Goal: Communication & Community: Answer question/provide support

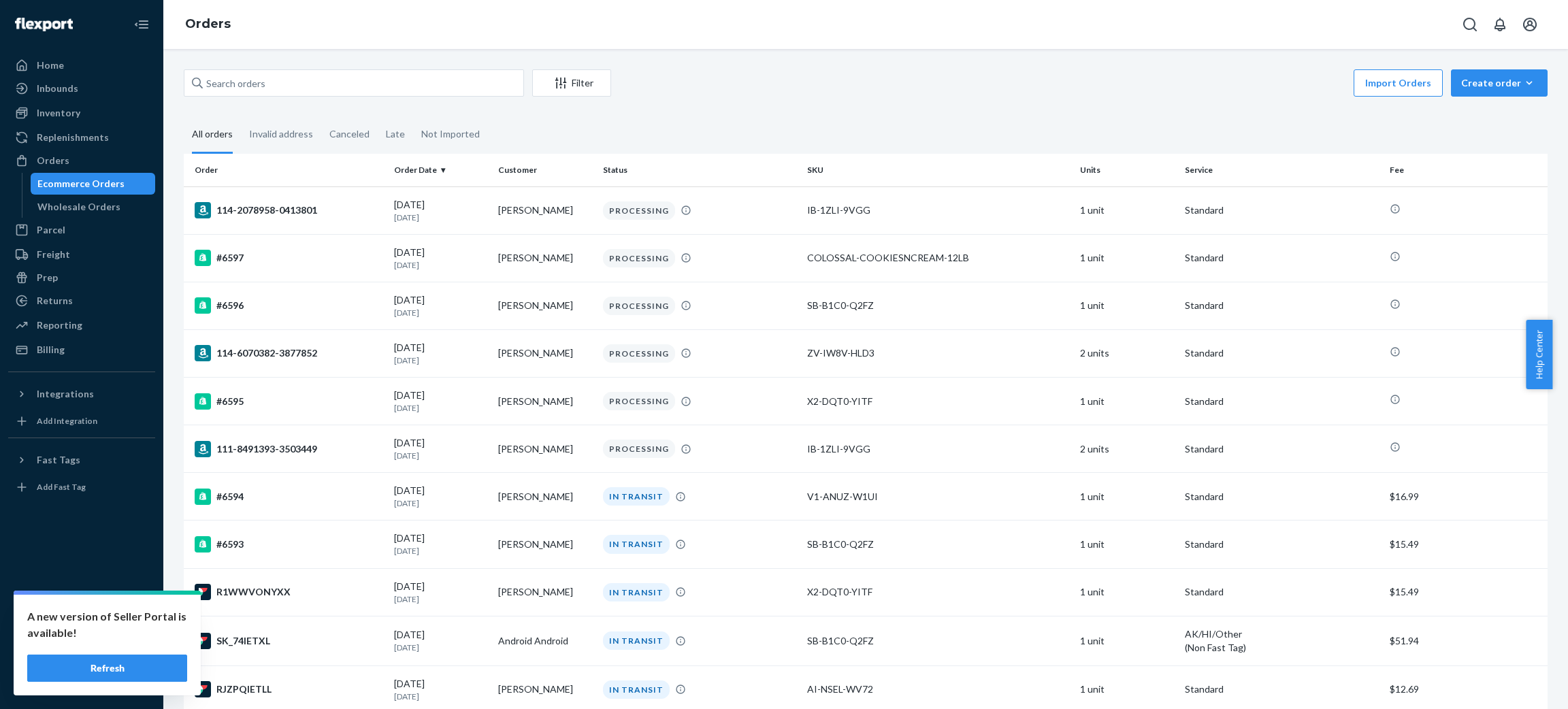
drag, startPoint x: 112, startPoint y: 668, endPoint x: 140, endPoint y: 631, distance: 46.4
click at [113, 668] on button "Refresh" at bounding box center [107, 668] width 160 height 28
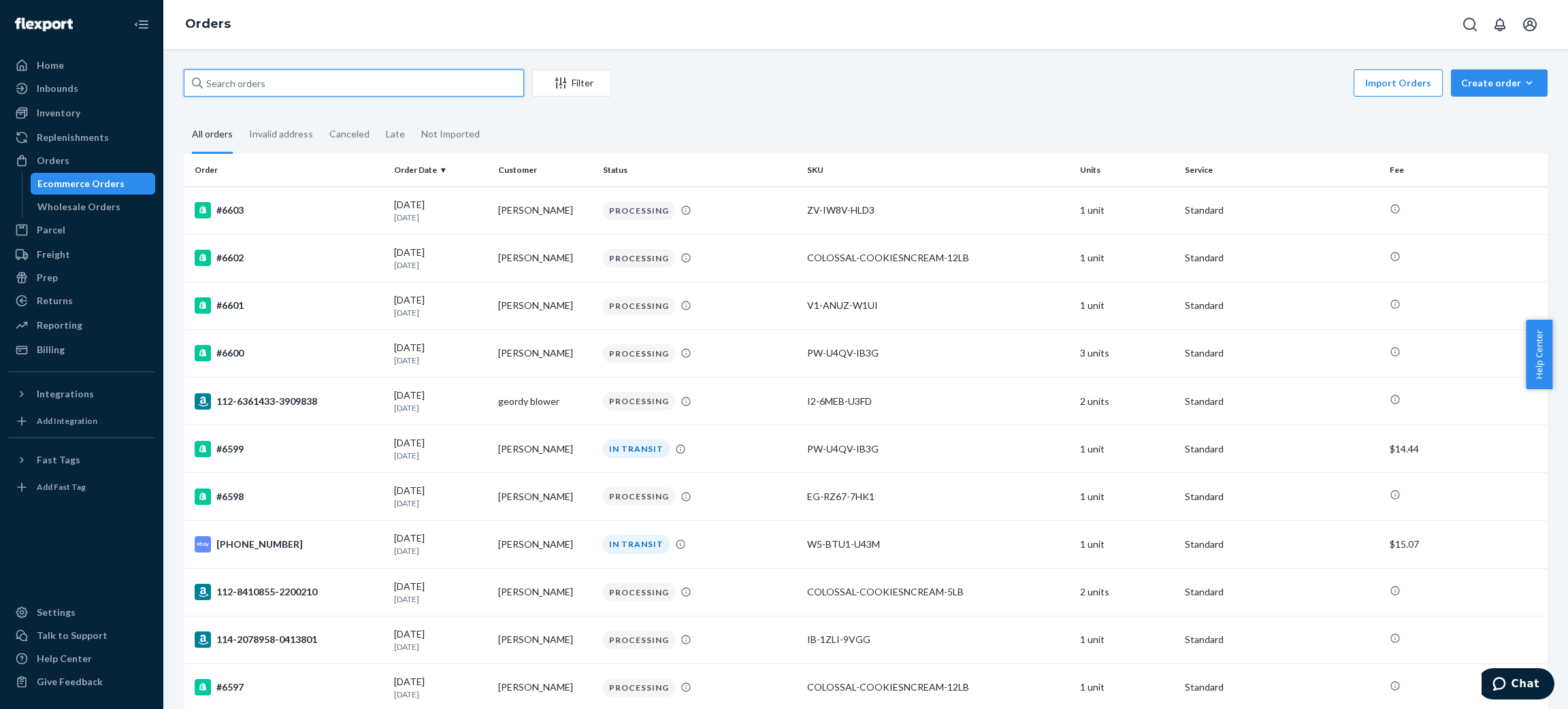
click at [407, 87] on input "text" at bounding box center [354, 83] width 341 height 28
type input "chu"
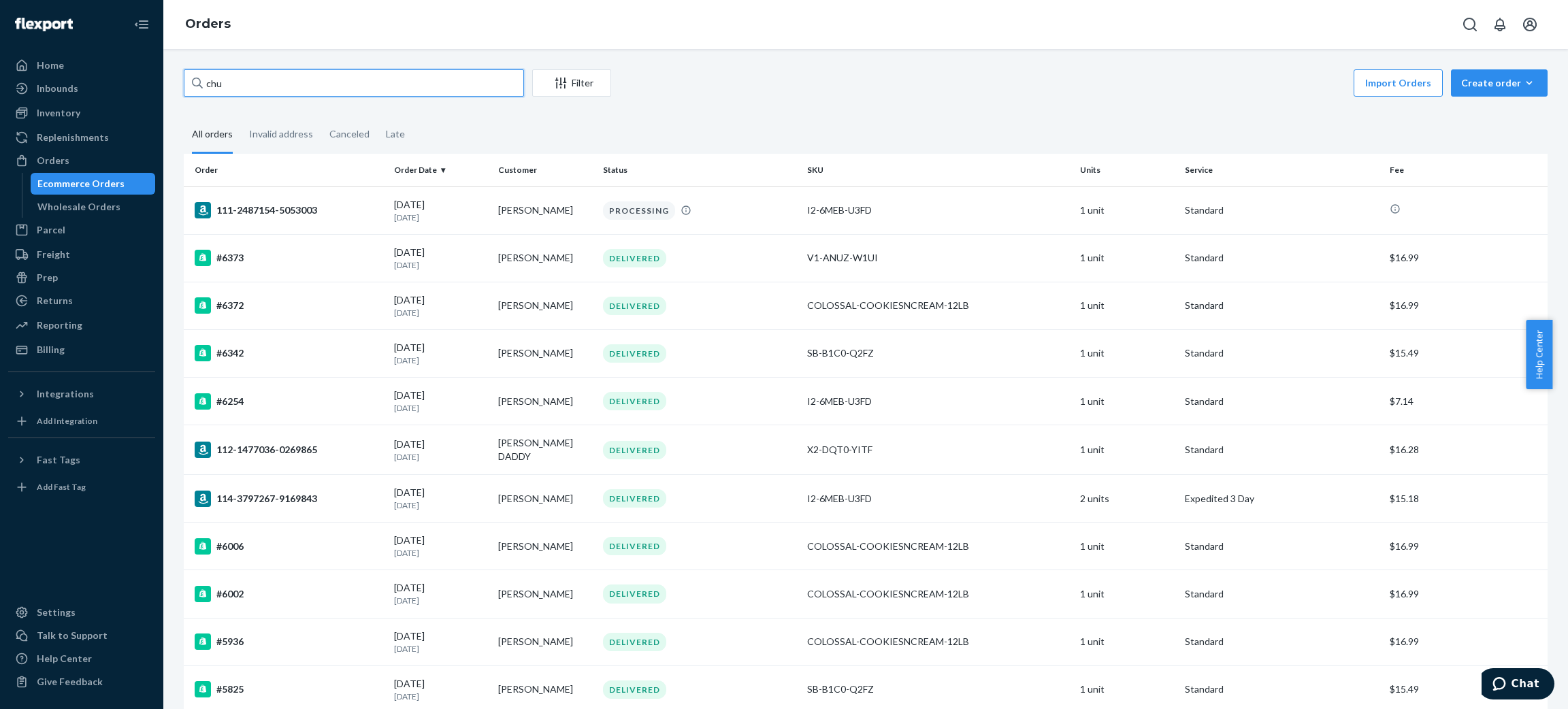
click at [407, 87] on input "chu" at bounding box center [354, 83] width 341 height 28
click at [408, 87] on input "chu" at bounding box center [354, 83] width 341 height 28
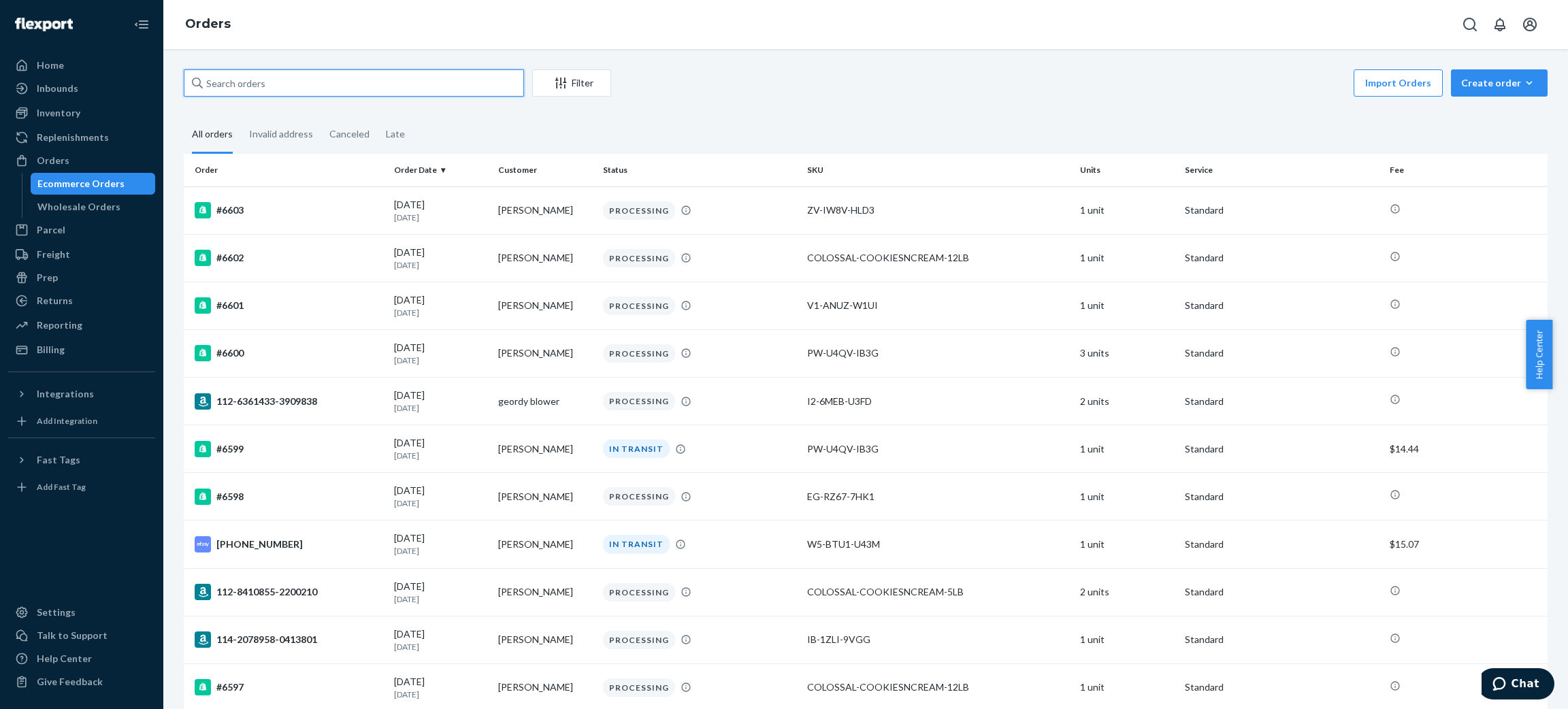
click at [399, 80] on input "text" at bounding box center [354, 83] width 341 height 28
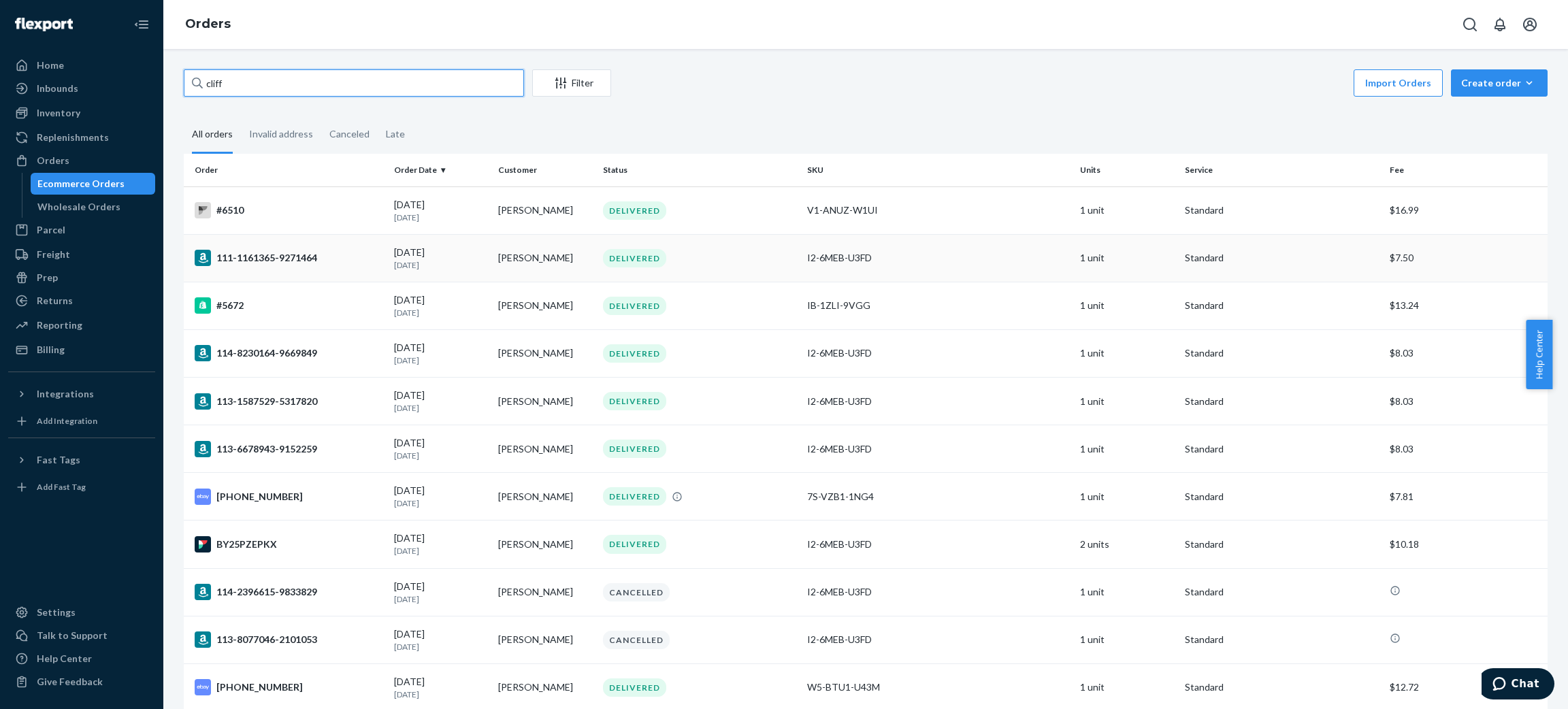
type input "cliff"
click at [545, 236] on td "[PERSON_NAME]" at bounding box center [545, 258] width 105 height 48
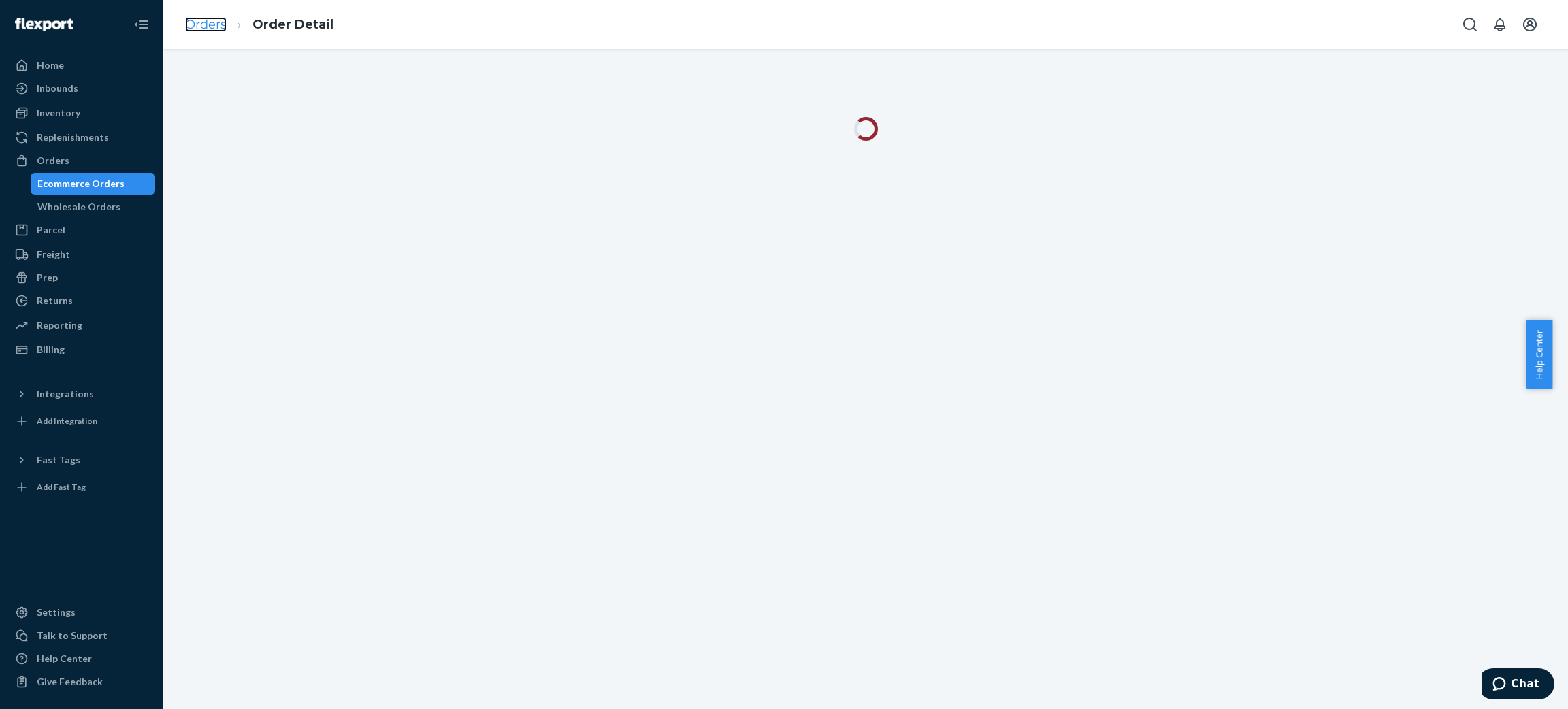
click at [217, 25] on link "Orders" at bounding box center [206, 24] width 42 height 15
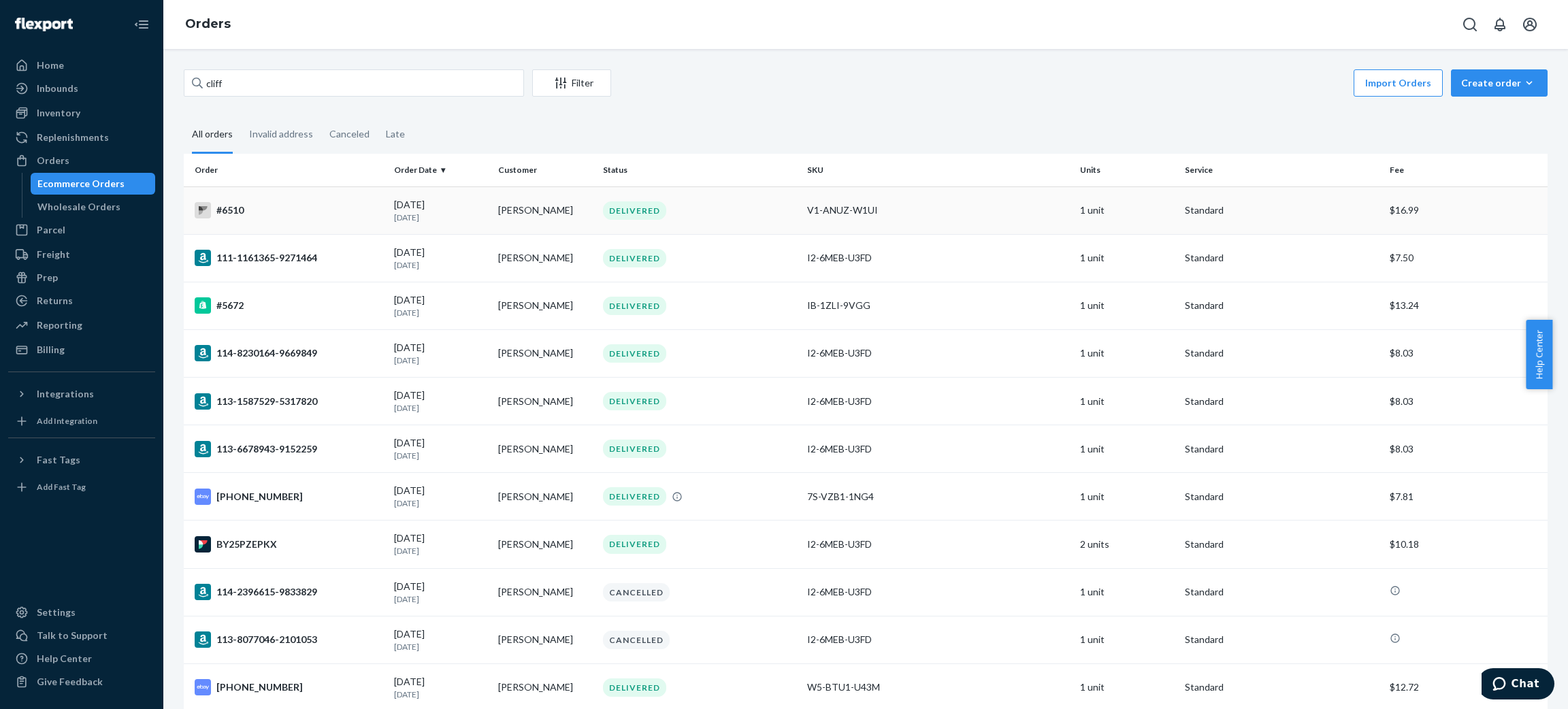
click at [366, 200] on td "#6510" at bounding box center [286, 210] width 205 height 48
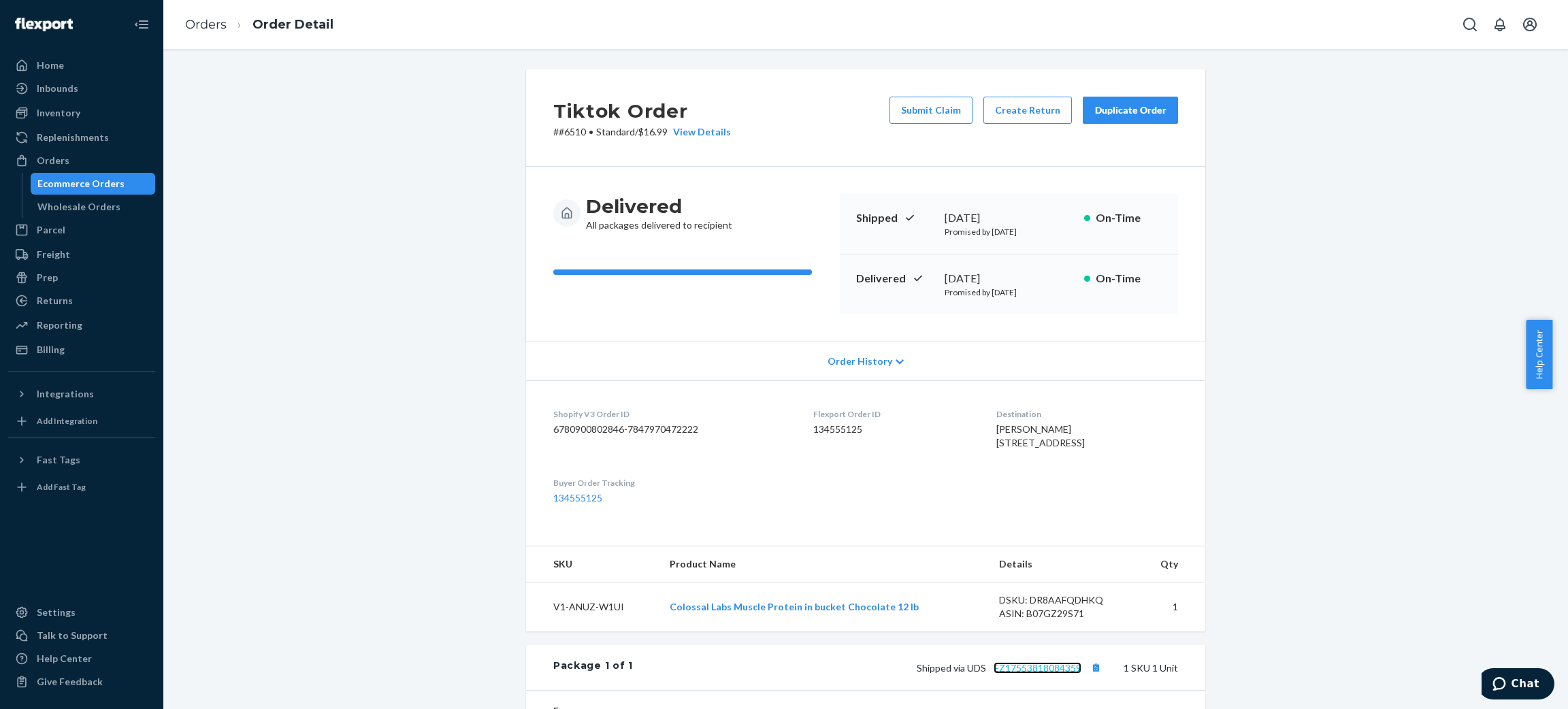
click at [1046, 674] on link "EZ17553818084359" at bounding box center [1037, 667] width 88 height 12
click at [1055, 449] on span "[PERSON_NAME] [STREET_ADDRESS]" at bounding box center [1041, 436] width 89 height 25
copy span "60155"
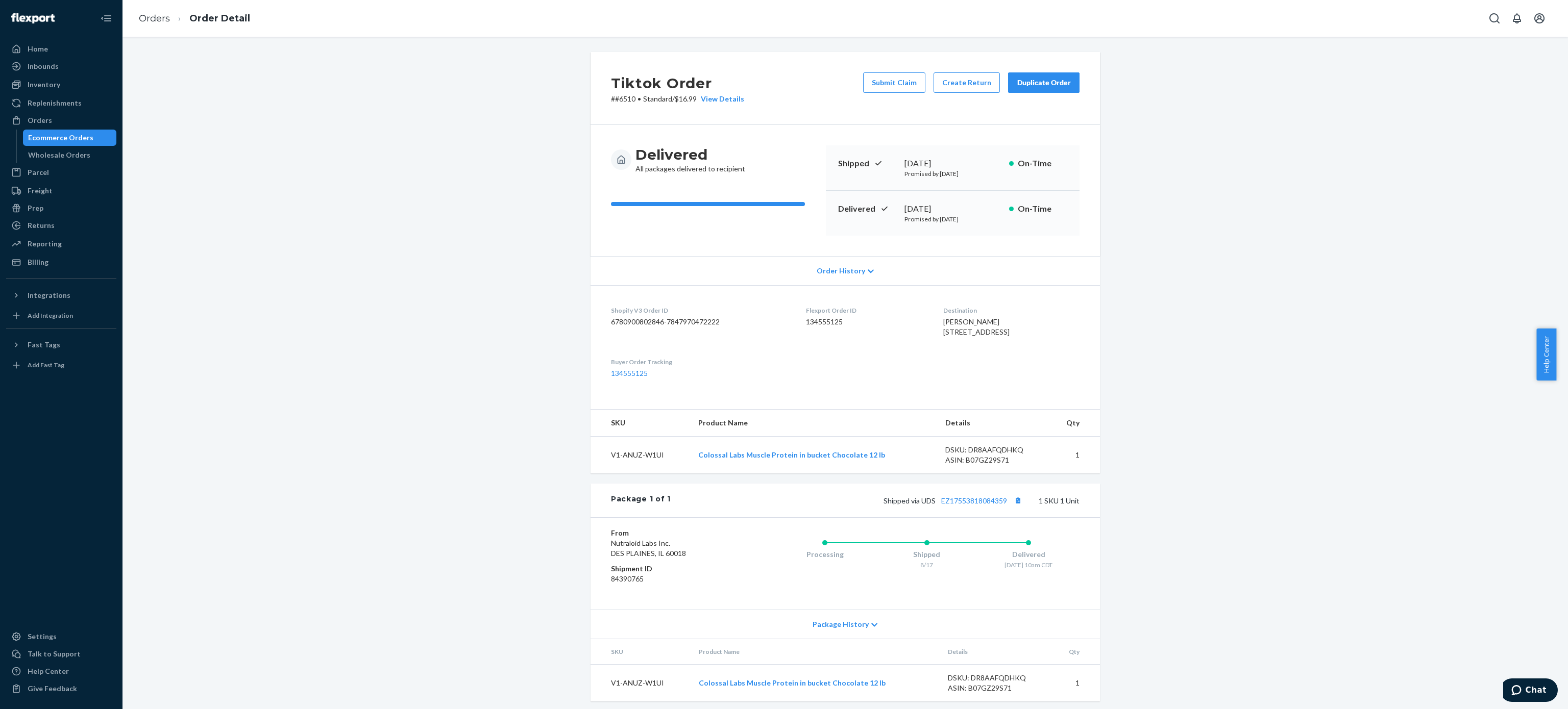
click at [1053, 531] on div "Processing Shipped 8/17 Delivered [DATE] 10am CDT" at bounding box center [906, 563] width 347 height 71
drag, startPoint x: 1038, startPoint y: 575, endPoint x: 1002, endPoint y: 577, distance: 36.1
click at [1002, 531] on div "Delivered" at bounding box center [1028, 554] width 102 height 10
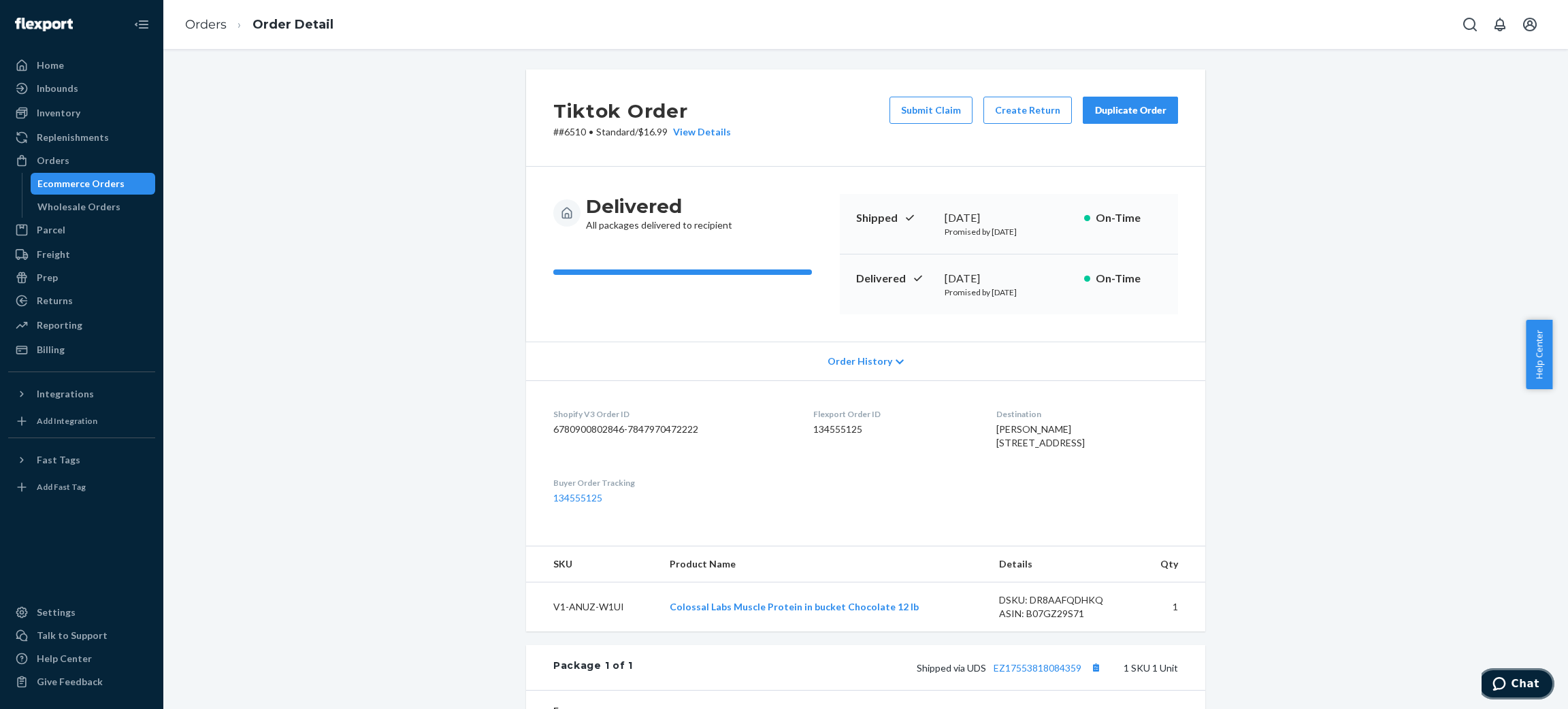
click at [1502, 690] on icon "Chat" at bounding box center [1499, 683] width 13 height 13
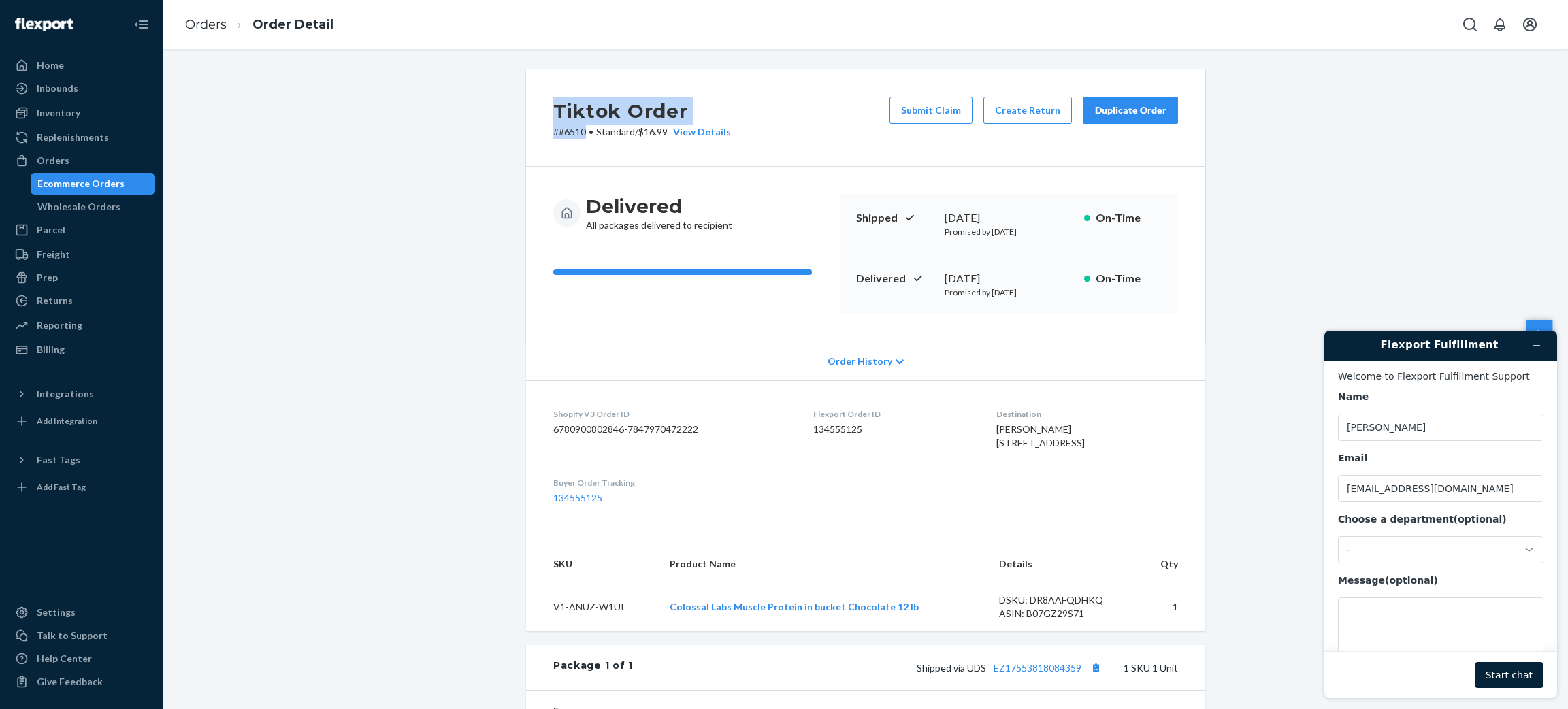
drag, startPoint x: 540, startPoint y: 104, endPoint x: 578, endPoint y: 126, distance: 43.9
click at [578, 126] on div "Tiktok Order # #6510 • Standard / $16.99 View Details Submit Claim Create Retur…" at bounding box center [866, 118] width 680 height 98
copy div "Tiktok Order # #6510"
click at [1416, 633] on textarea "Message (optional)" at bounding box center [1441, 636] width 206 height 76
paste textarea "Tiktok Order ##6510"
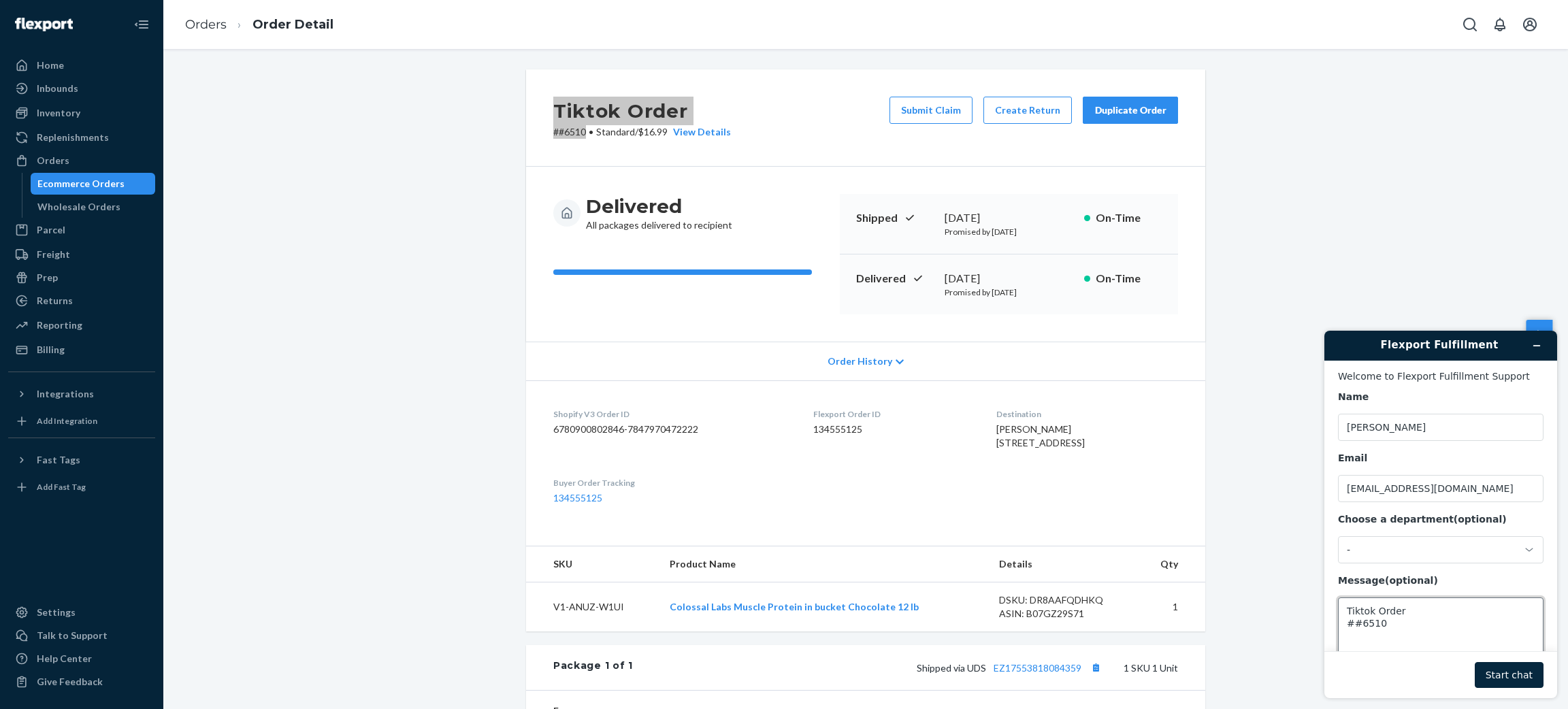
type textarea "Tiktok Order ##6510"
click at [1521, 672] on button "Start chat" at bounding box center [1509, 674] width 68 height 26
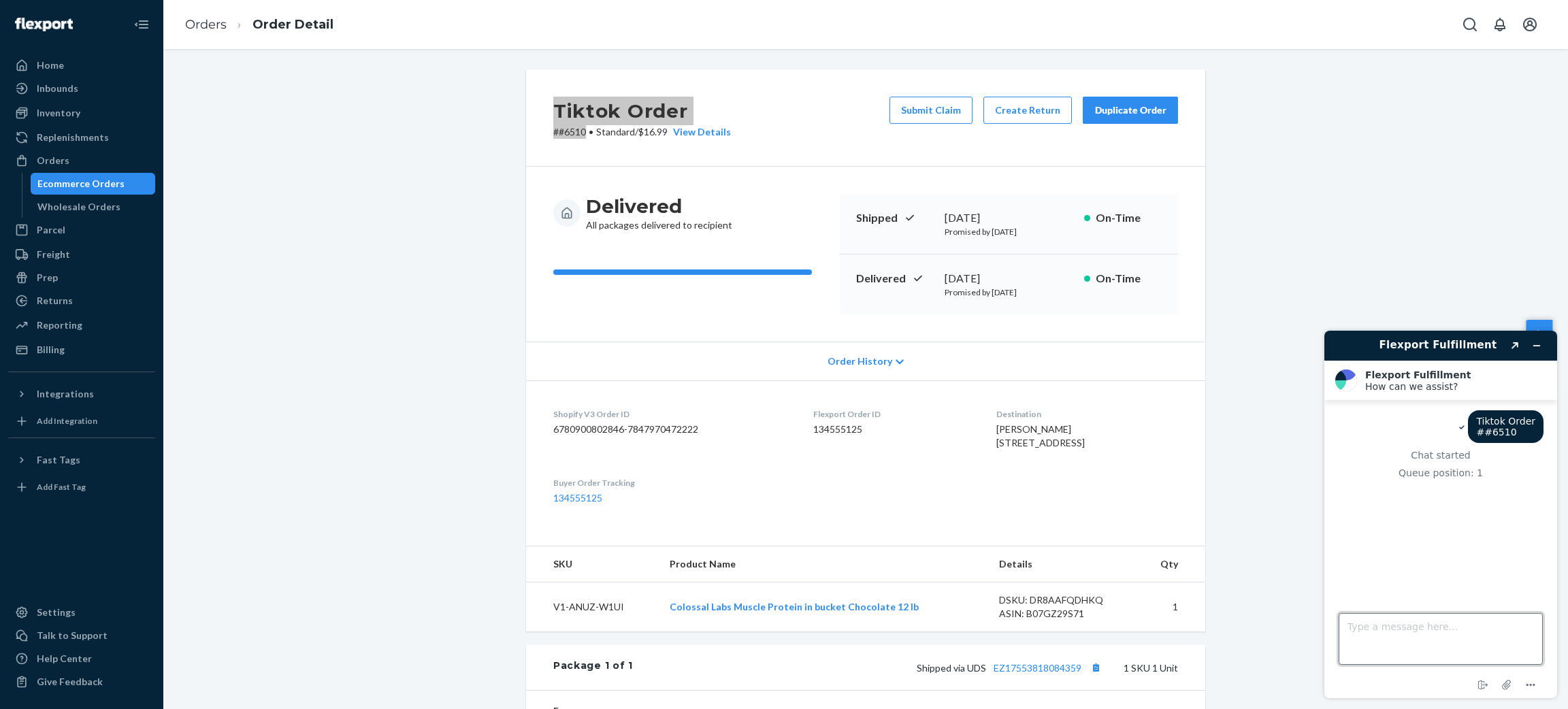
click at [1440, 631] on textarea "Type a message here..." at bounding box center [1441, 639] width 204 height 51
type textarea "h"
type textarea "Hey there, good morning"
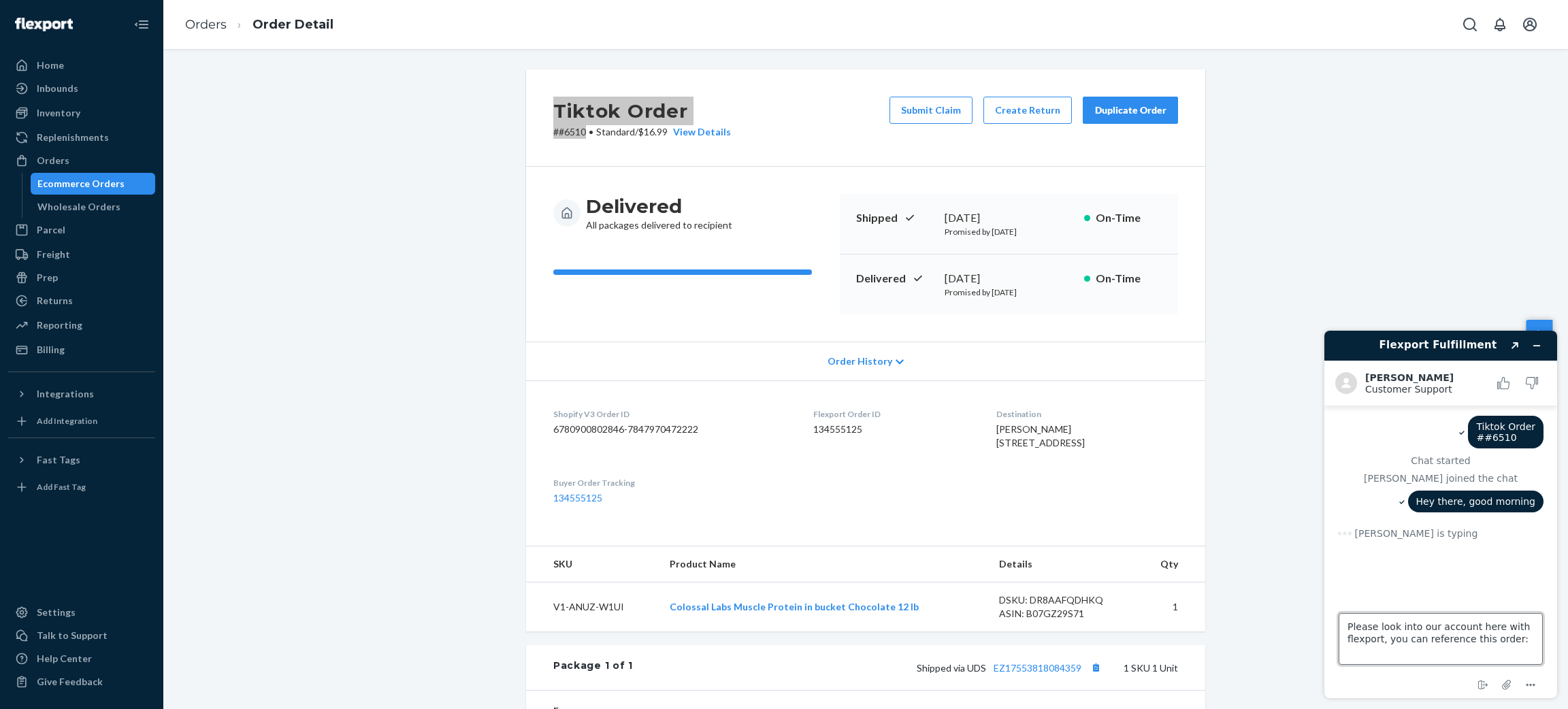
paste textarea "Tiktok Order ##6510"
type textarea "Please look into our account here with flexport, you can reference this order: …"
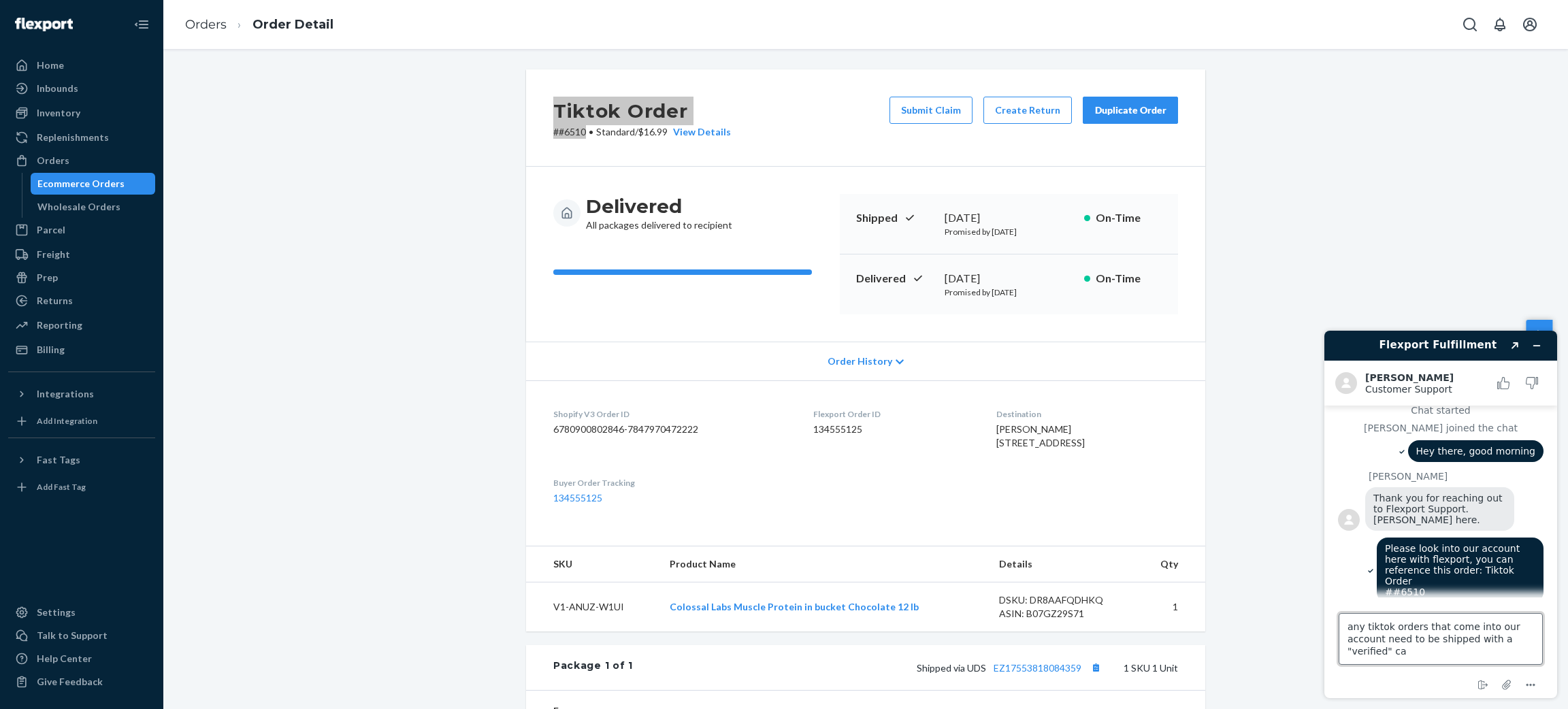
scroll to position [106, 0]
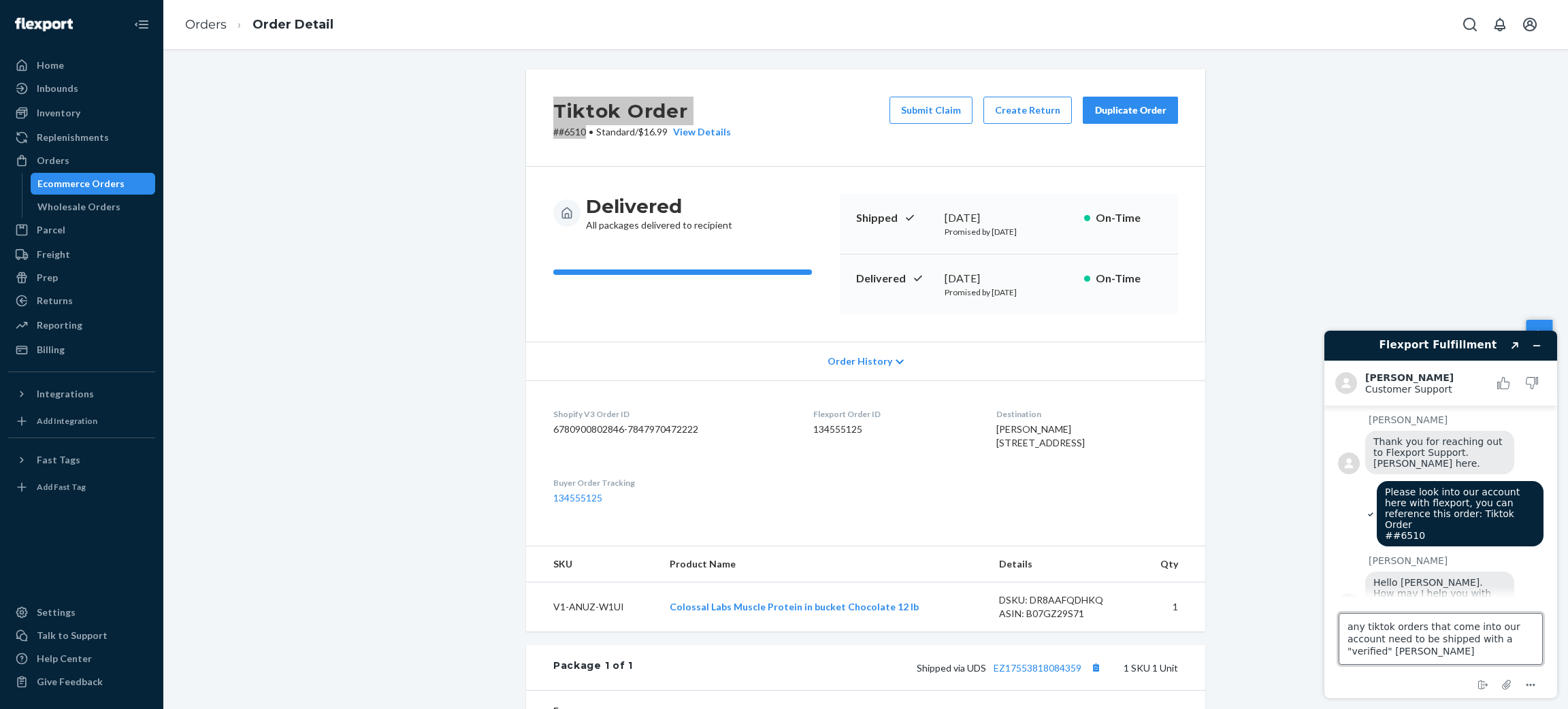
type textarea "any tiktok orders that come into our account need to be shipped with a "verifie…"
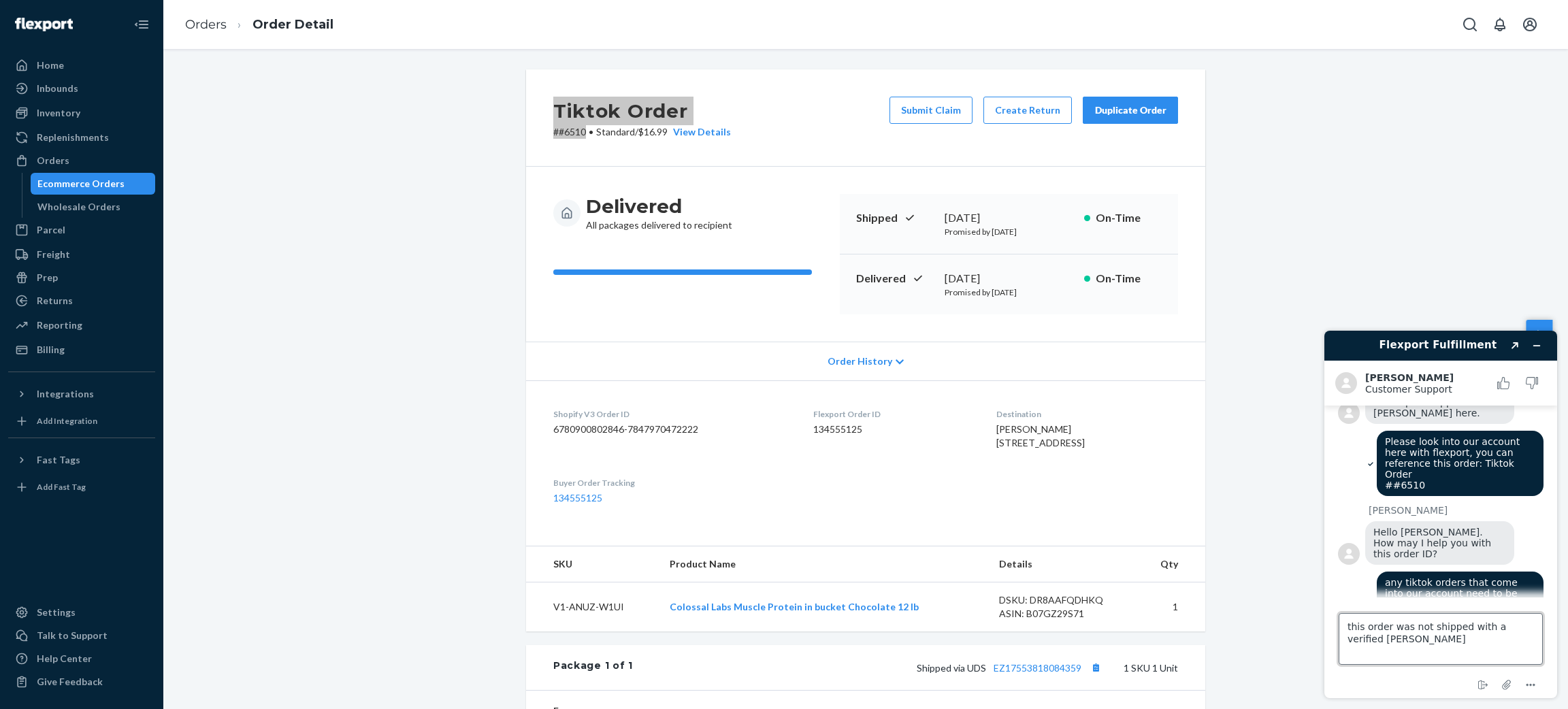
type textarea "this order was not shipped with a verified carrier"
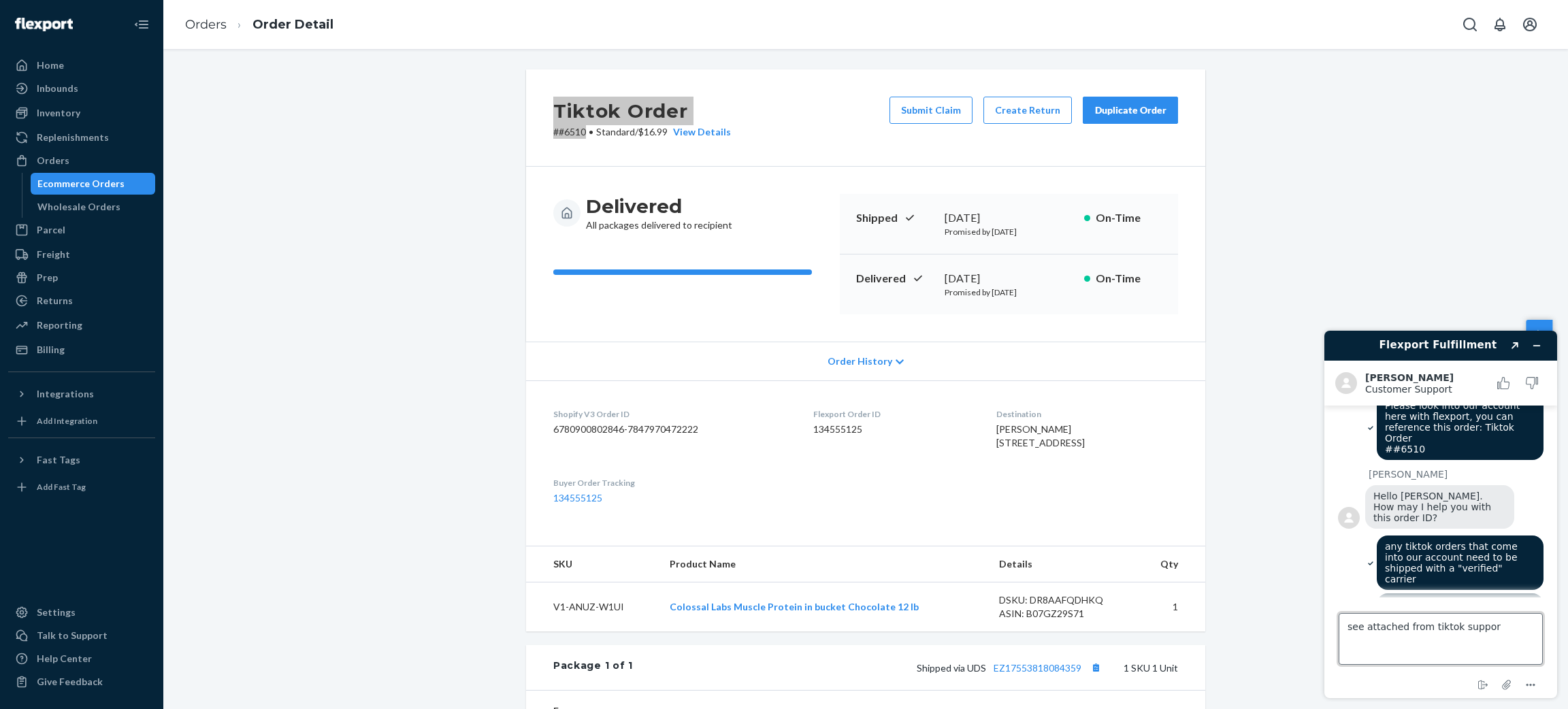
type textarea "see attached from tiktok support"
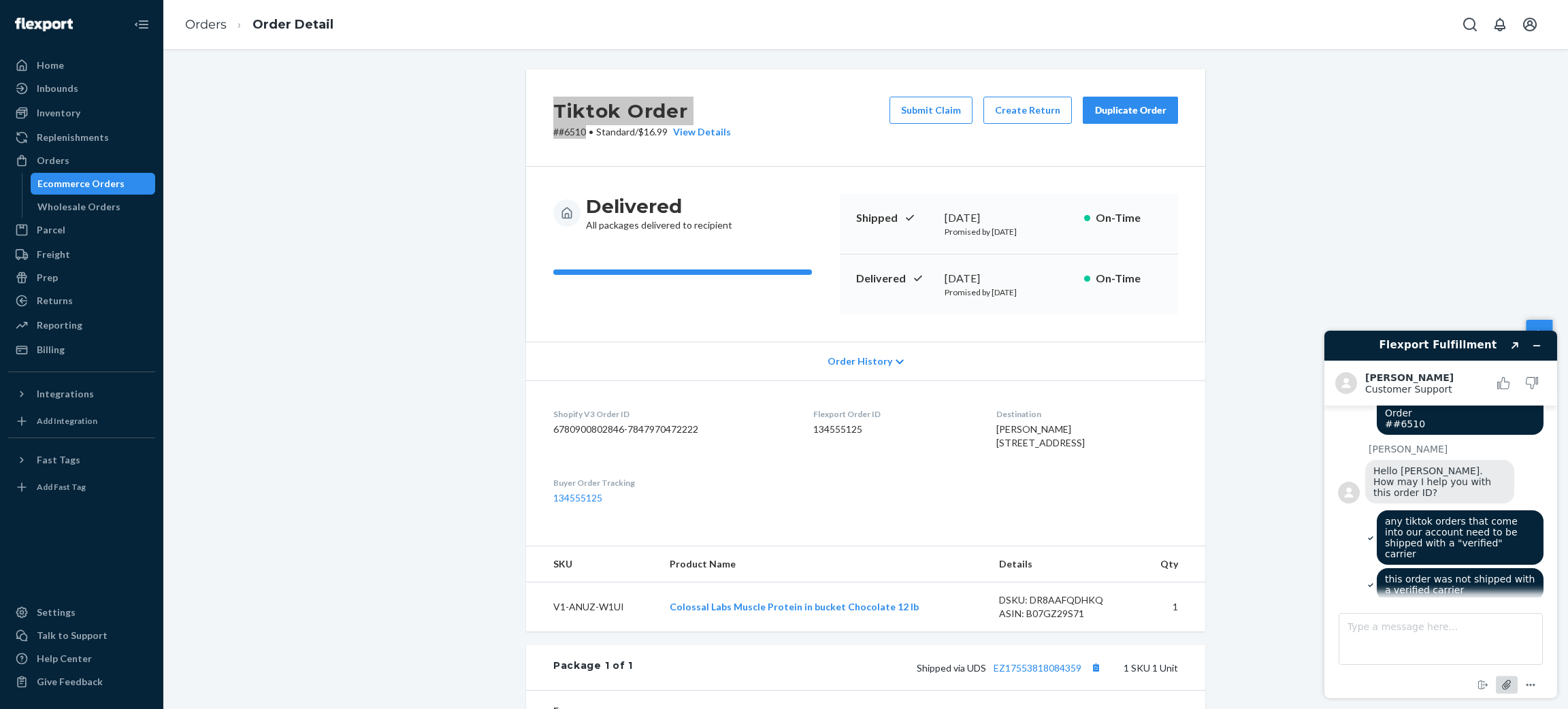
click at [1509, 684] on icon "Attach file" at bounding box center [1508, 685] width 25 height 25
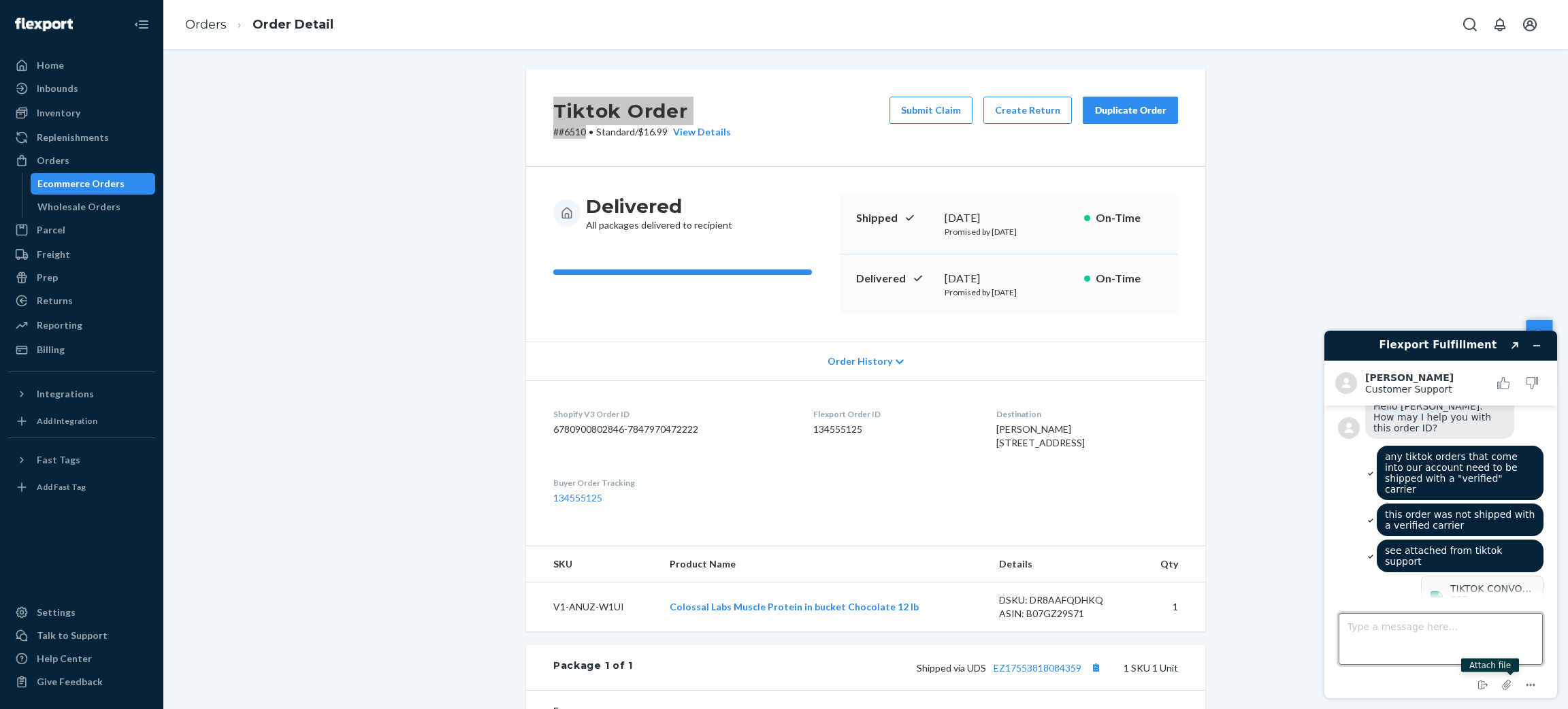
drag, startPoint x: 1452, startPoint y: 633, endPoint x: 1443, endPoint y: 630, distance: 9.5
click at [1452, 633] on textarea "Type a message here..." at bounding box center [1441, 639] width 204 height 51
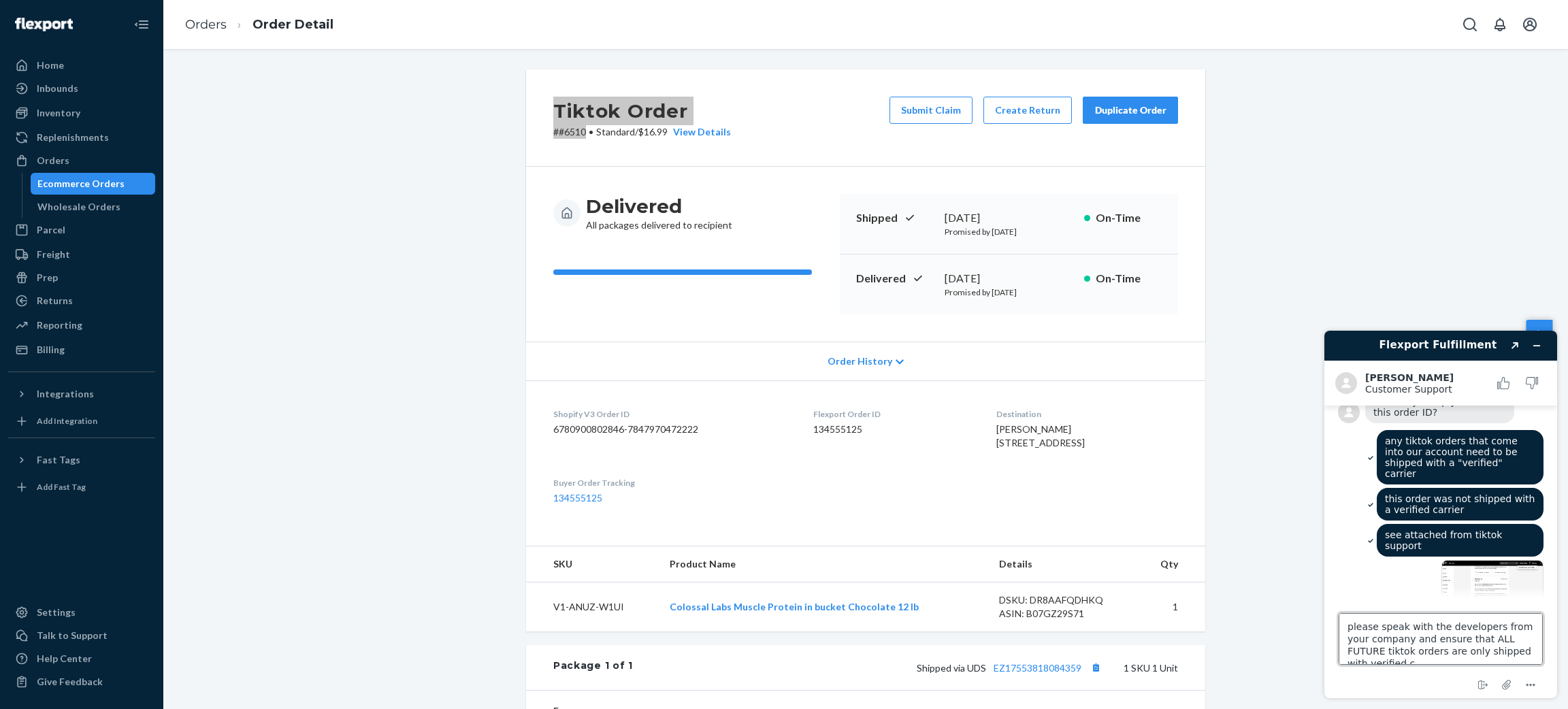
scroll to position [5, 0]
type textarea "please speak with the developers from your company and ensure that ALL FUTURE t…"
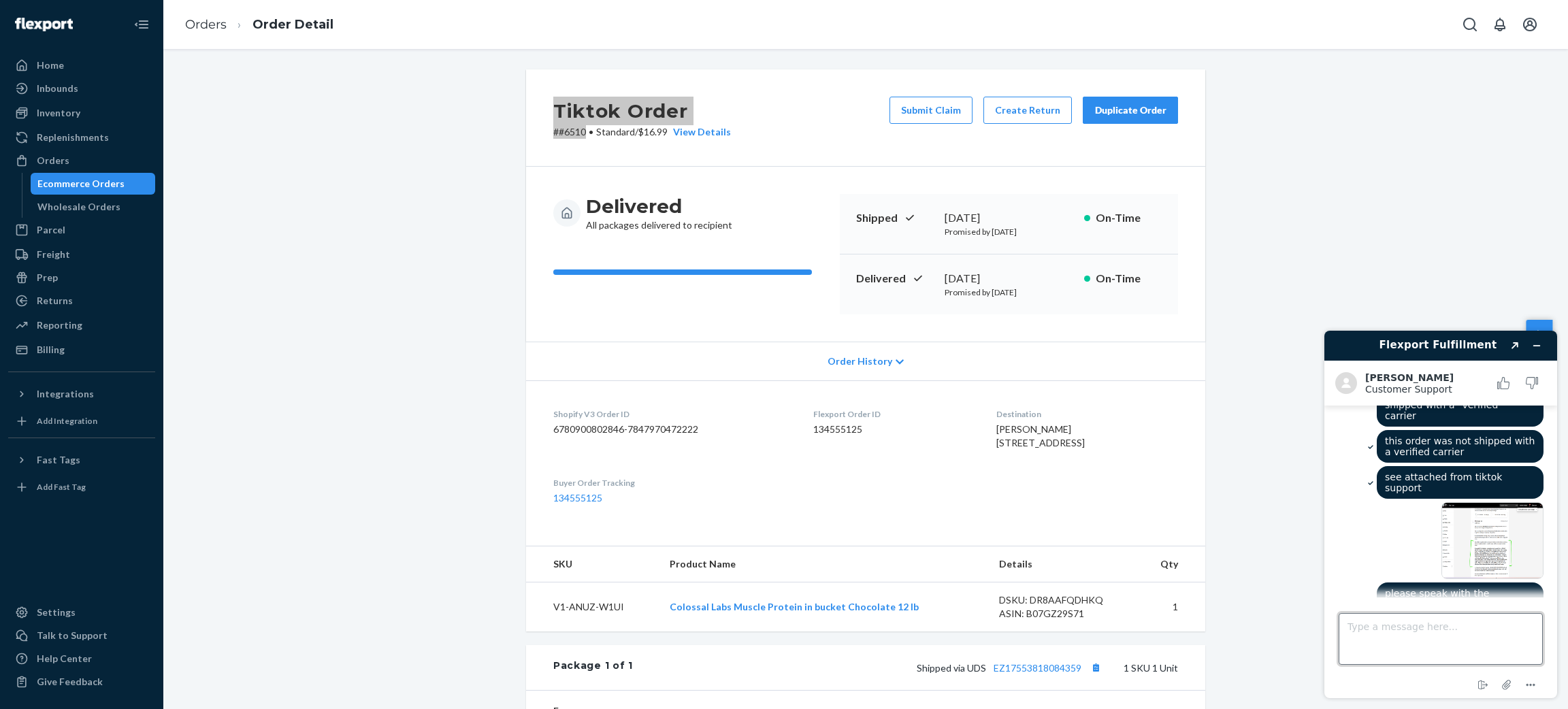
scroll to position [416, 0]
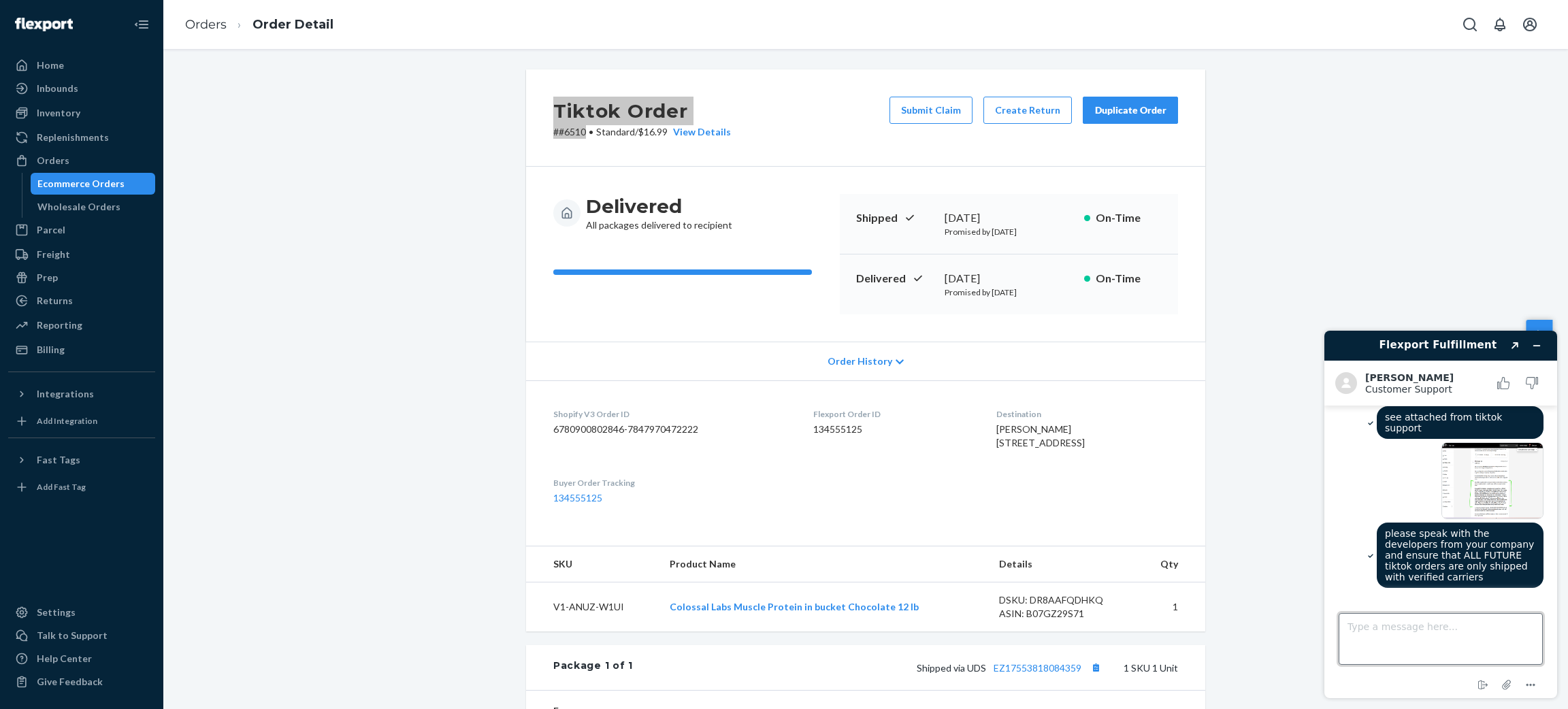
click at [1384, 630] on textarea "Type a message here..." at bounding box center [1441, 639] width 204 height 51
type textarea "thank you!"
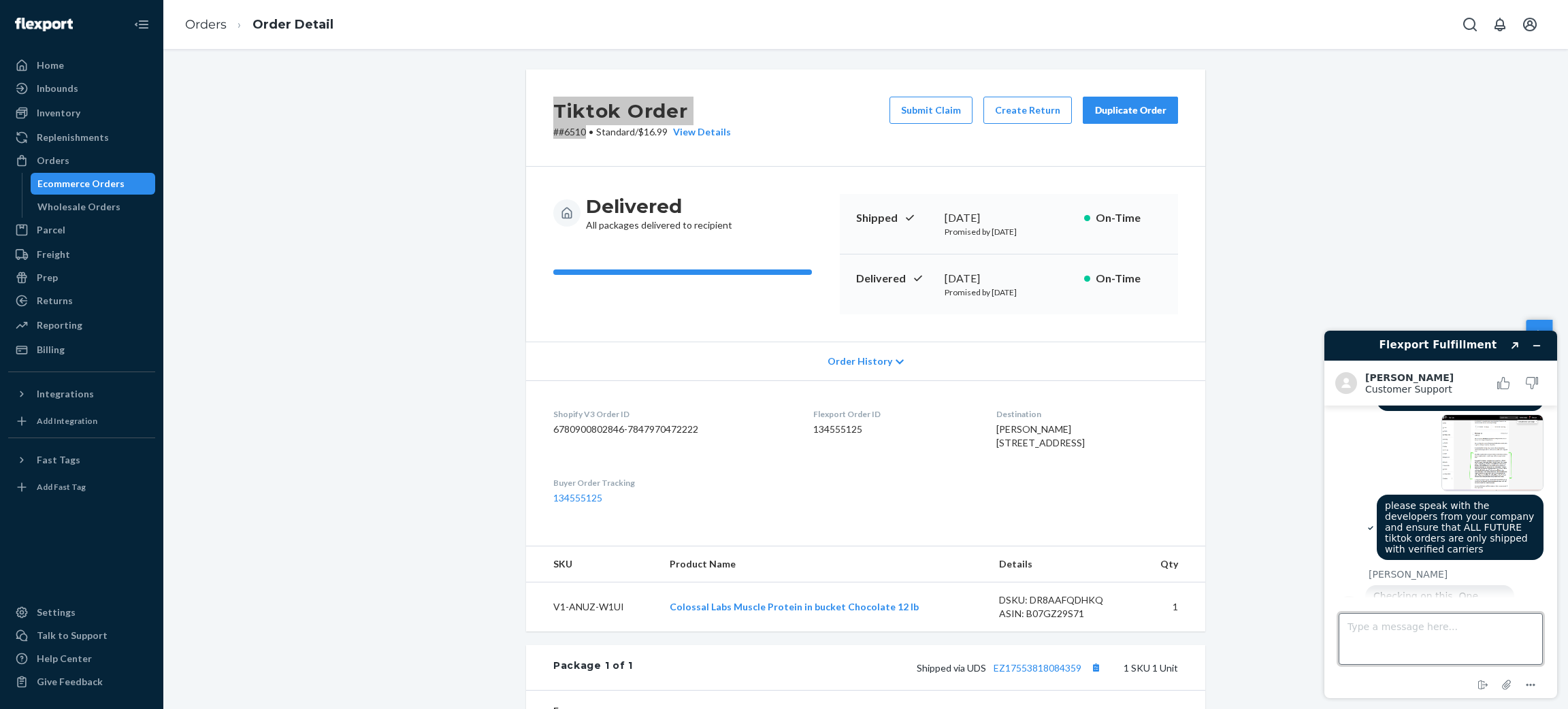
scroll to position [505, 0]
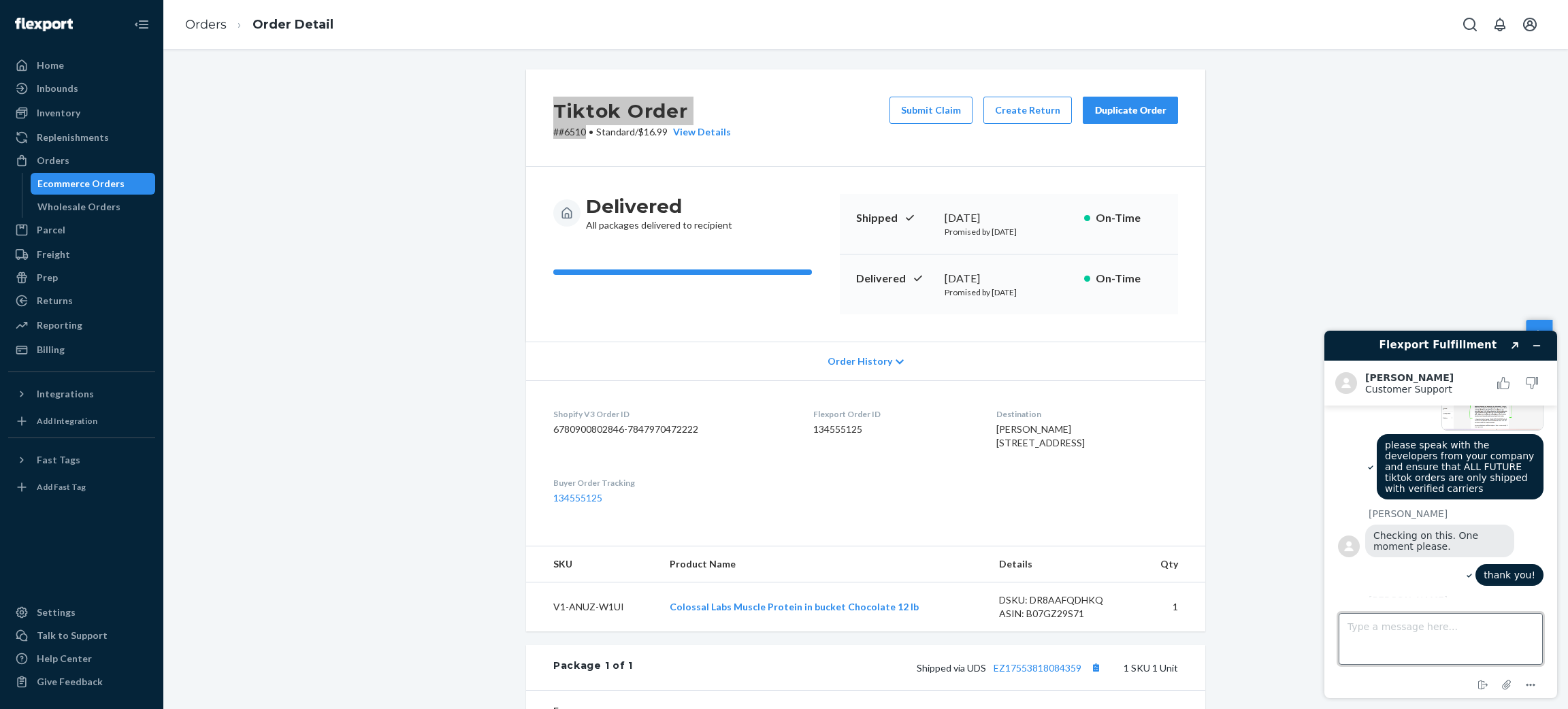
click at [1423, 630] on textarea "Type a message here..." at bounding box center [1441, 639] width 204 height 51
type textarea "ill be here, thanks!"
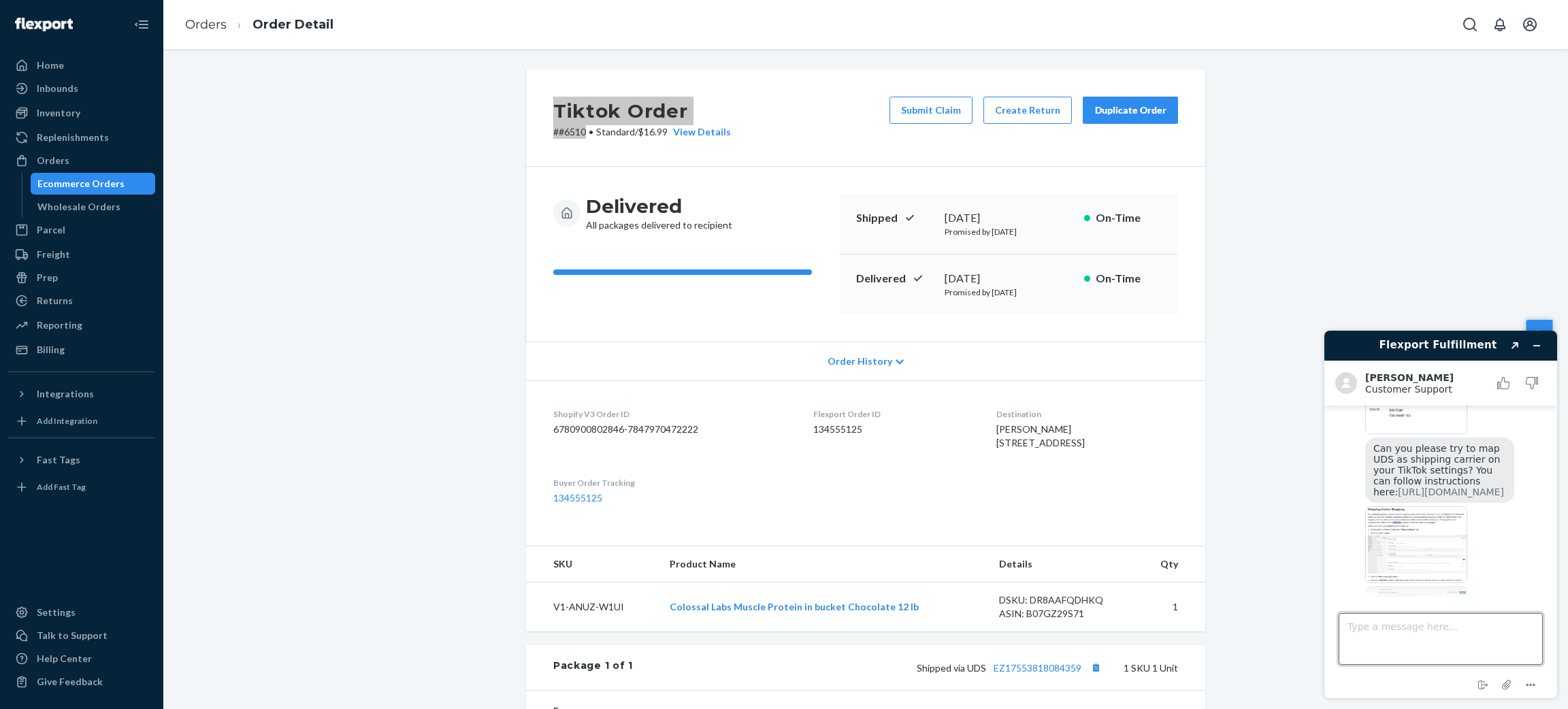
scroll to position [1056, 0]
click at [1454, 495] on img at bounding box center [1416, 533] width 102 height 77
click at [1469, 576] on div at bounding box center [1454, 616] width 178 height 81
click at [1457, 576] on img at bounding box center [1416, 614] width 102 height 77
click at [1438, 626] on textarea "Type a message here..." at bounding box center [1441, 639] width 204 height 51
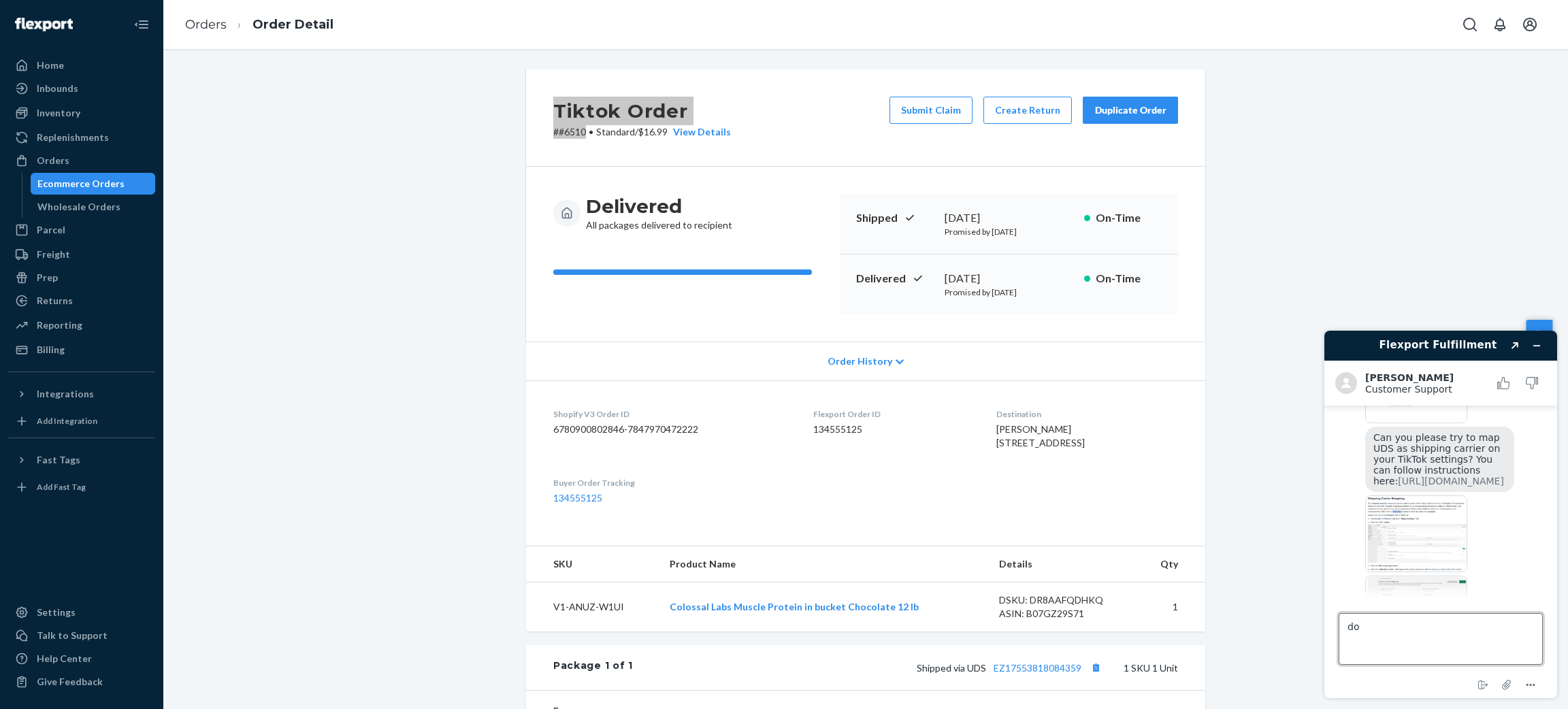
type textarea "d"
type textarea "can you have someone contact me to walk me through the mapping?"
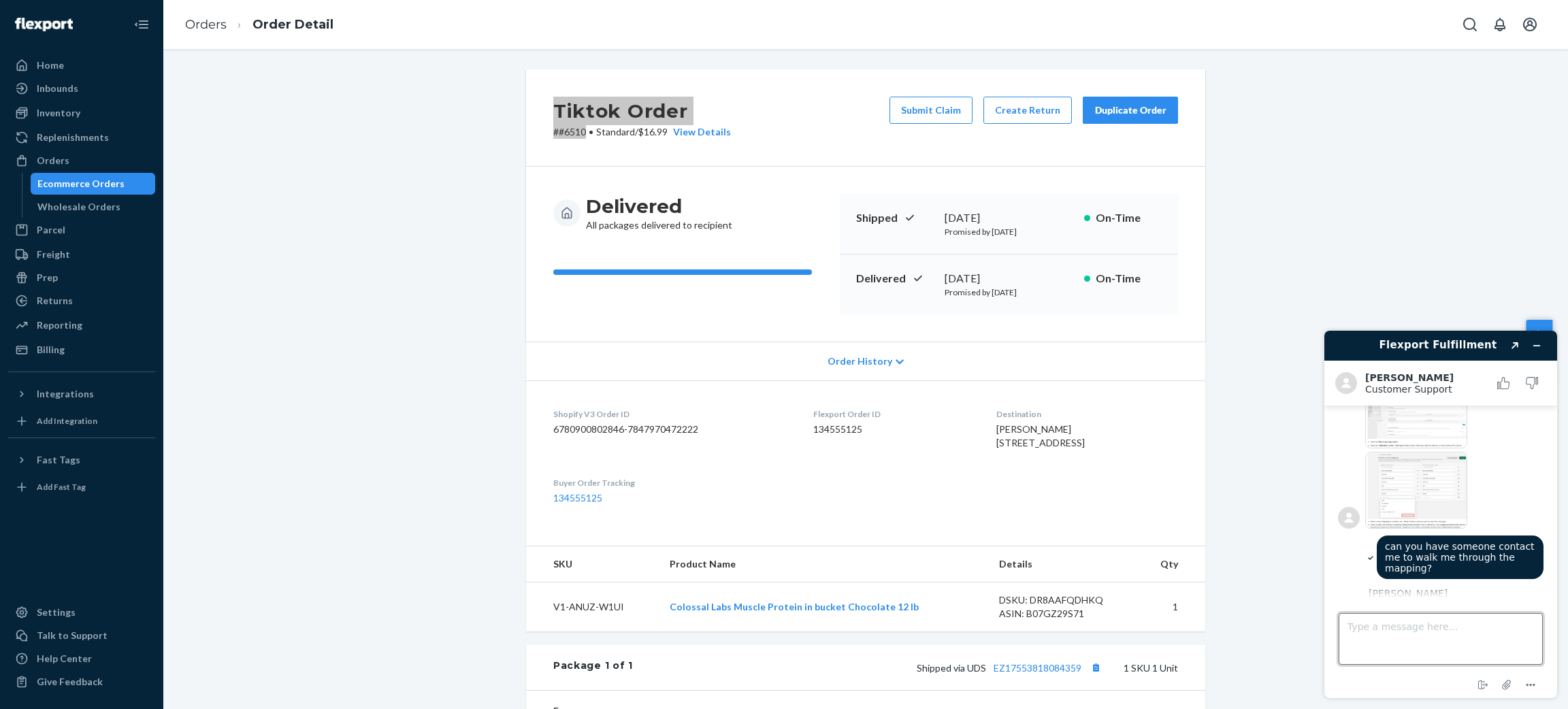
click at [1404, 613] on textarea "Type a message here..." at bounding box center [1441, 639] width 204 height 51
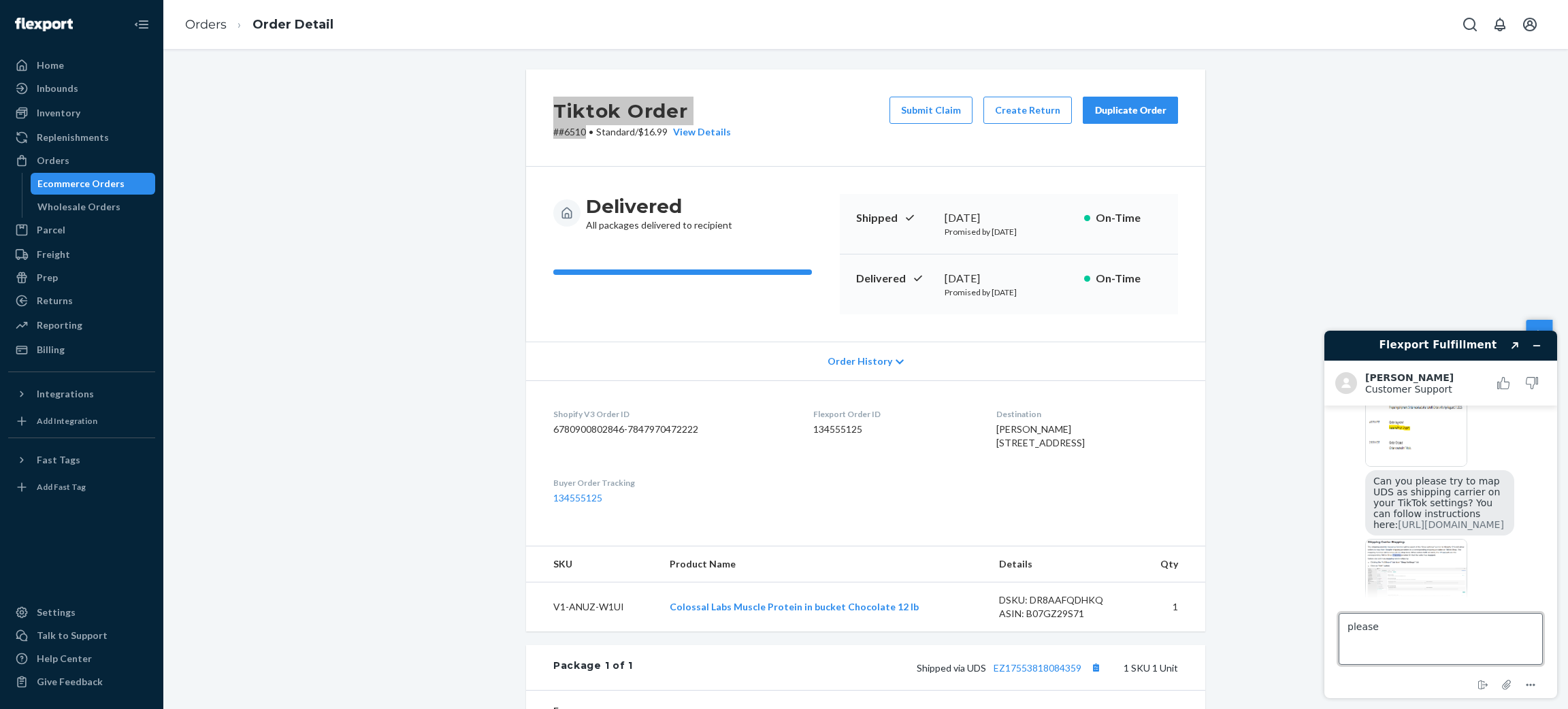
scroll to position [1020, 0]
click at [1472, 512] on link "[URL][DOMAIN_NAME]" at bounding box center [1452, 517] width 106 height 11
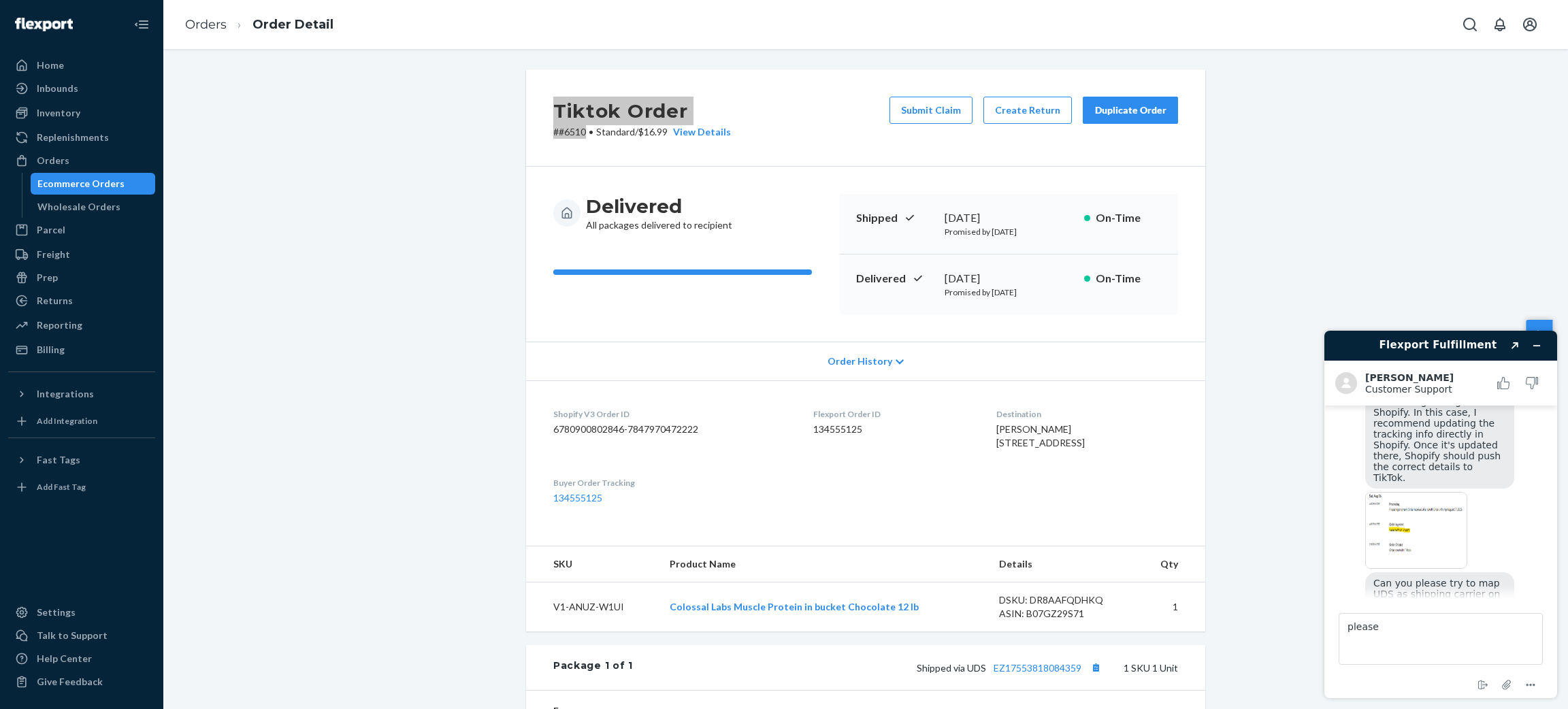
scroll to position [918, 0]
click at [1437, 484] on img at bounding box center [1416, 523] width 102 height 77
click at [1485, 643] on textarea "please" at bounding box center [1441, 639] width 204 height 51
drag, startPoint x: 1485, startPoint y: 644, endPoint x: 1494, endPoint y: 642, distance: 9.2
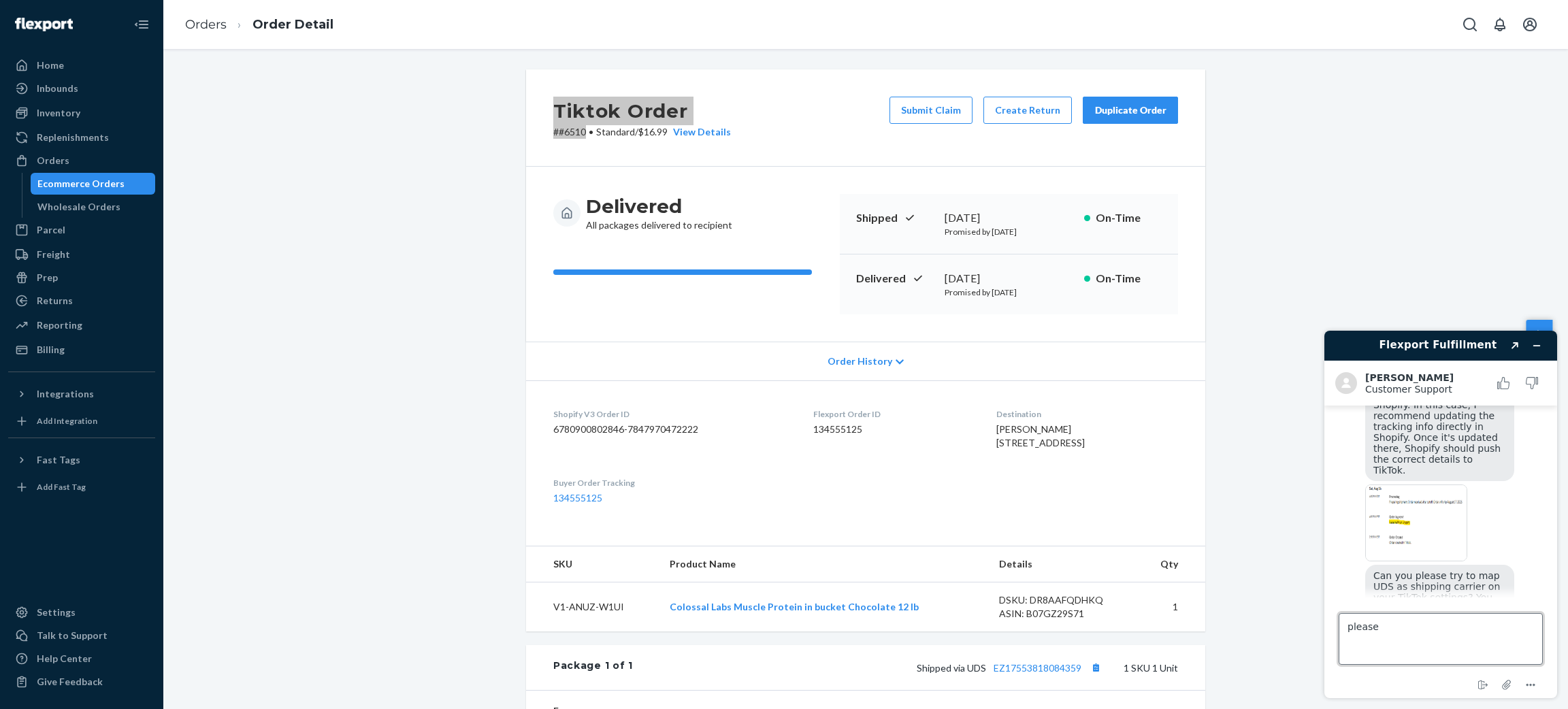
click at [1492, 642] on textarea "please" at bounding box center [1441, 639] width 204 height 51
type textarea "please walk me through this?"
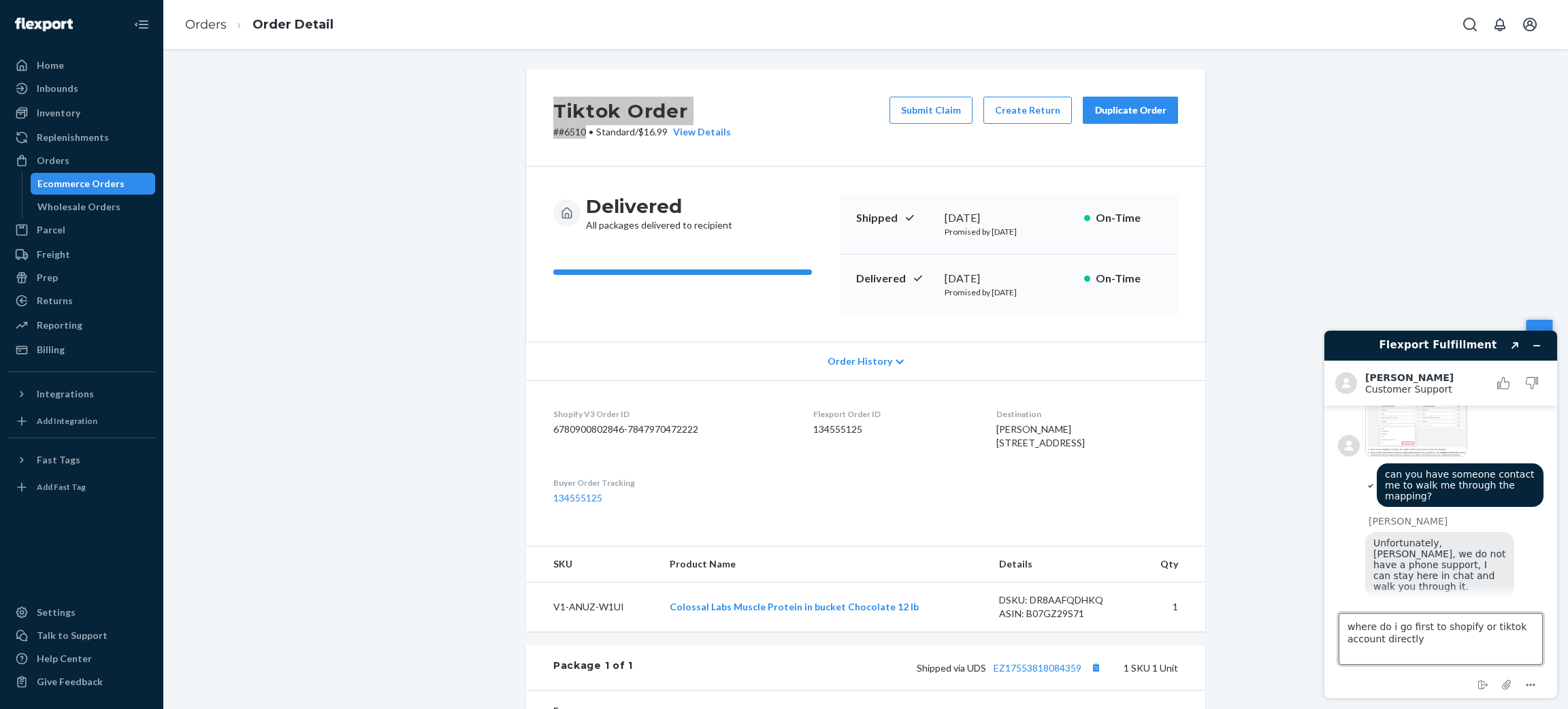
type textarea "where do i go first to shopify or tiktok account directly?"
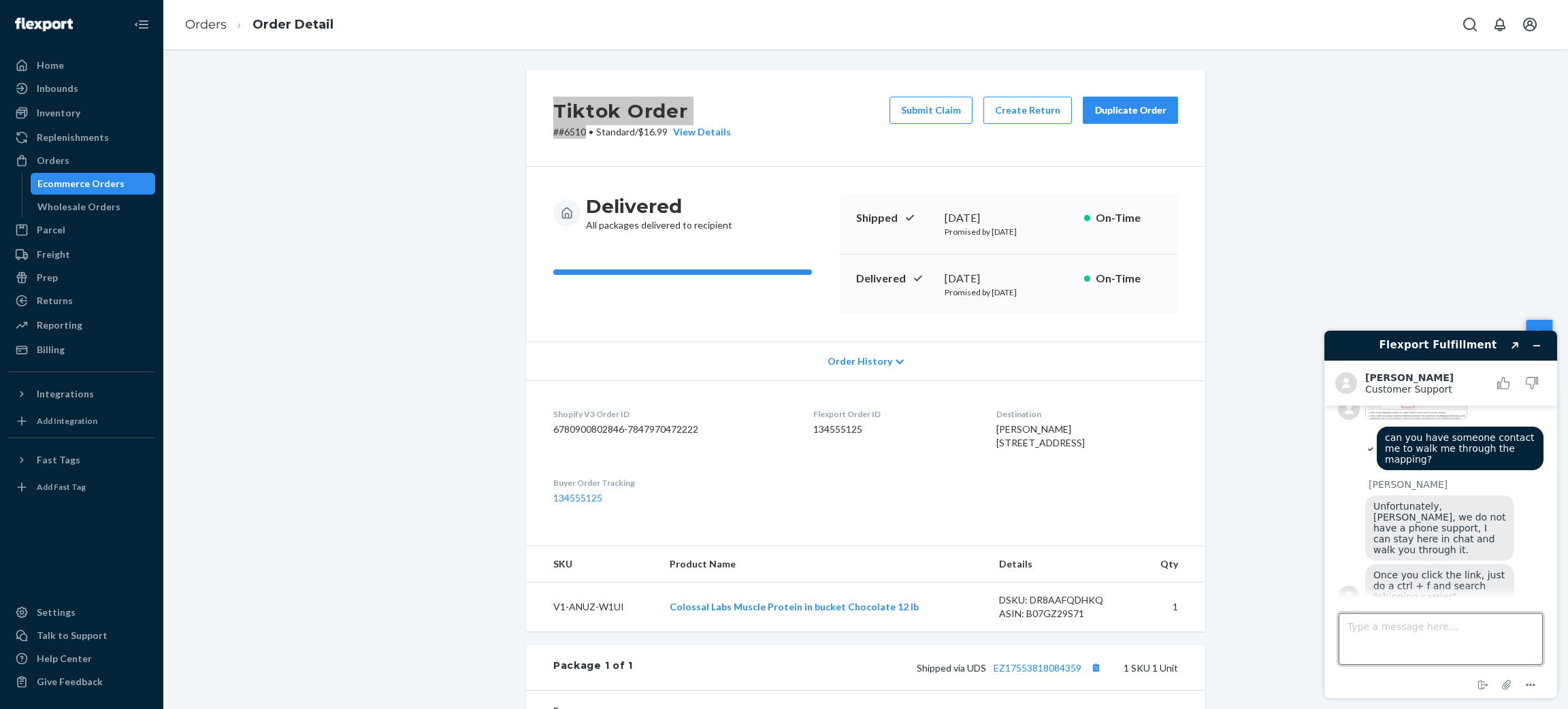
scroll to position [1337, 0]
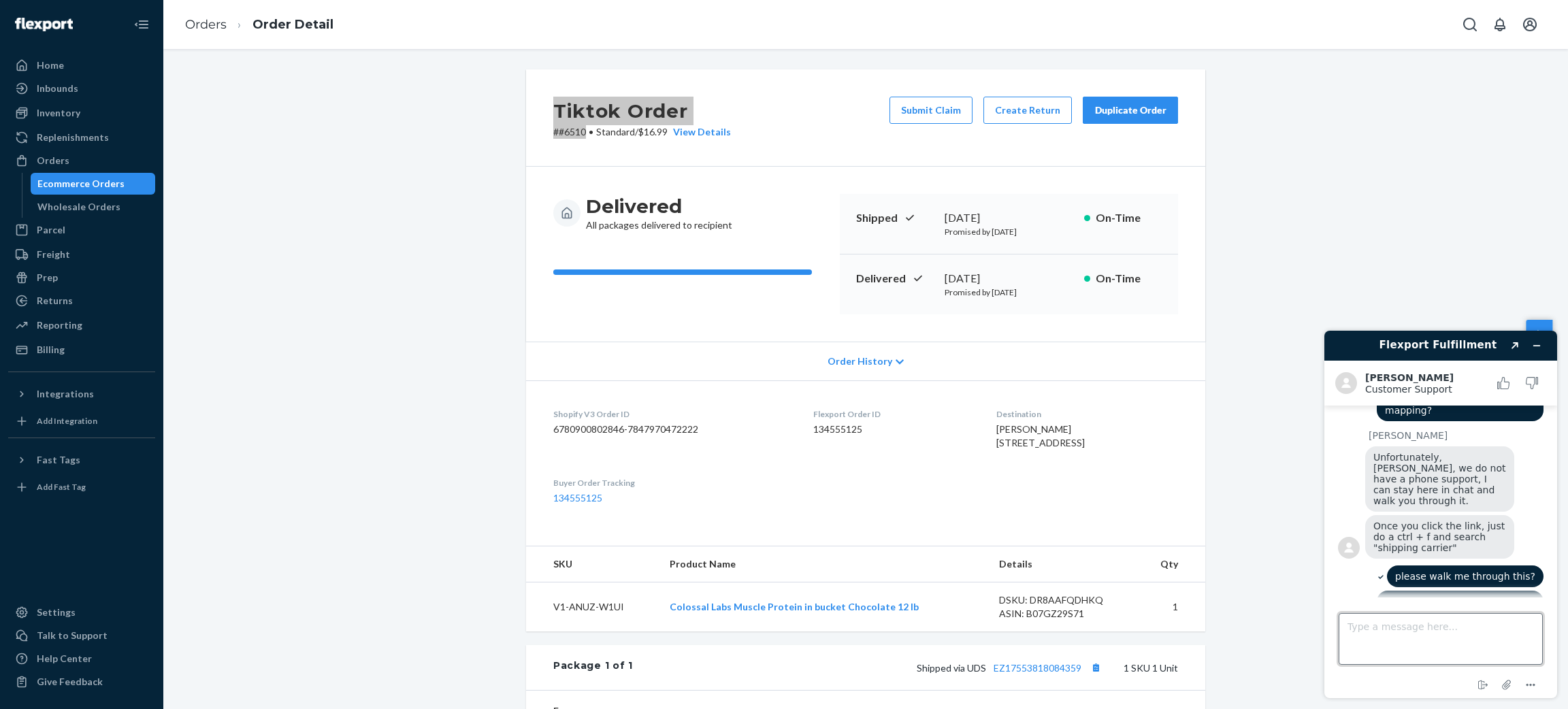
click at [1396, 634] on textarea "Type a message here..." at bounding box center [1441, 639] width 204 height 51
click at [1444, 640] on textarea "Type a message here..." at bounding box center [1441, 639] width 204 height 51
type textarea "okay i am in seller central, now where?"
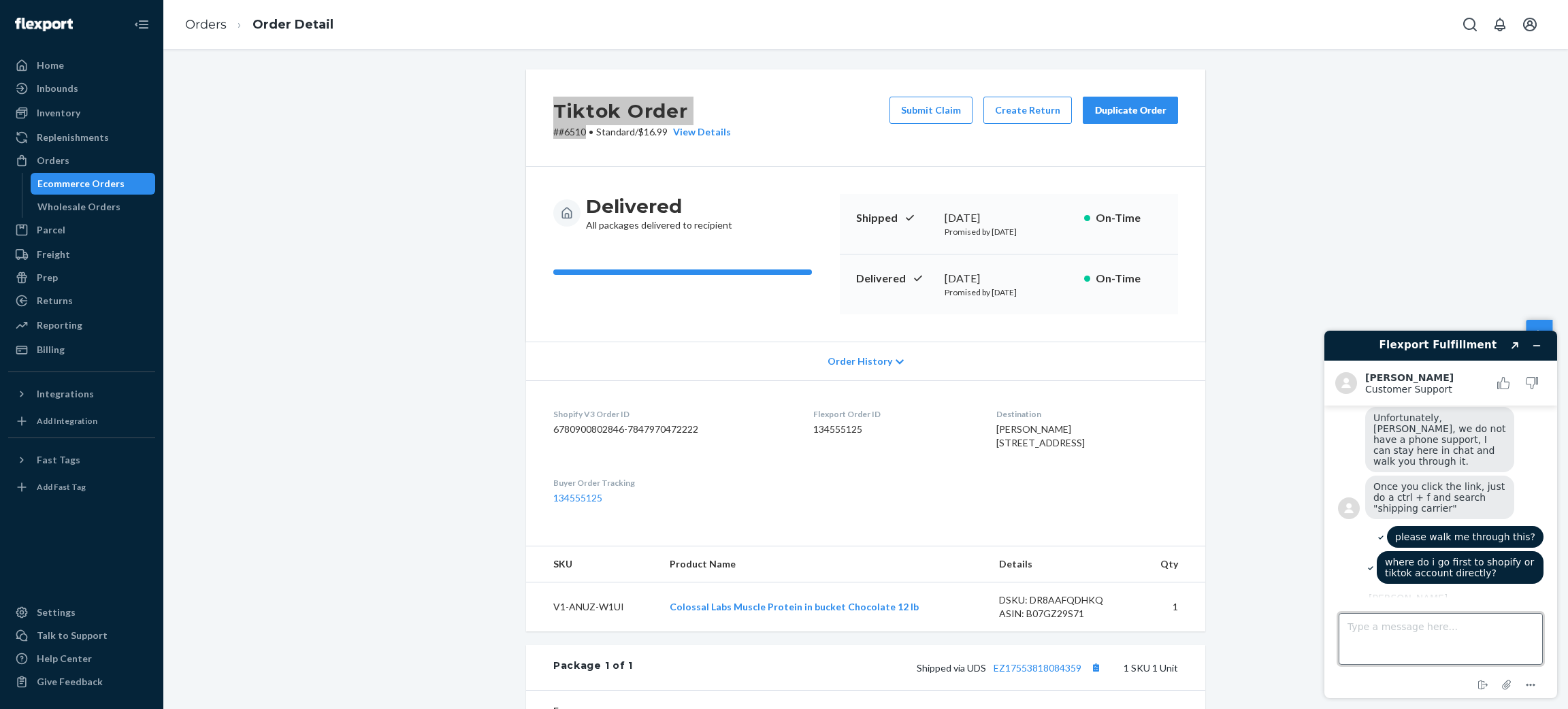
scroll to position [1481, 0]
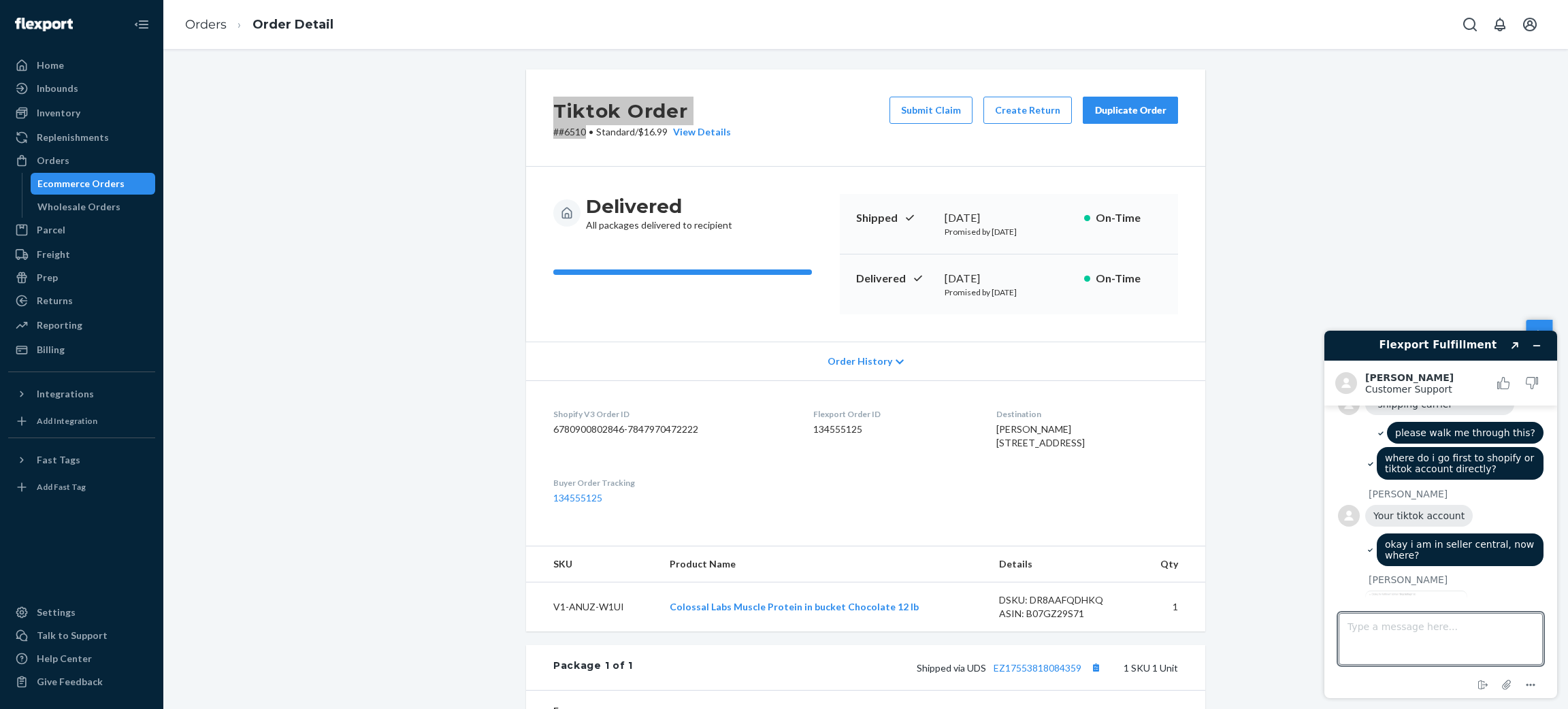
click at [1452, 591] on img at bounding box center [1416, 629] width 102 height 77
click at [1408, 643] on textarea "Type a message here..." at bounding box center [1441, 639] width 204 height 51
type textarea "add new carrier... What do i put in?"
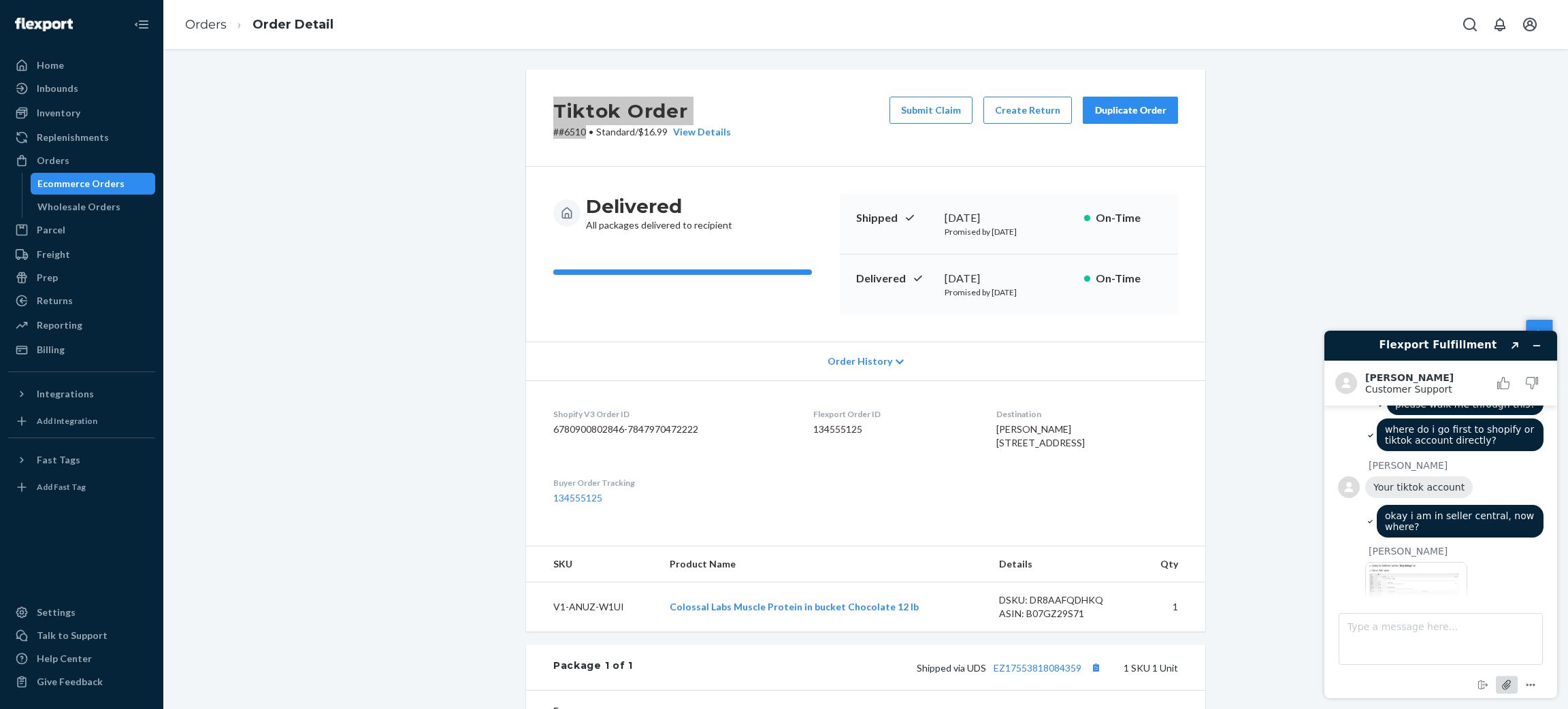
click at [1509, 676] on icon "Attach file" at bounding box center [1508, 685] width 25 height 25
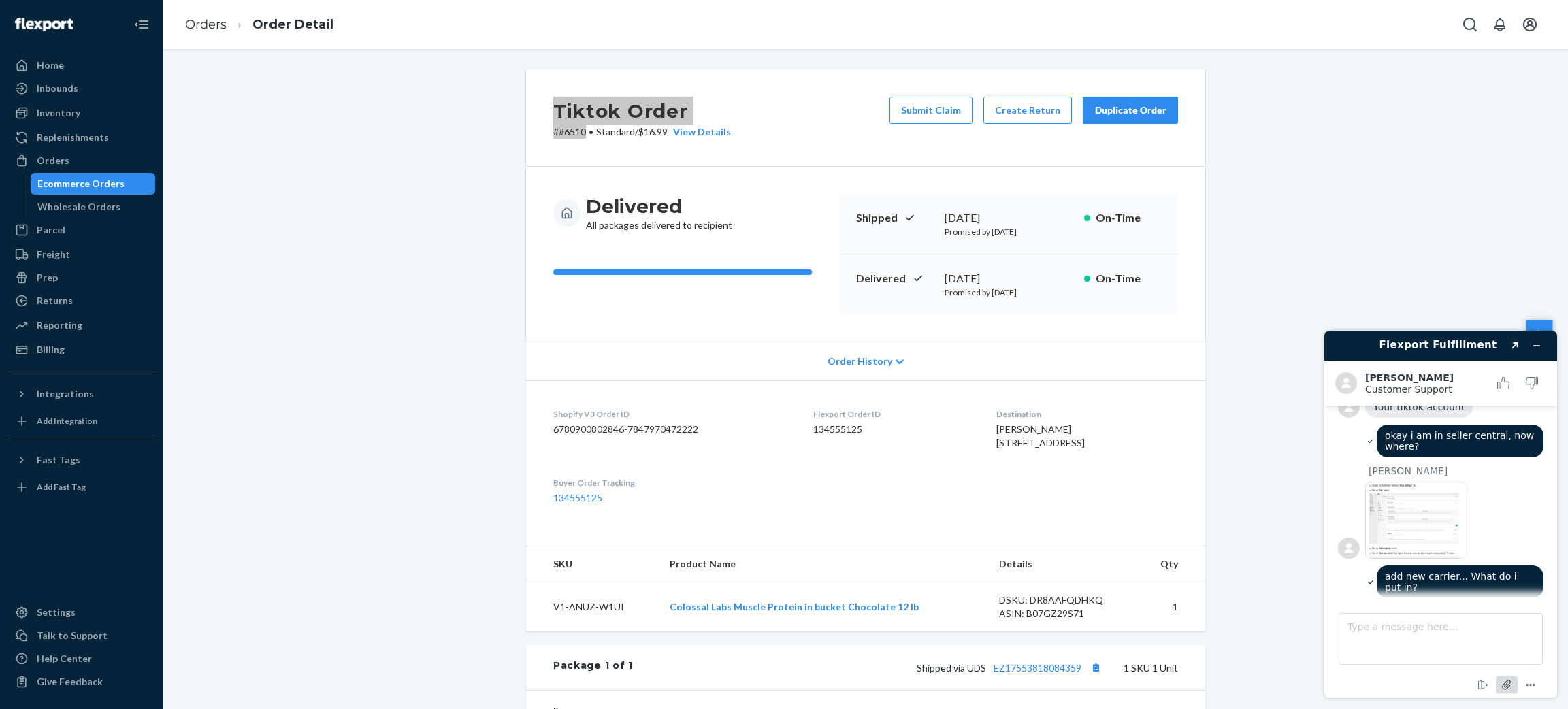
scroll to position [1639, 0]
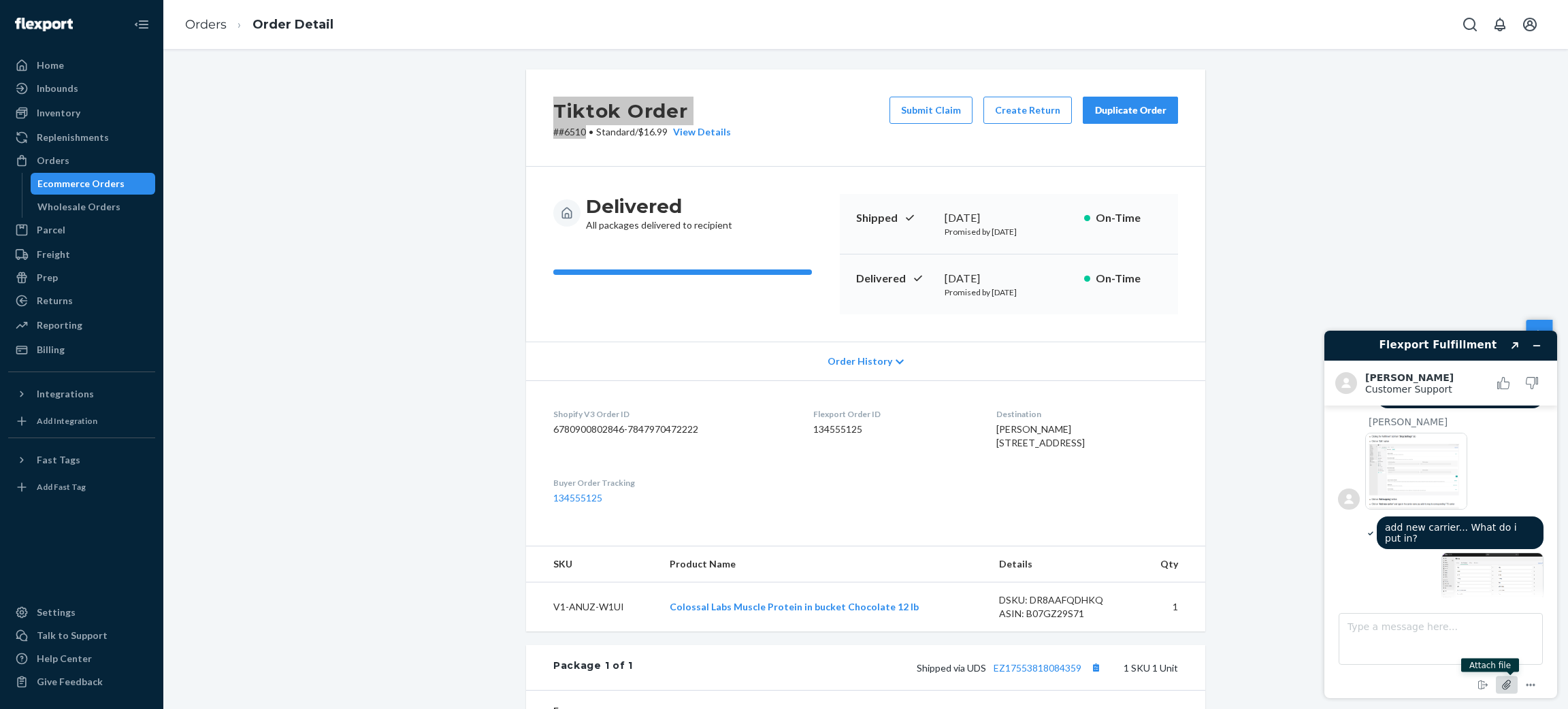
click at [1509, 691] on icon "Attach file" at bounding box center [1508, 685] width 25 height 25
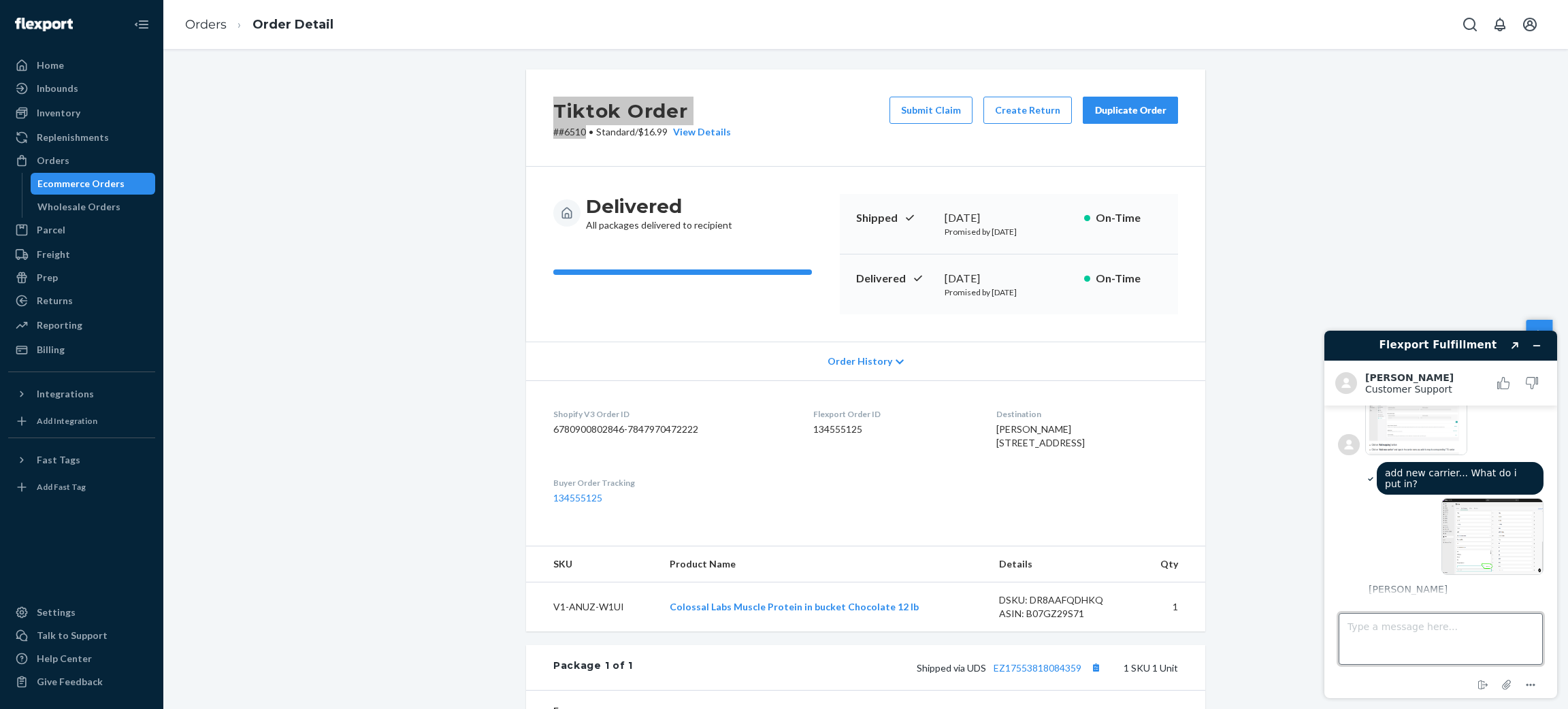
click at [1474, 629] on textarea "Type a message here..." at bounding box center [1441, 639] width 204 height 51
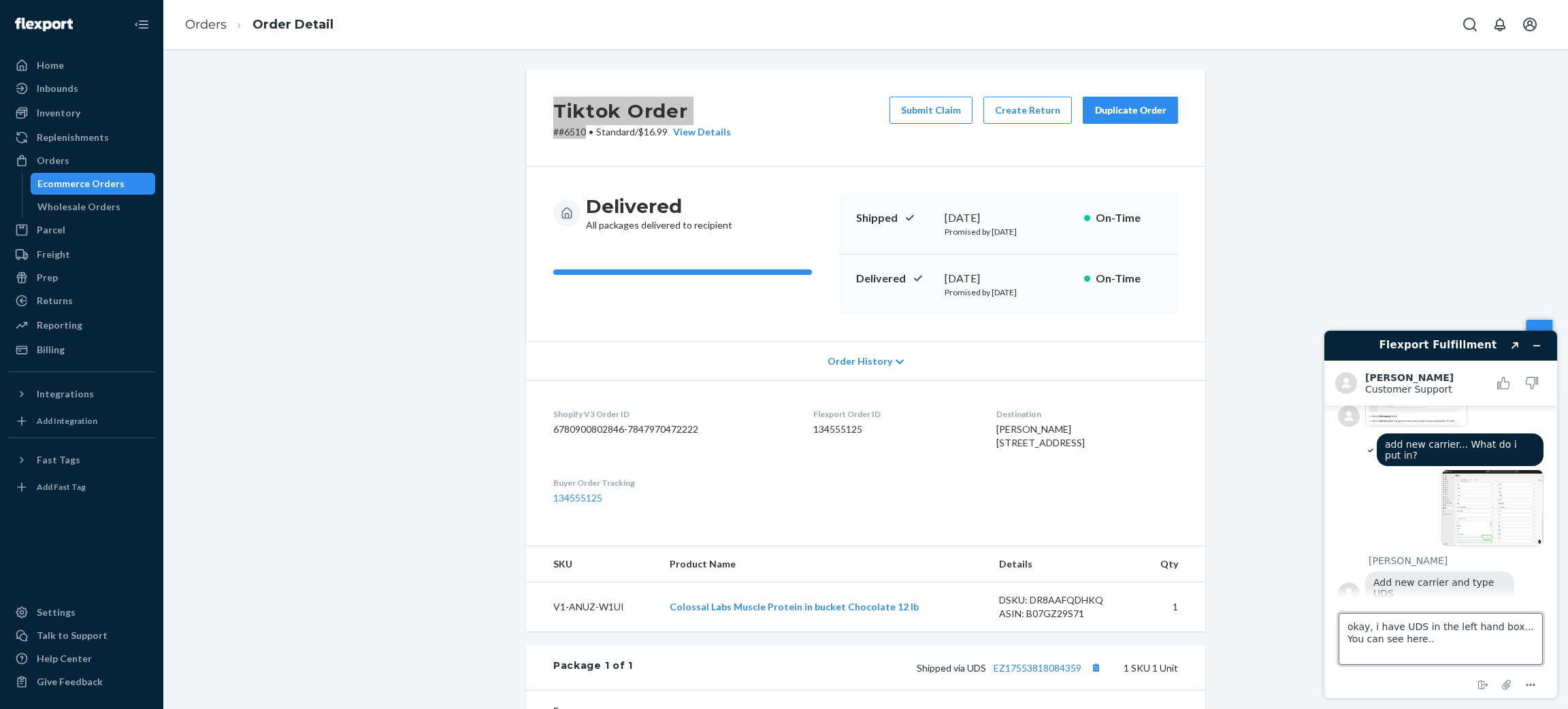
type textarea "okay, i have UDS in the left hand box... You can see here..."
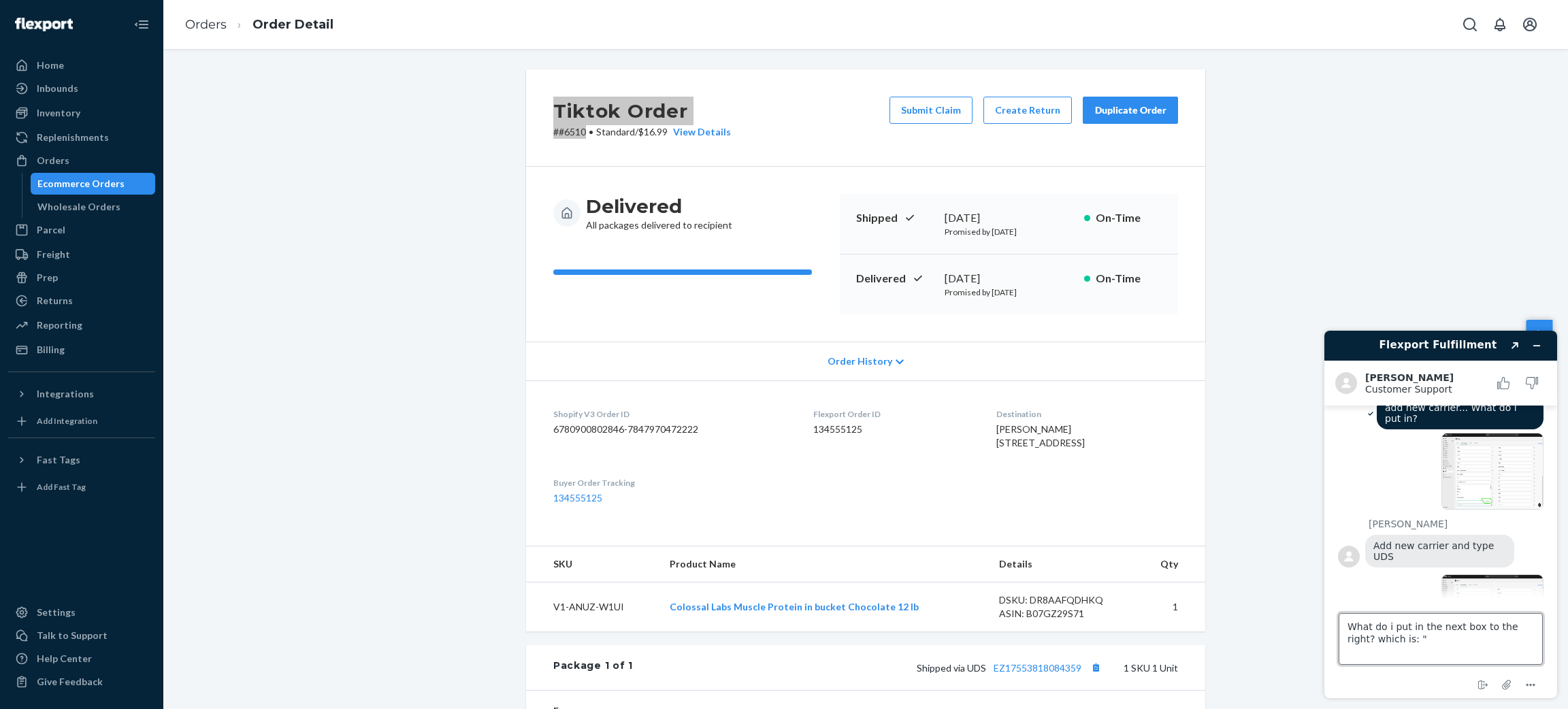
paste textarea "TikTok Shop carrier name"
click at [1346, 647] on textarea "What do i put in the next box to the right? which is: " TikTok Shop carrier nam…" at bounding box center [1441, 639] width 204 height 51
type textarea "What do i put in the next box to the right? which is: "TikTok Shop carrier name""
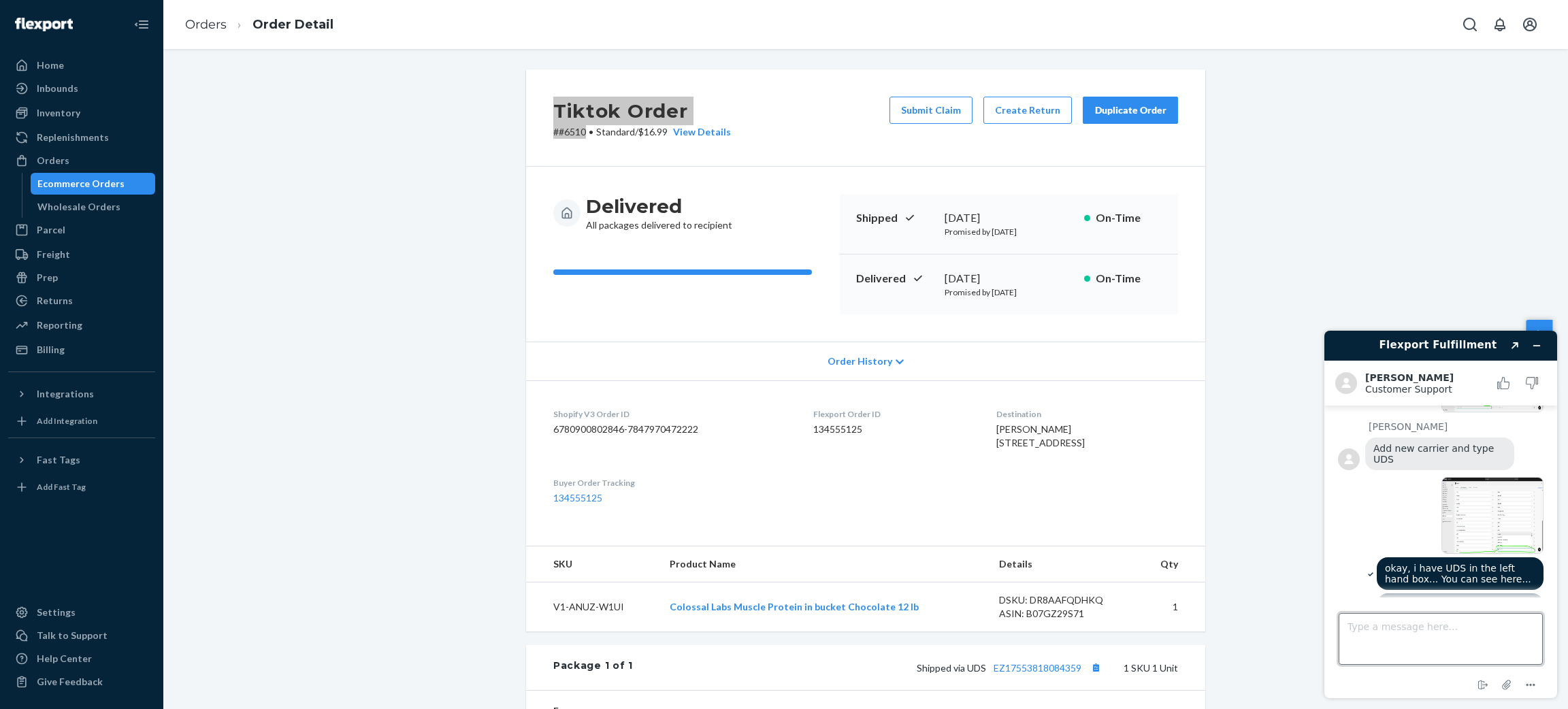
scroll to position [1855, 0]
click at [1467, 629] on textarea "Type a message here..." at bounding box center [1441, 639] width 204 height 51
type textarea "it wont let me save it///"
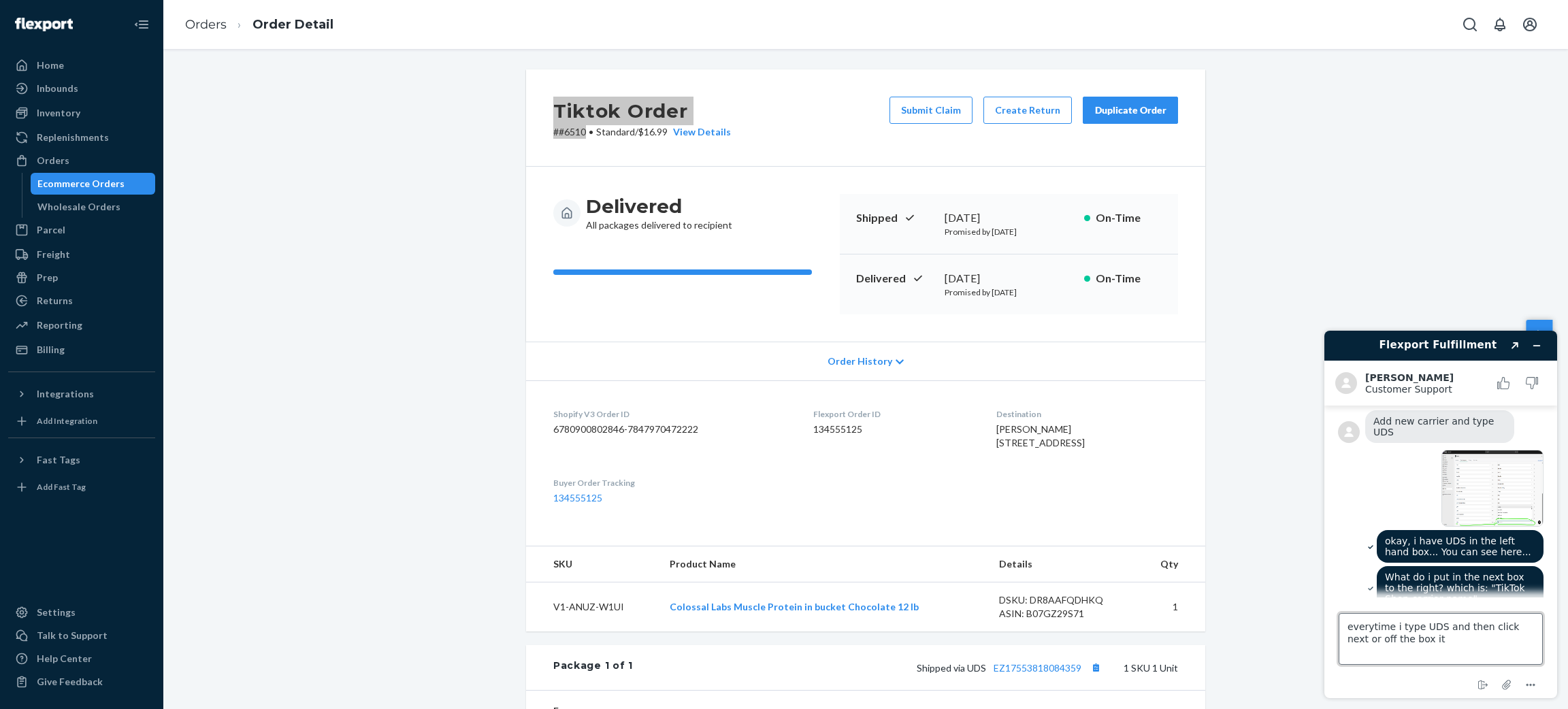
click at [1436, 631] on textarea "everytime i type UDS and then click next or off the box it" at bounding box center [1441, 639] width 204 height 51
click at [1416, 648] on textarea "everytime i type UDS and then click next or off the box it" at bounding box center [1441, 639] width 204 height 51
type textarea "everytime i type UDS and then click next or off the box it just removes it"
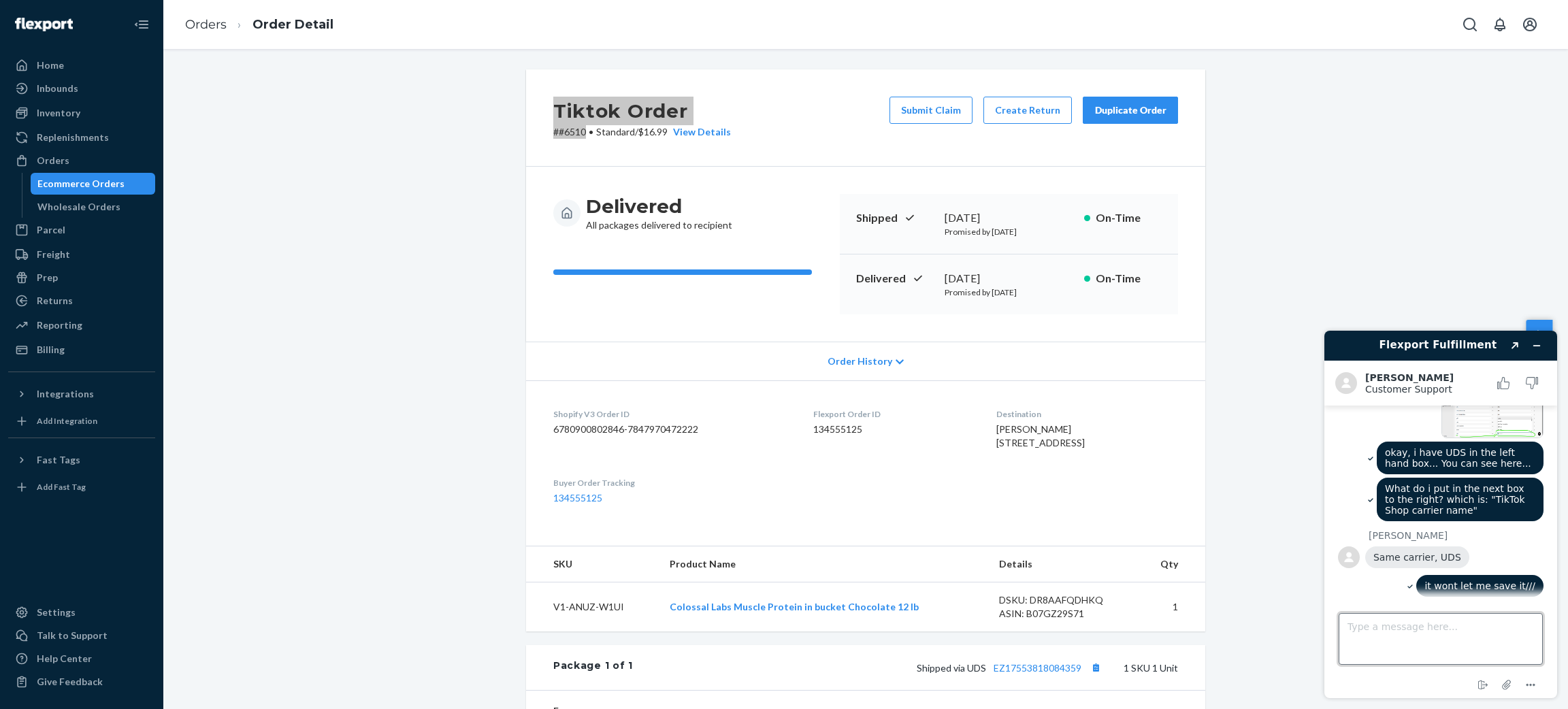
scroll to position [1968, 0]
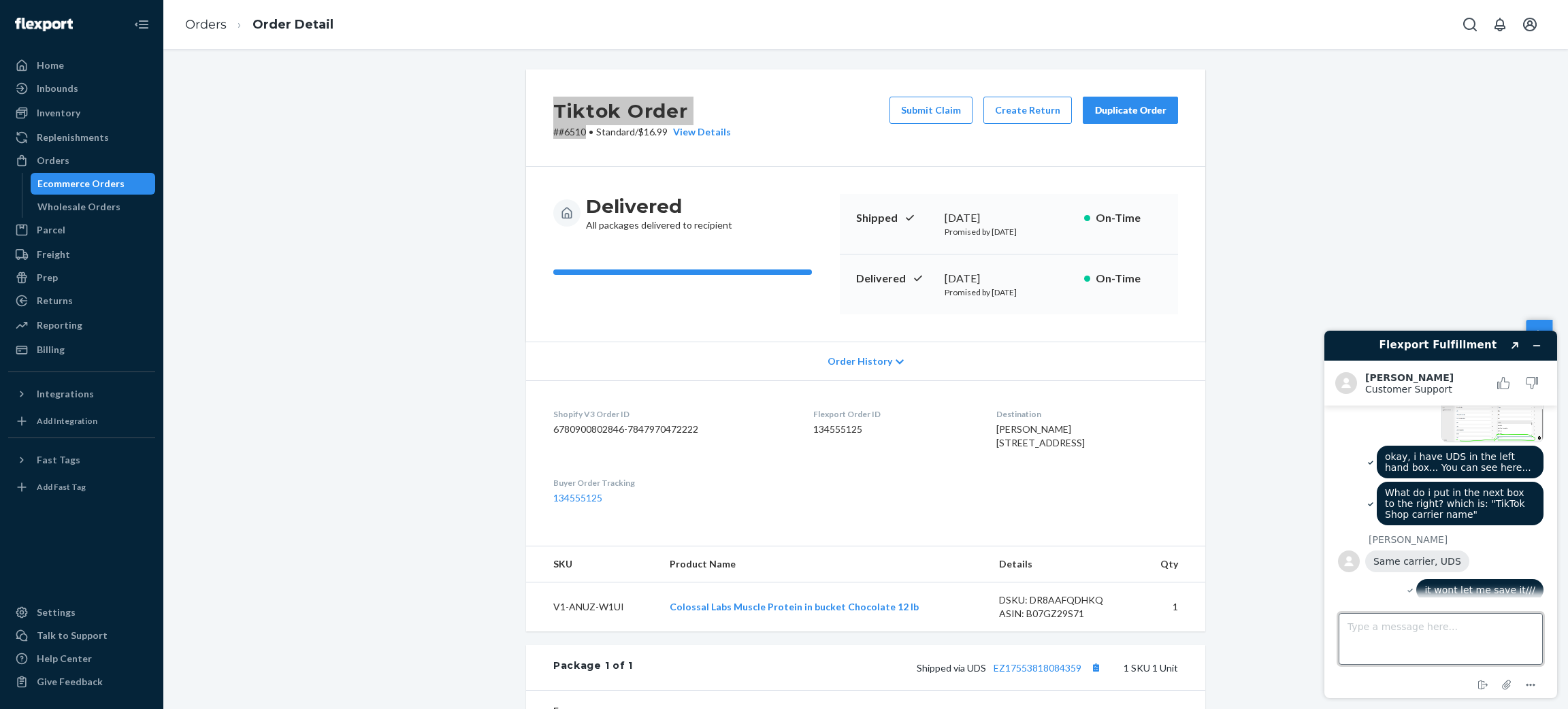
click at [1422, 657] on textarea "Type a message here..." at bounding box center [1441, 639] width 204 height 51
click at [1424, 629] on textarea "Type a message here..." at bounding box center [1441, 639] width 204 height 51
drag, startPoint x: 1387, startPoint y: 578, endPoint x: 1492, endPoint y: 574, distance: 105.1
click at [1492, 674] on div "Try United Delivery Service" at bounding box center [1438, 684] width 146 height 22
copy span "United Delivery Service"
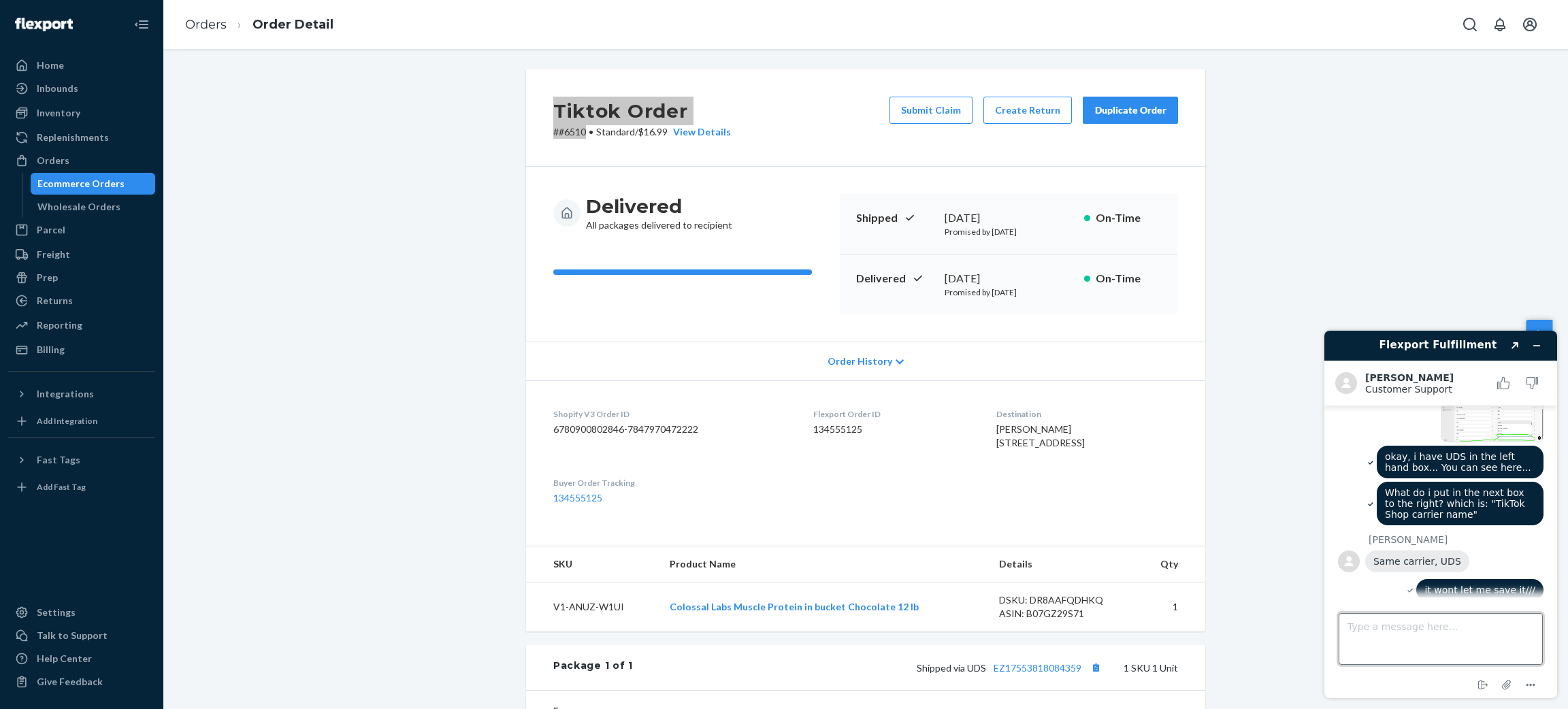
click at [1407, 621] on textarea "Type a message here..." at bounding box center [1441, 639] width 204 height 51
type textarea "okay, carrier name mapping has been updated."
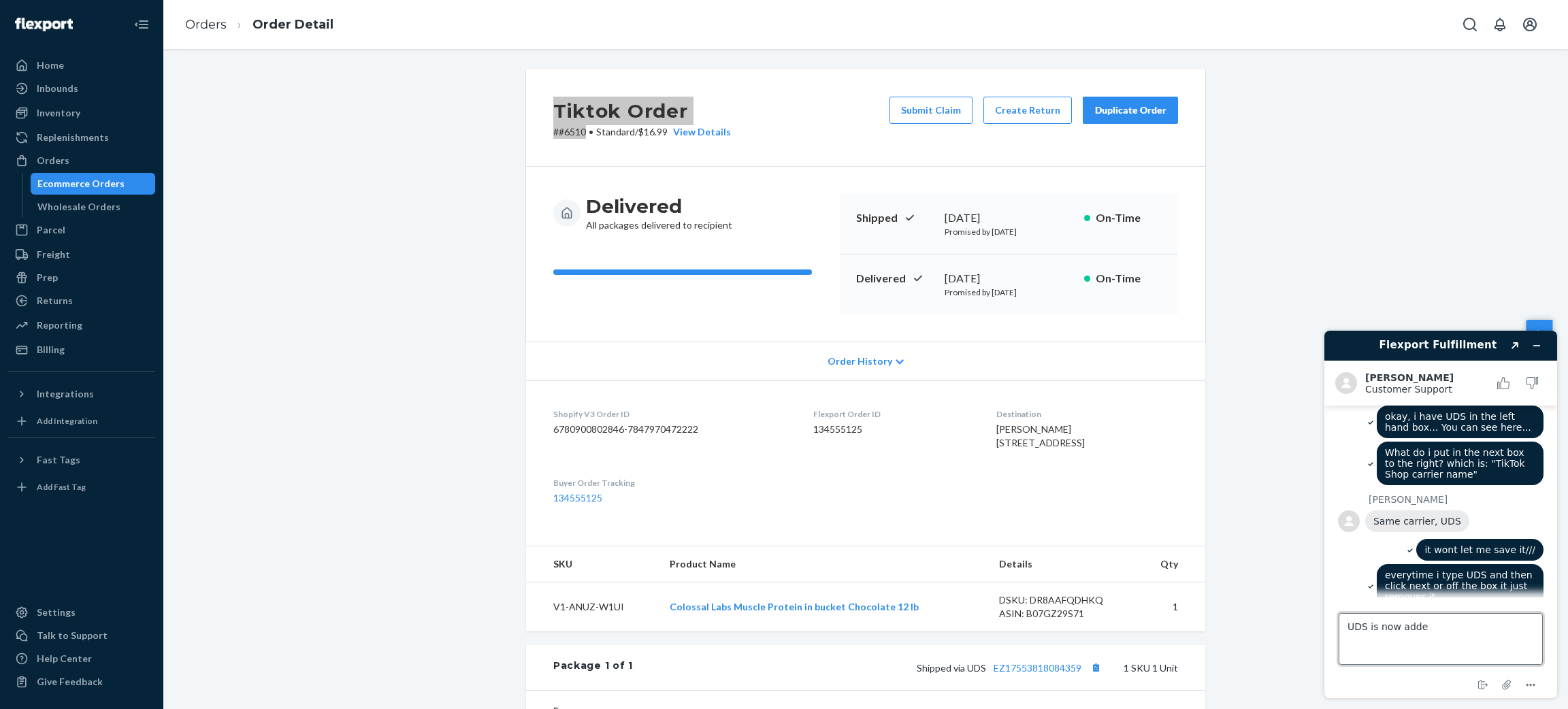
type textarea "UDS is now added"
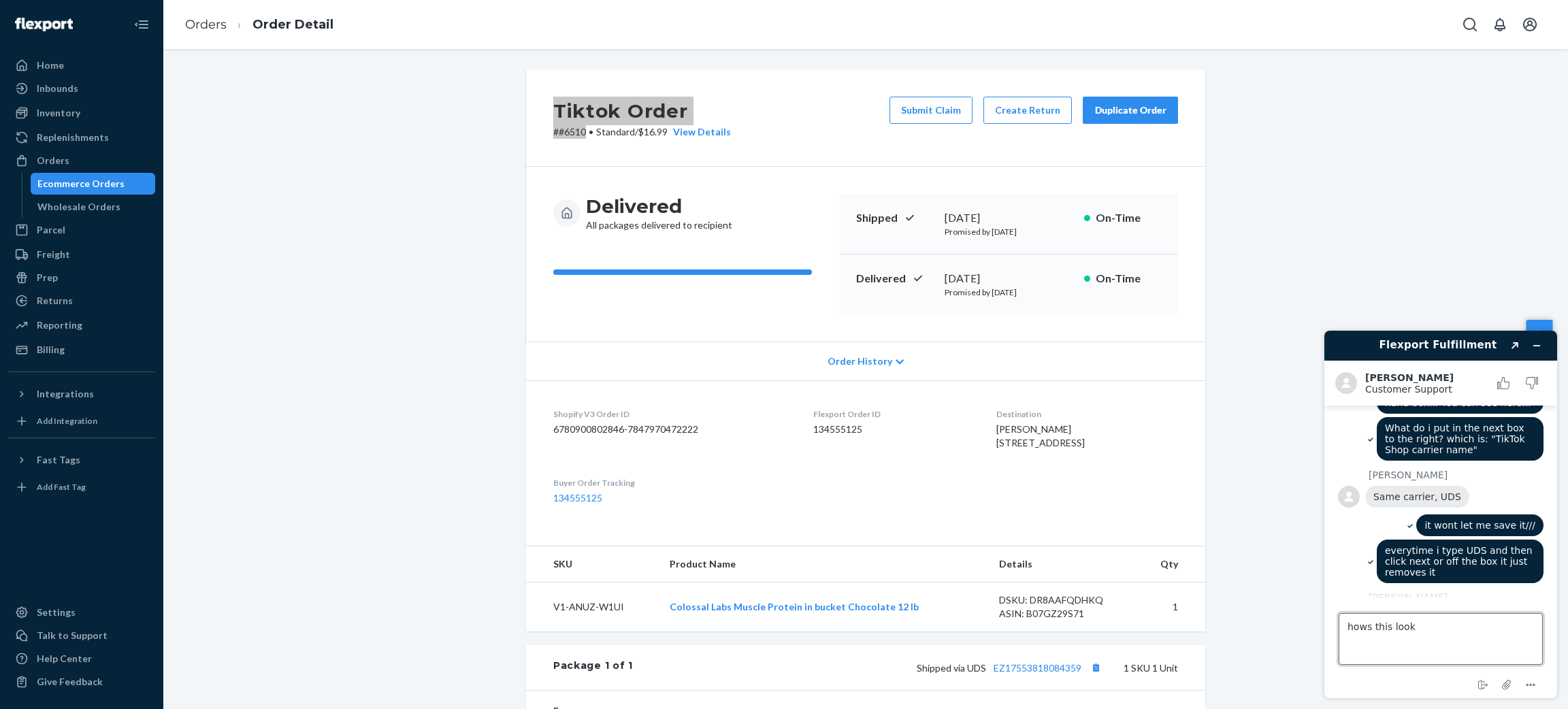
type textarea "hows this look?"
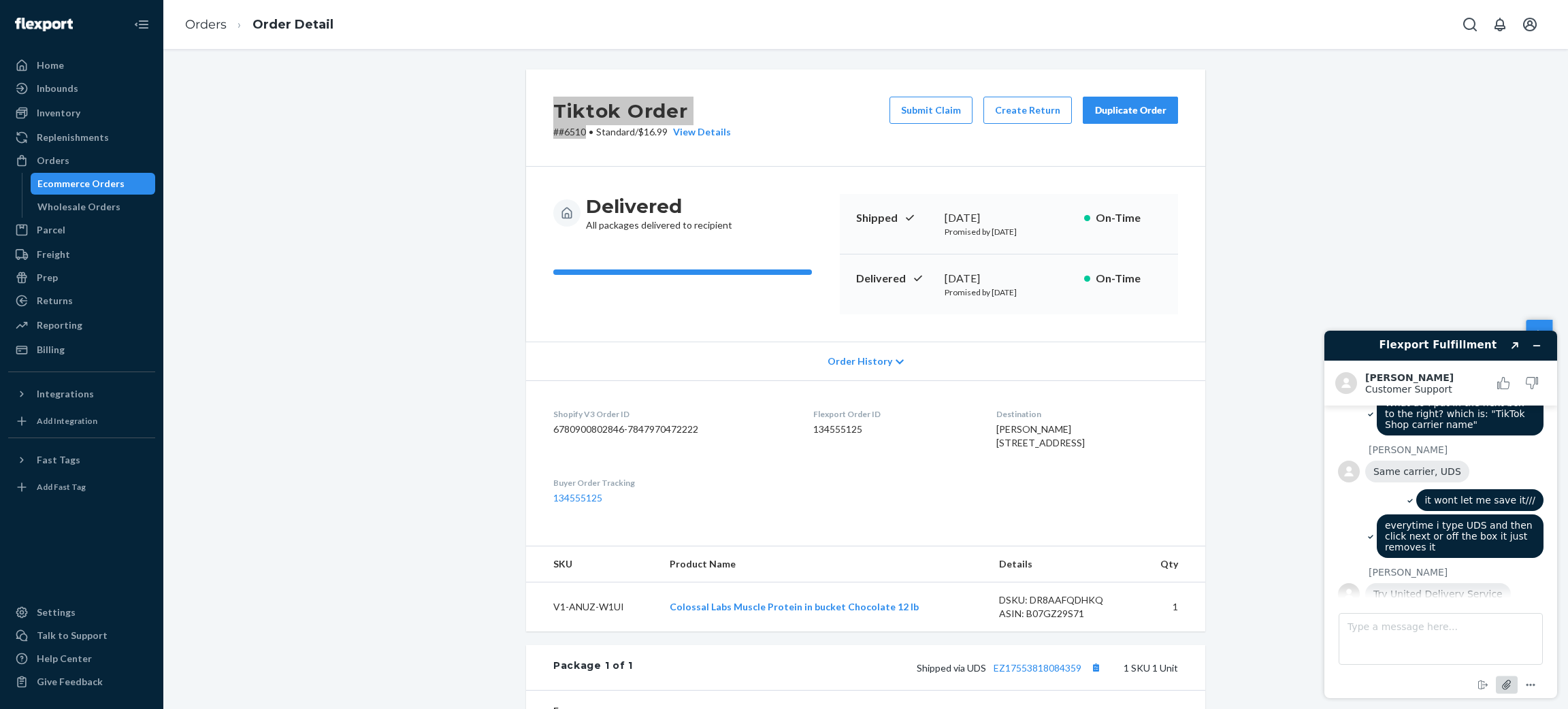
click at [1507, 684] on icon "Attach file" at bounding box center [1507, 685] width 11 height 11
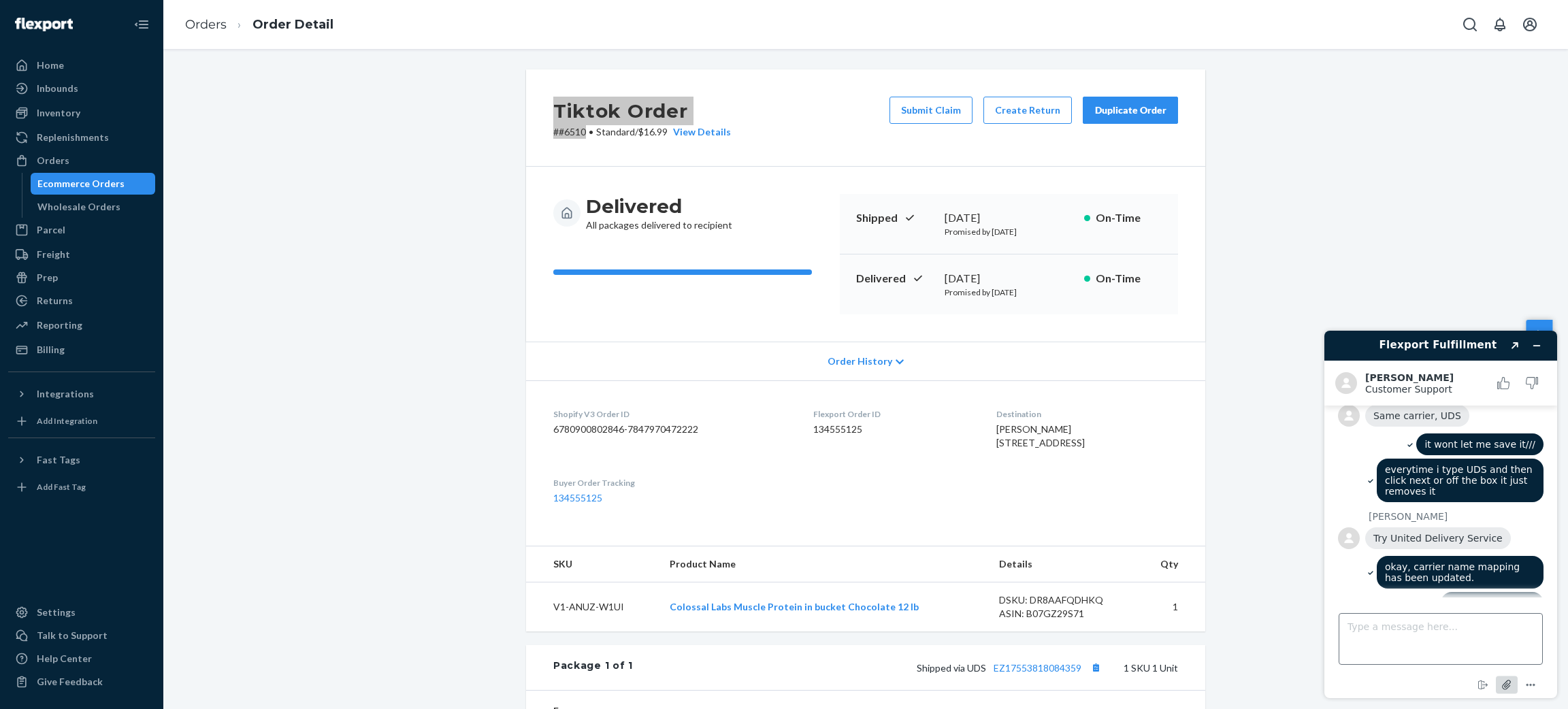
scroll to position [2139, 0]
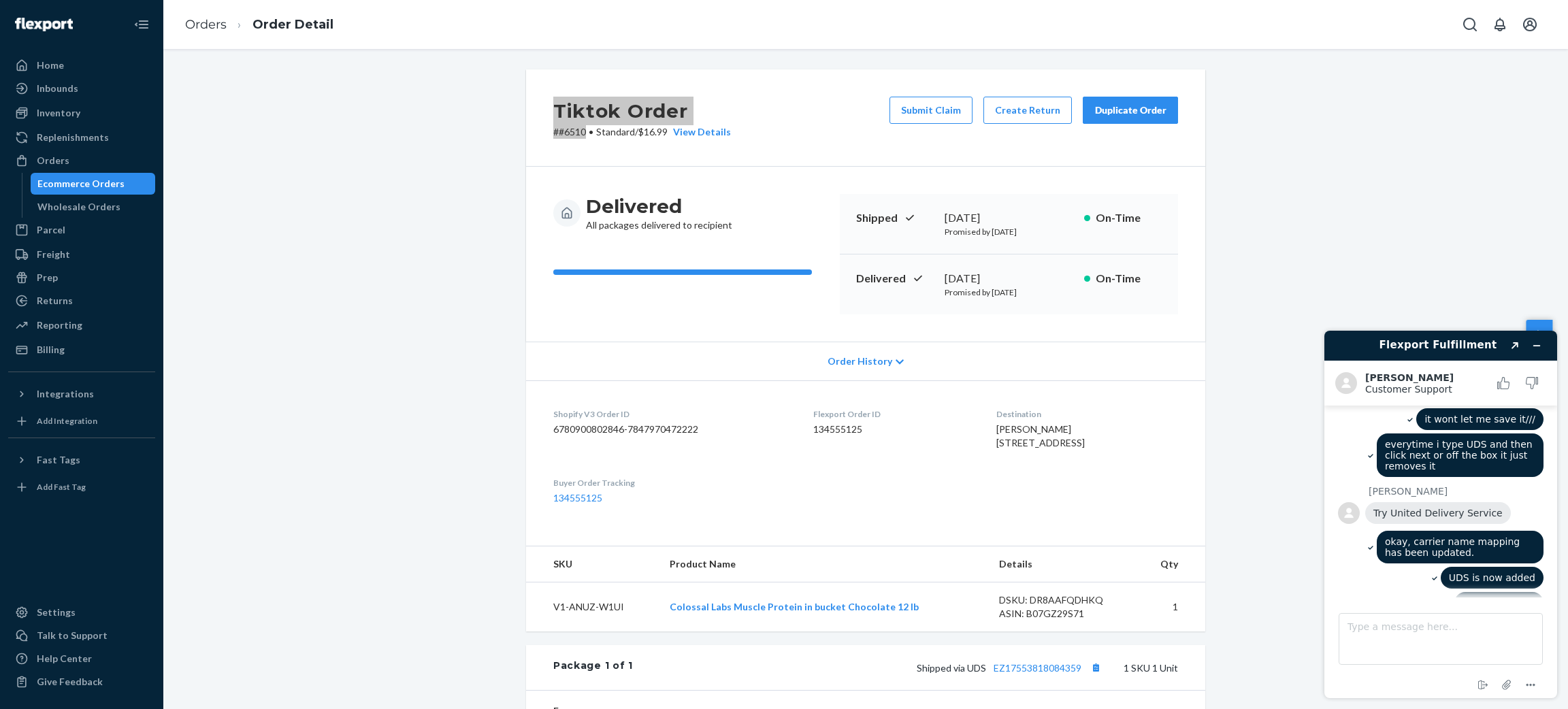
click at [1452, 618] on img at bounding box center [1493, 656] width 102 height 77
click at [1411, 624] on textarea "Type a message here..." at bounding box center [1441, 639] width 204 height 51
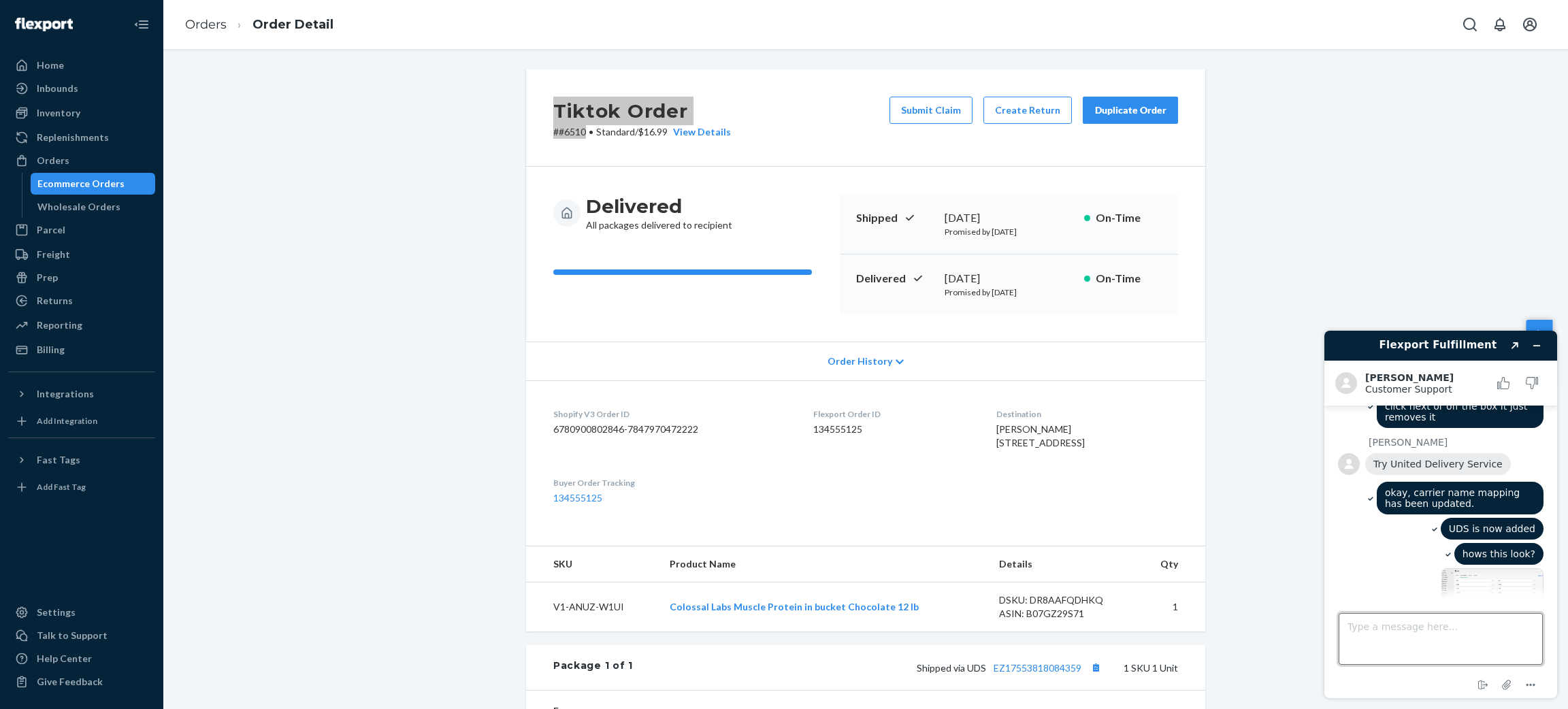
click at [1447, 642] on textarea "Type a message here..." at bounding box center [1441, 639] width 204 height 51
type textarea "very good, so this is fix the issue now"
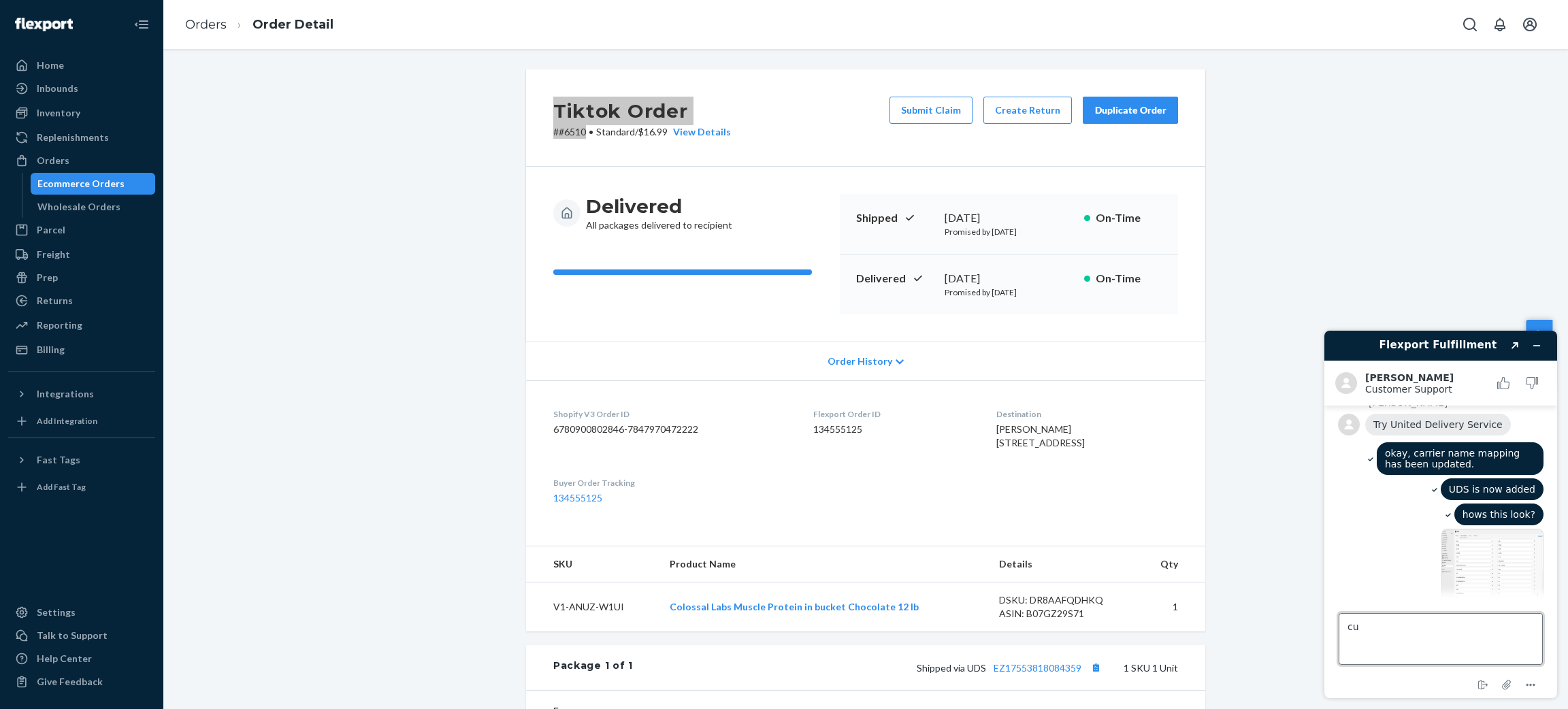
type textarea "c"
type textarea "beacuse everytime flexport used UDS our orders in tiktok never updated..."
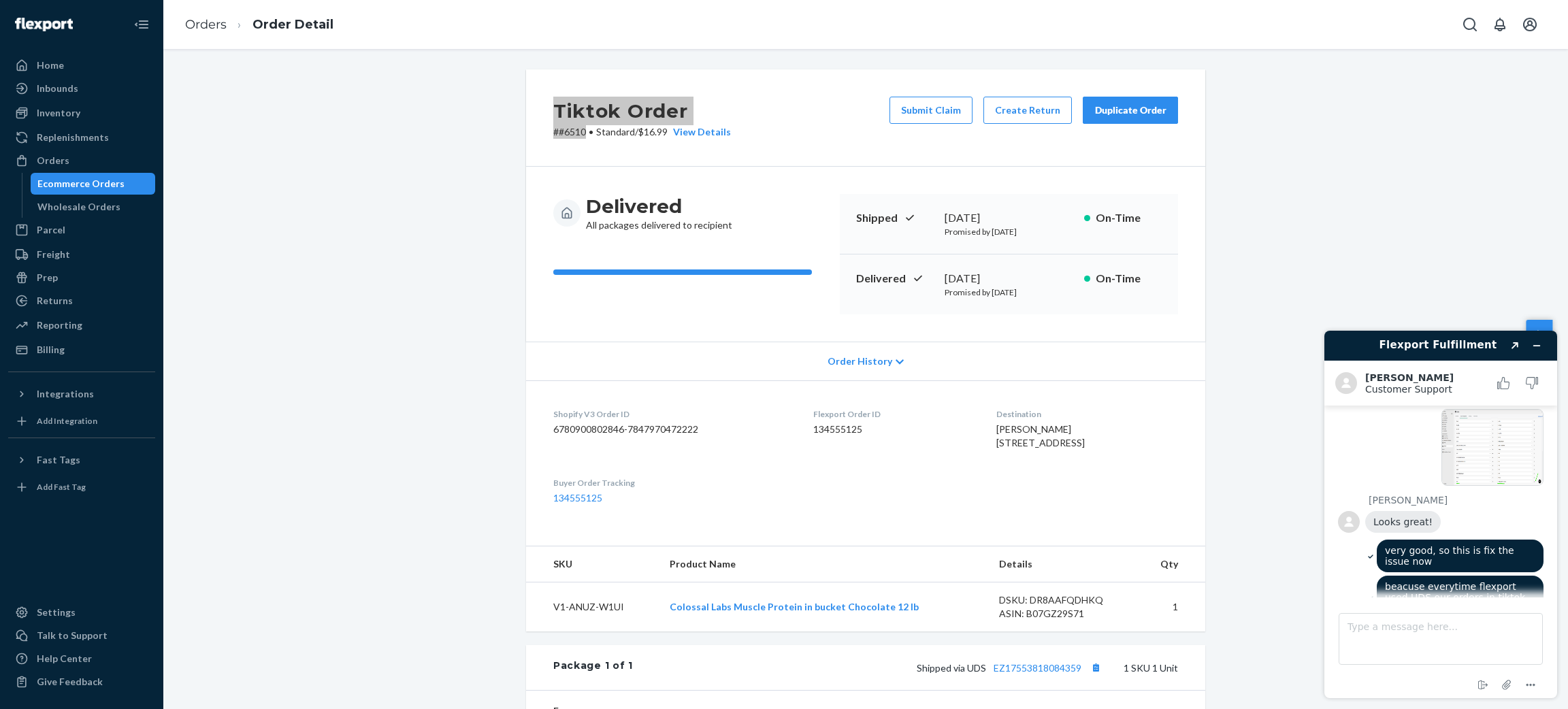
scroll to position [2345, 0]
click at [1457, 650] on textarea "Type a message here..." at bounding box center [1441, 639] width 204 height 51
type textarea "okay, thanks"
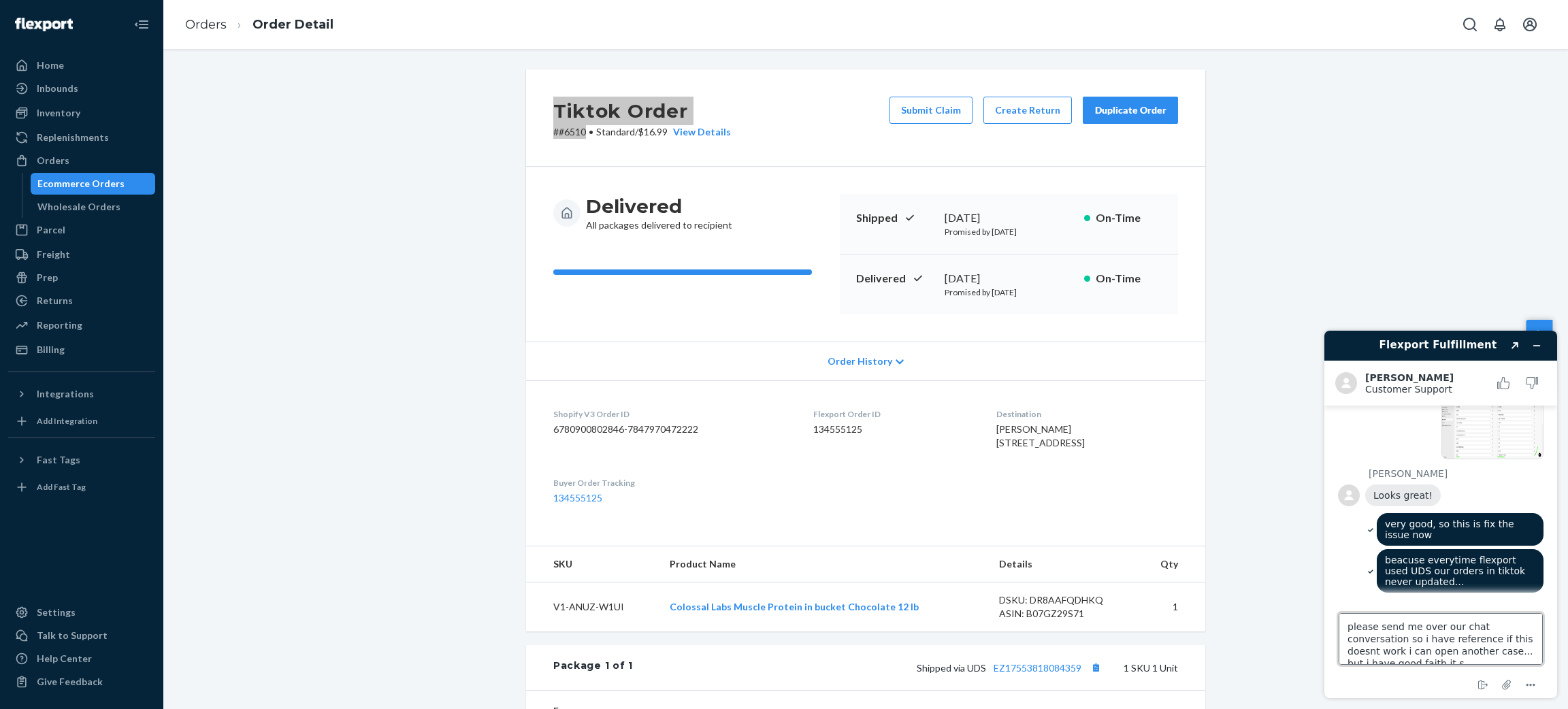
scroll to position [5, 0]
type textarea "please send me over our chat conversation so i have reference if this doesnt wo…"
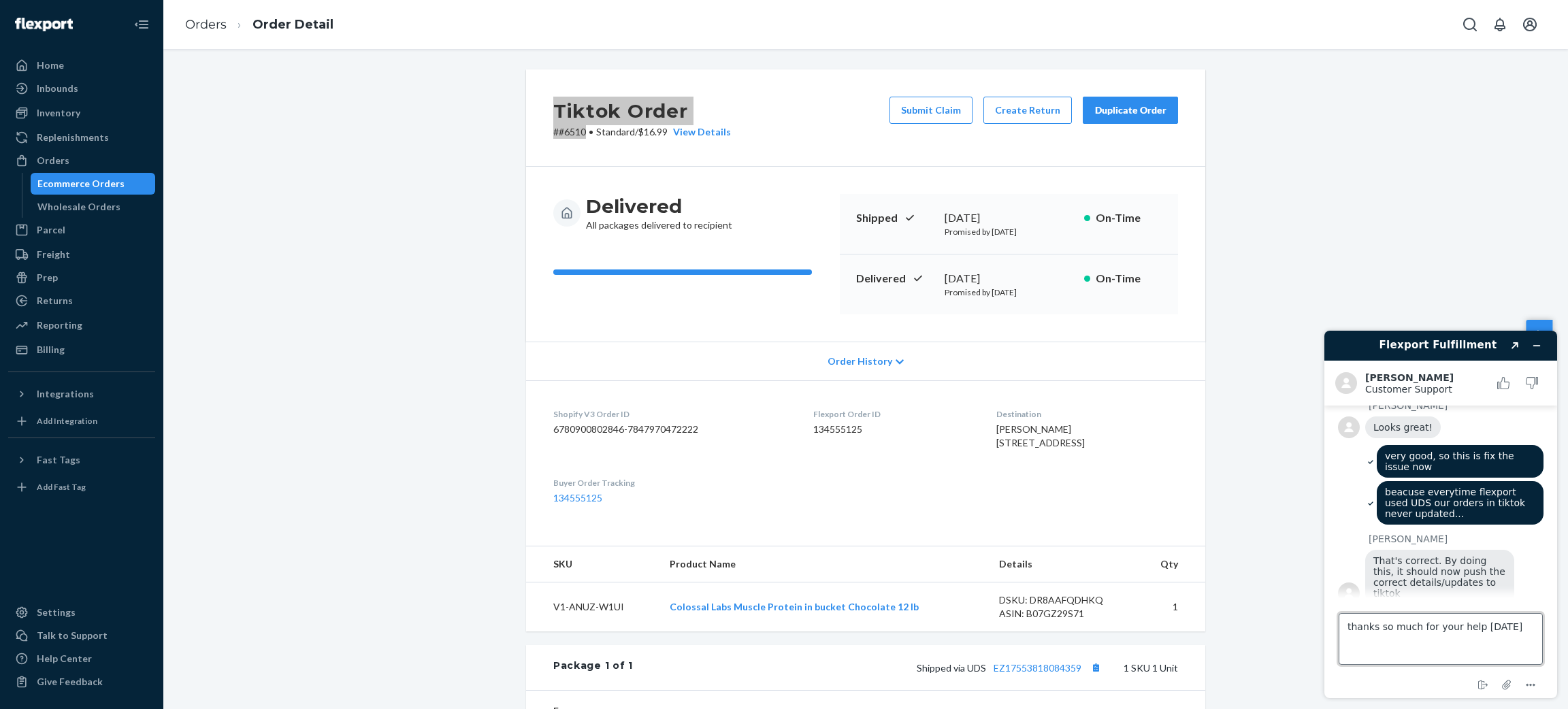
type textarea "thanks so much for your help [DATE]!"
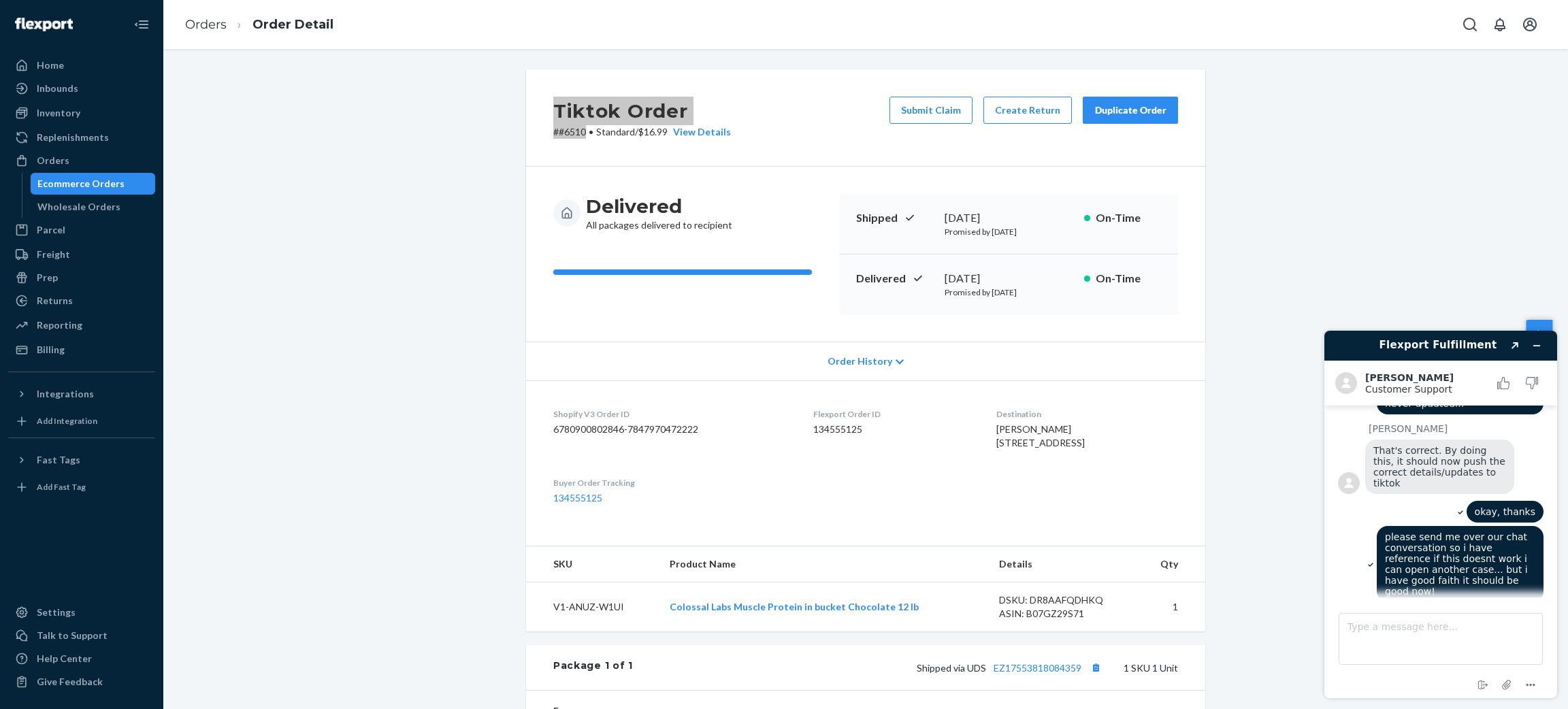
scroll to position [2549, 0]
click at [1428, 630] on textarea "Type a message here..." at bounding box center [1441, 639] width 204 height 51
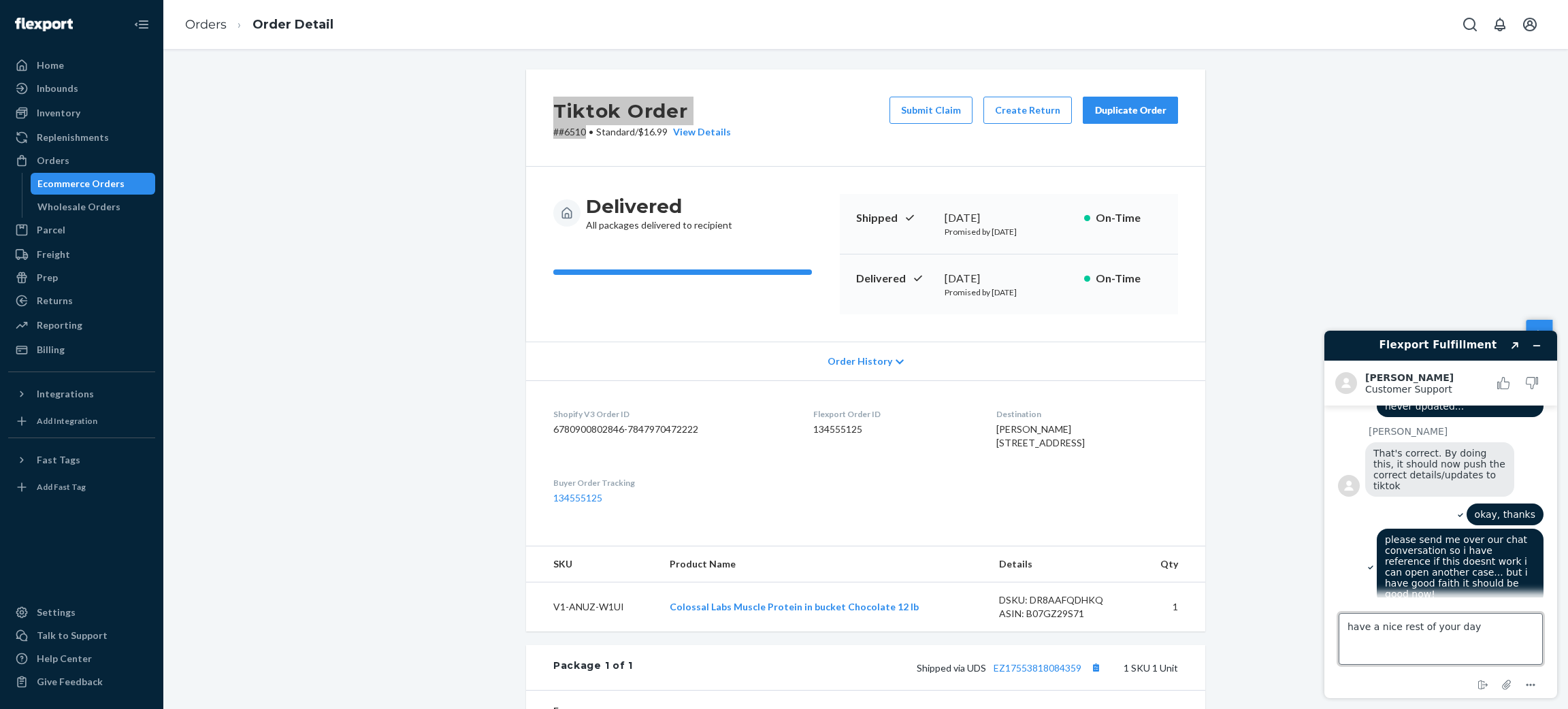
type textarea "have a nice rest of your day!"
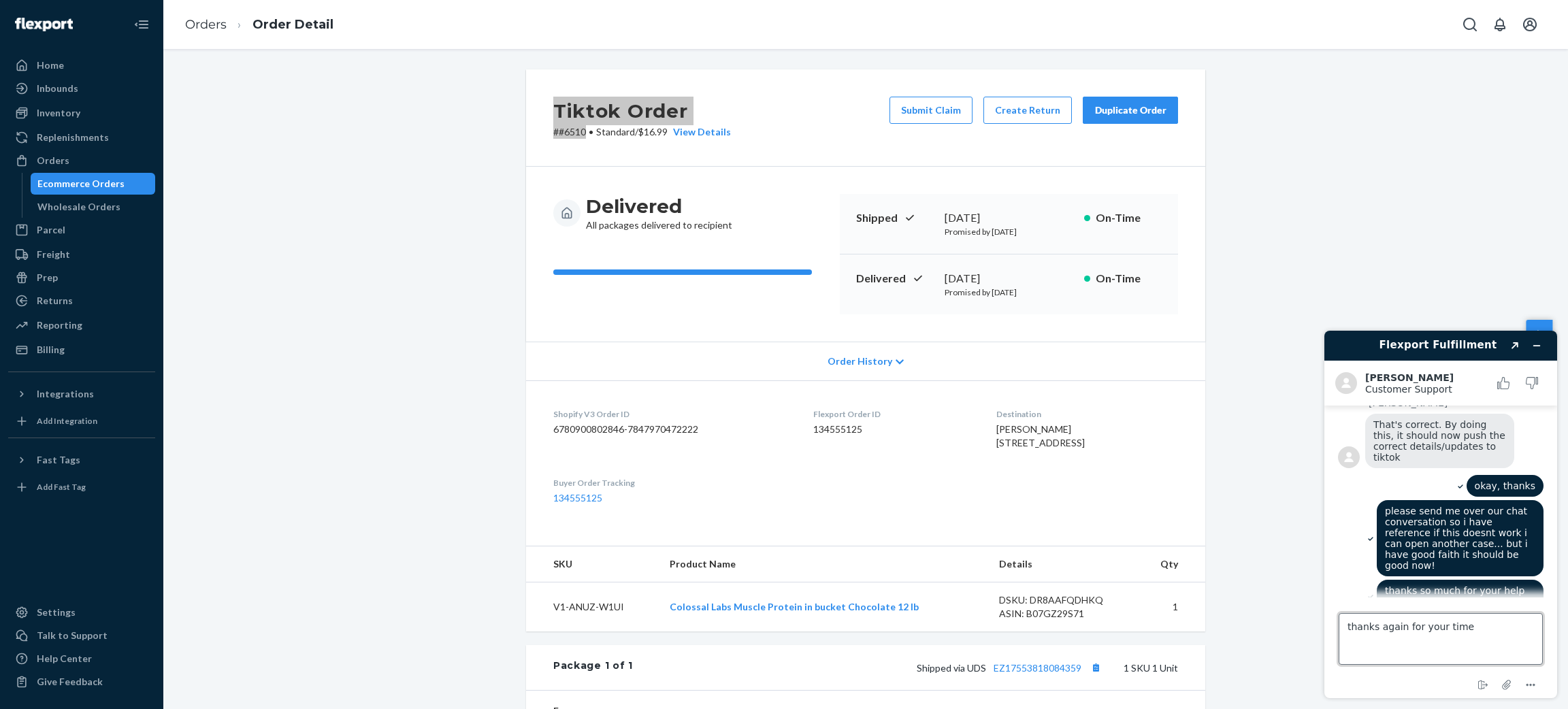
type textarea "thanks again for your time!"
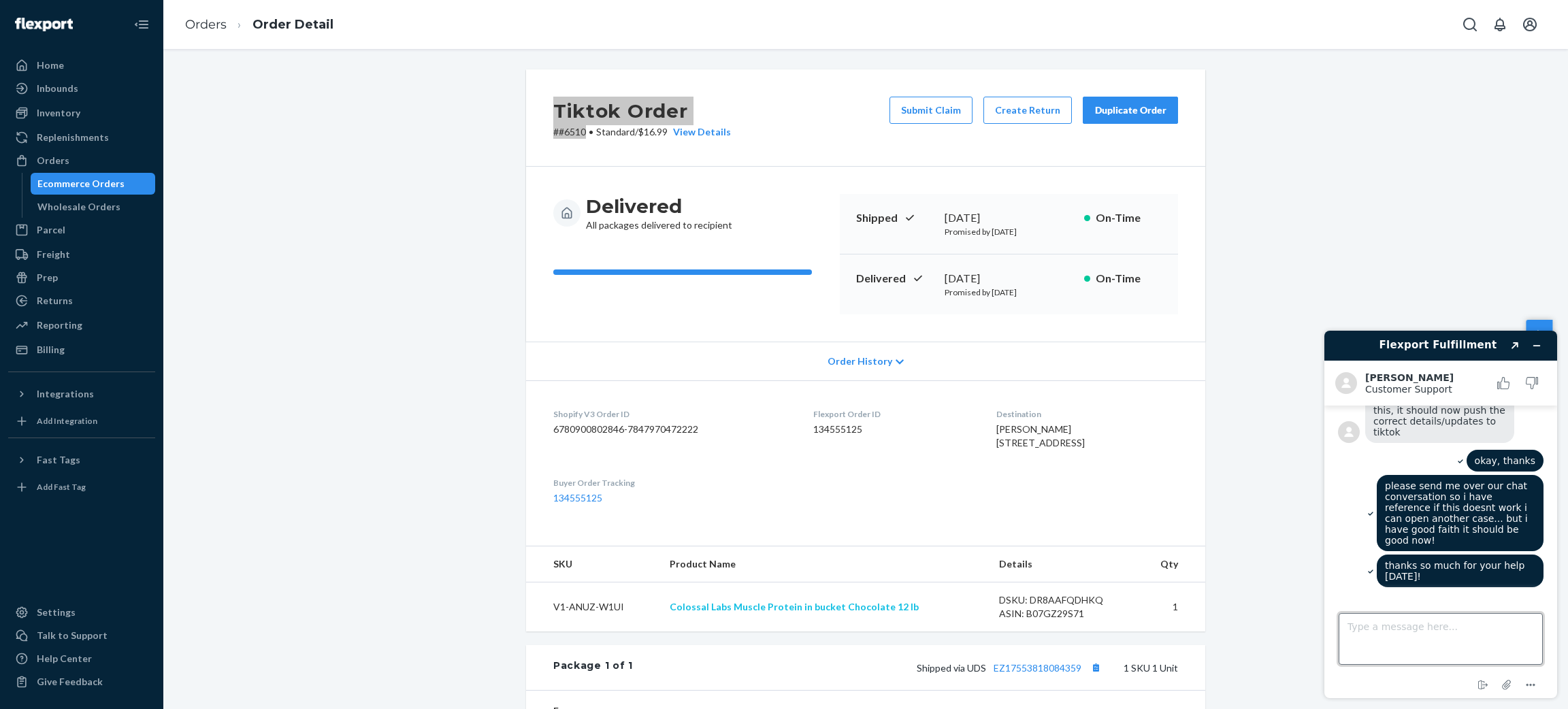
scroll to position [2674, 0]
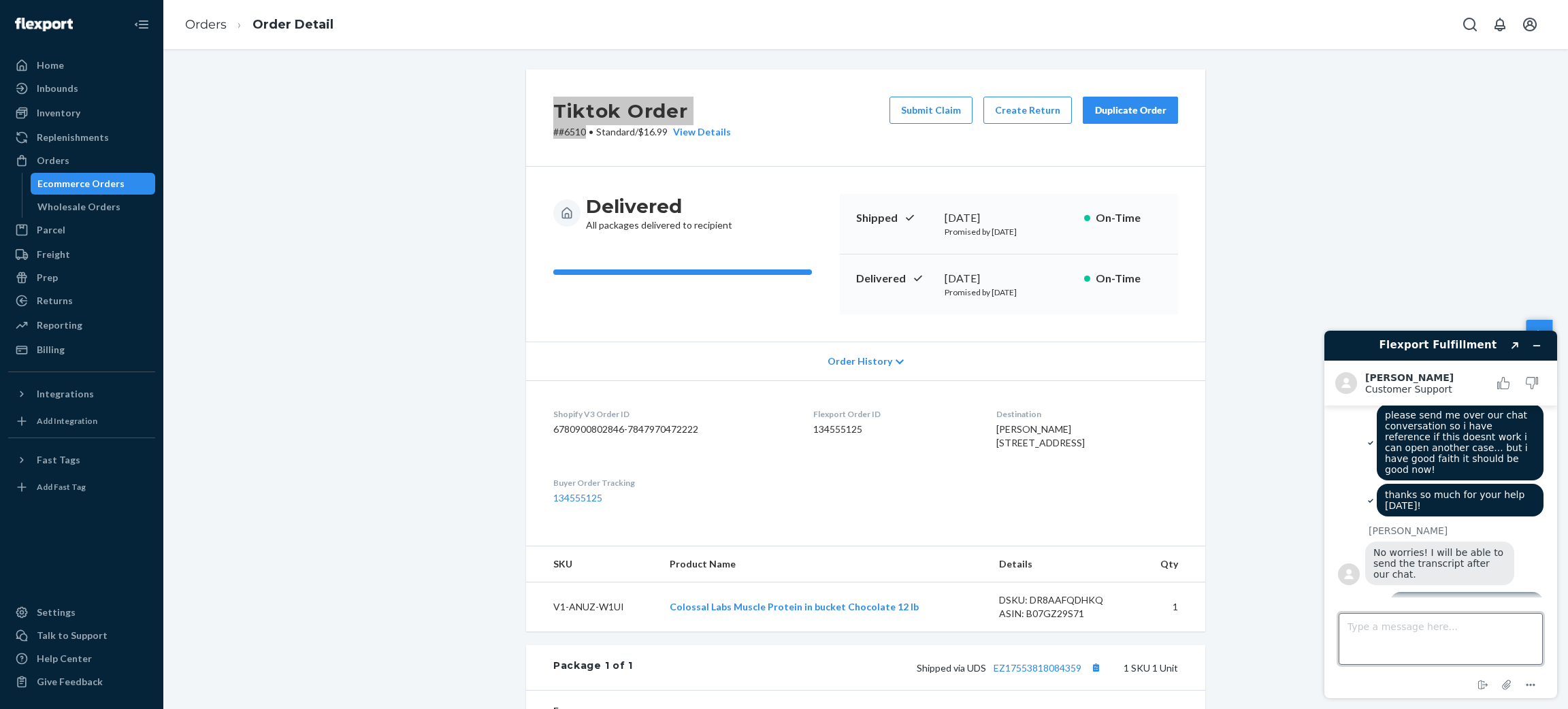
click at [1476, 631] on textarea "Type a message here..." at bounding box center [1441, 639] width 204 height 51
type textarea "ALL SET, THANKS SO MUCH"
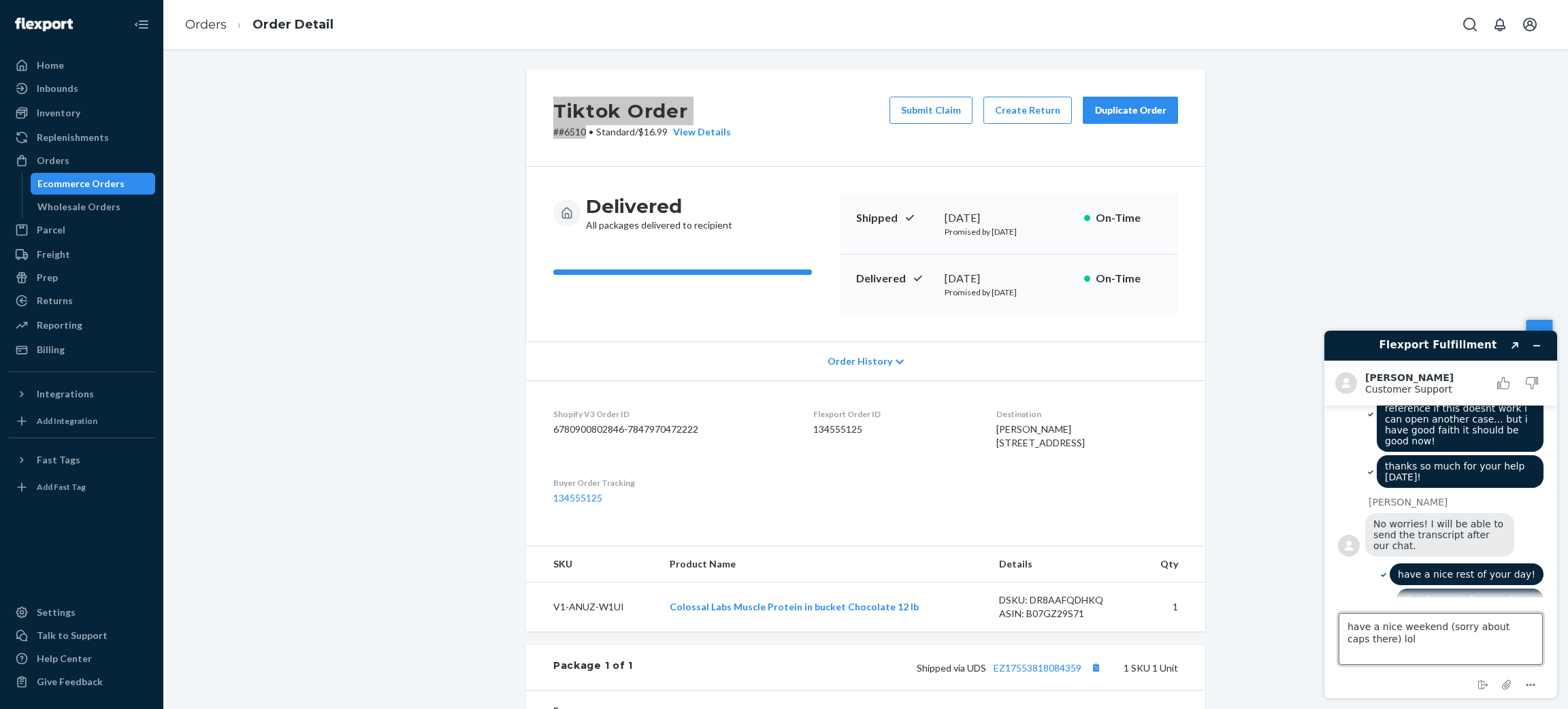
type textarea "have a nice weekend (sorry about caps there) [PERSON_NAME]"
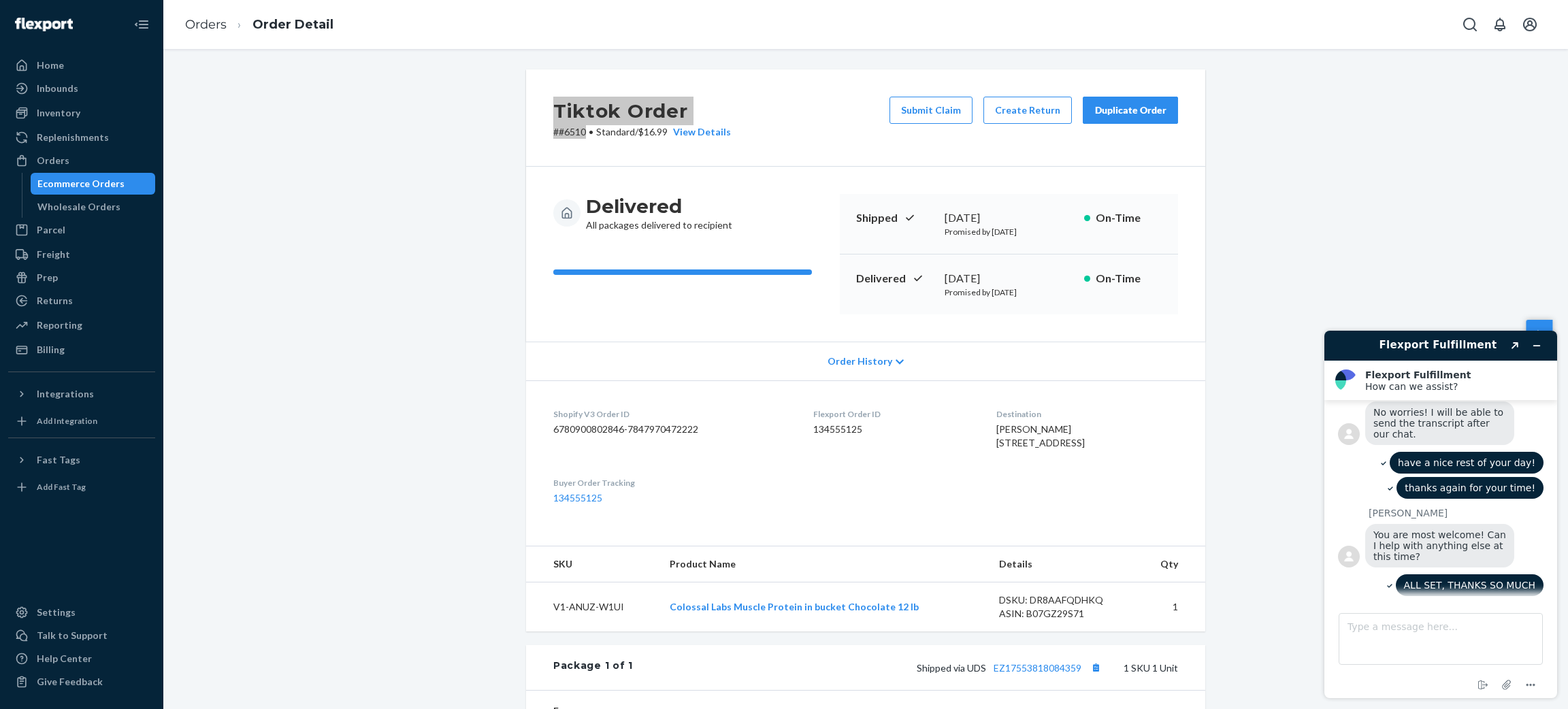
scroll to position [2876, 0]
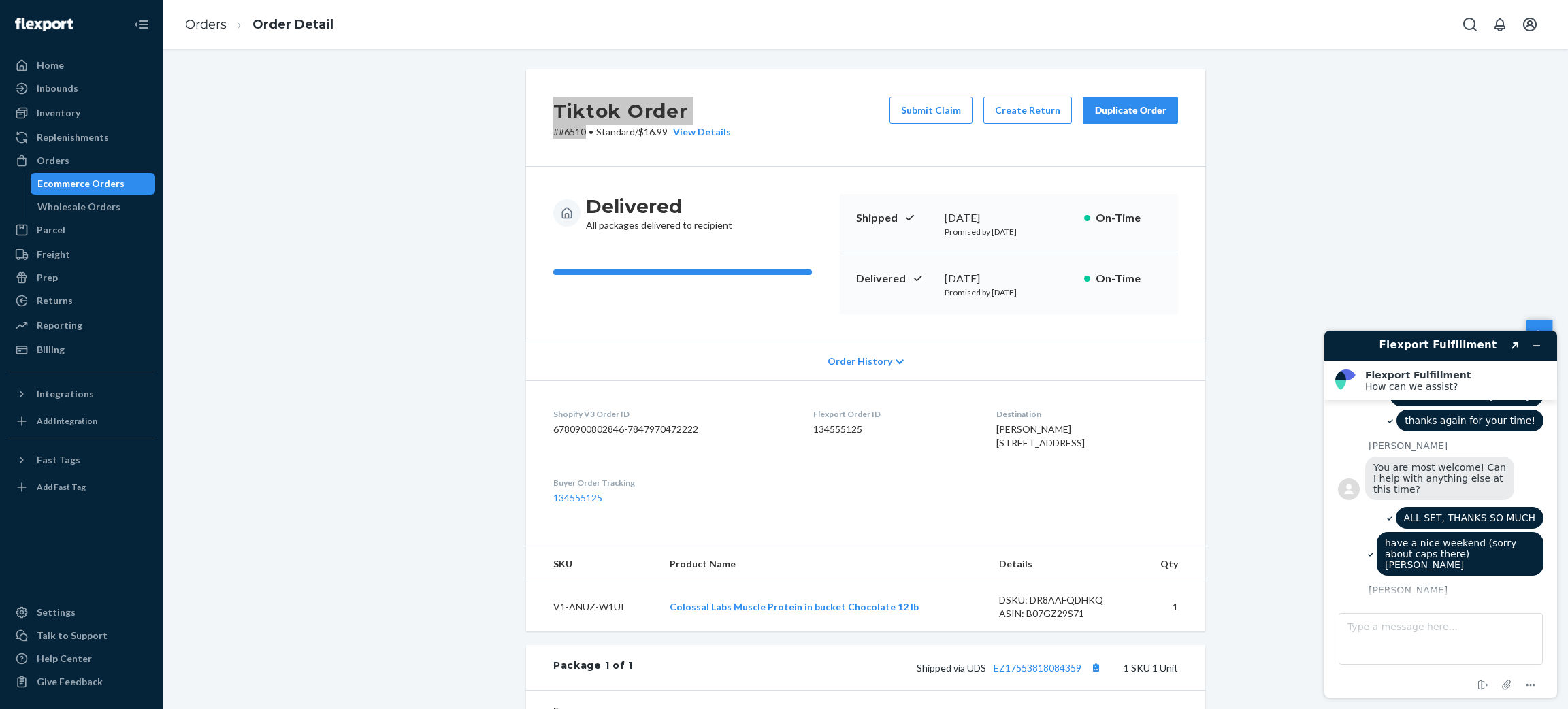
click at [1444, 669] on button "Rate this chat" at bounding box center [1440, 681] width 88 height 26
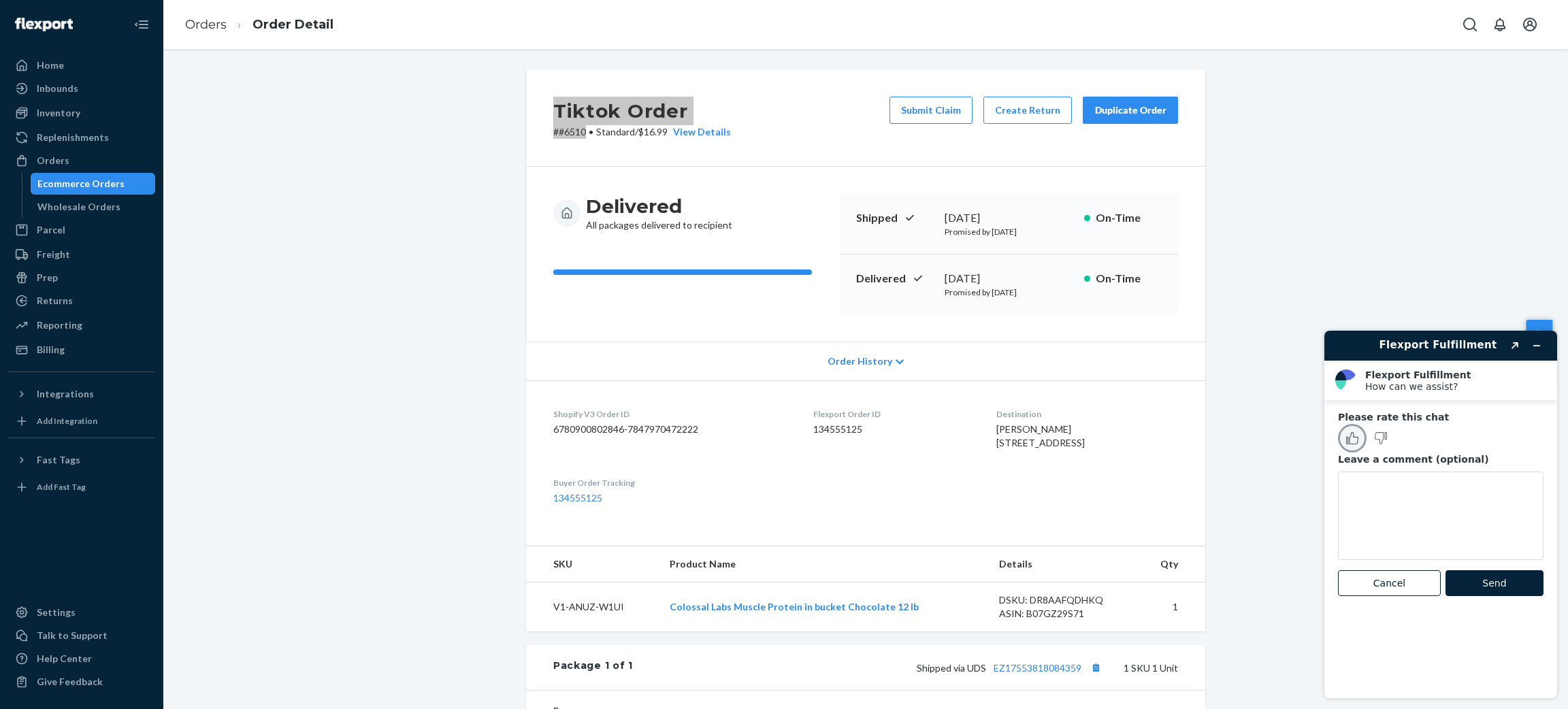
click at [1349, 444] on button "Rate this chat as good" at bounding box center [1352, 438] width 28 height 28
click at [1386, 510] on textarea "Leave a comment (optional)" at bounding box center [1441, 516] width 206 height 89
type textarea "Great job and help [DATE]! Thanks very much for your time and effort!"
click at [1510, 578] on button "Send" at bounding box center [1494, 583] width 98 height 26
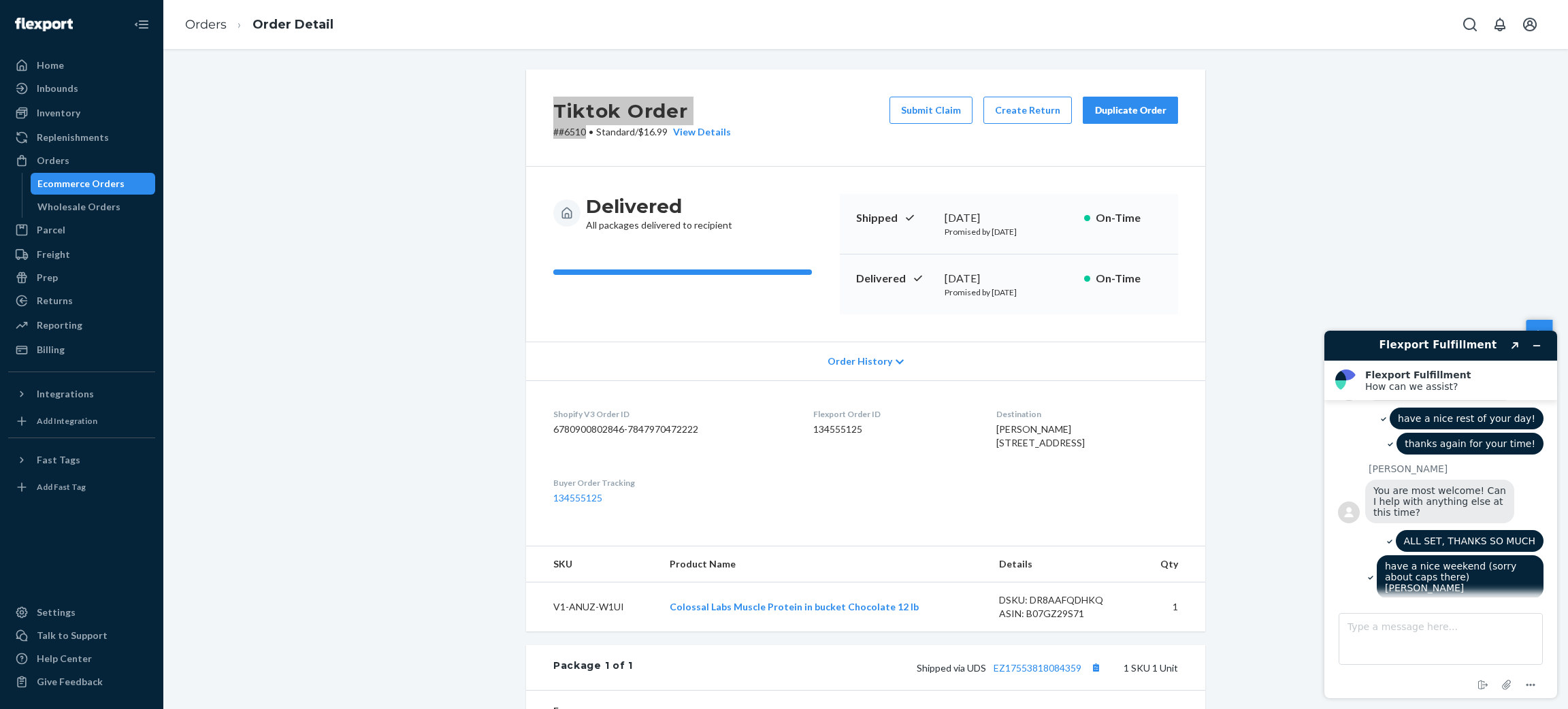
scroll to position [2843, 0]
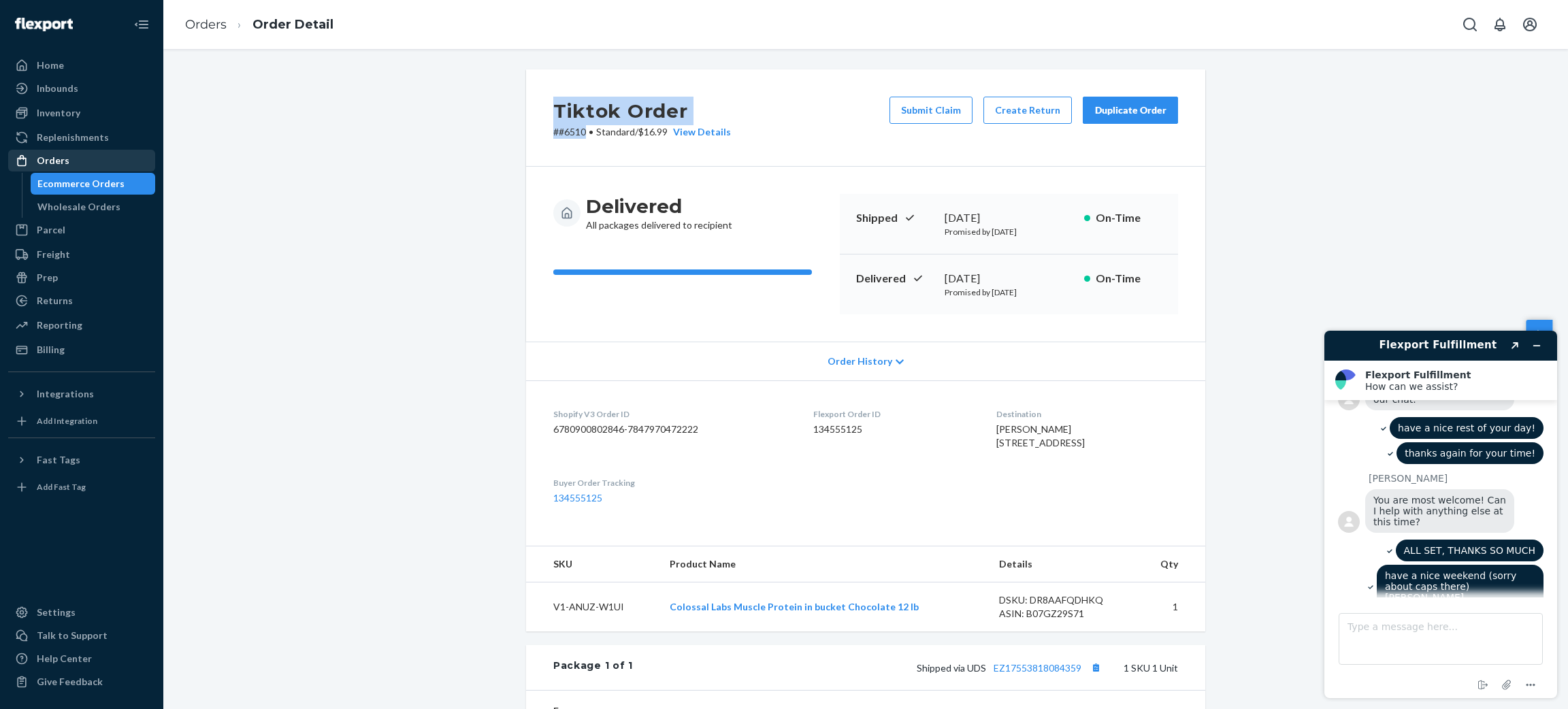
click at [72, 161] on div "Orders" at bounding box center [82, 160] width 145 height 19
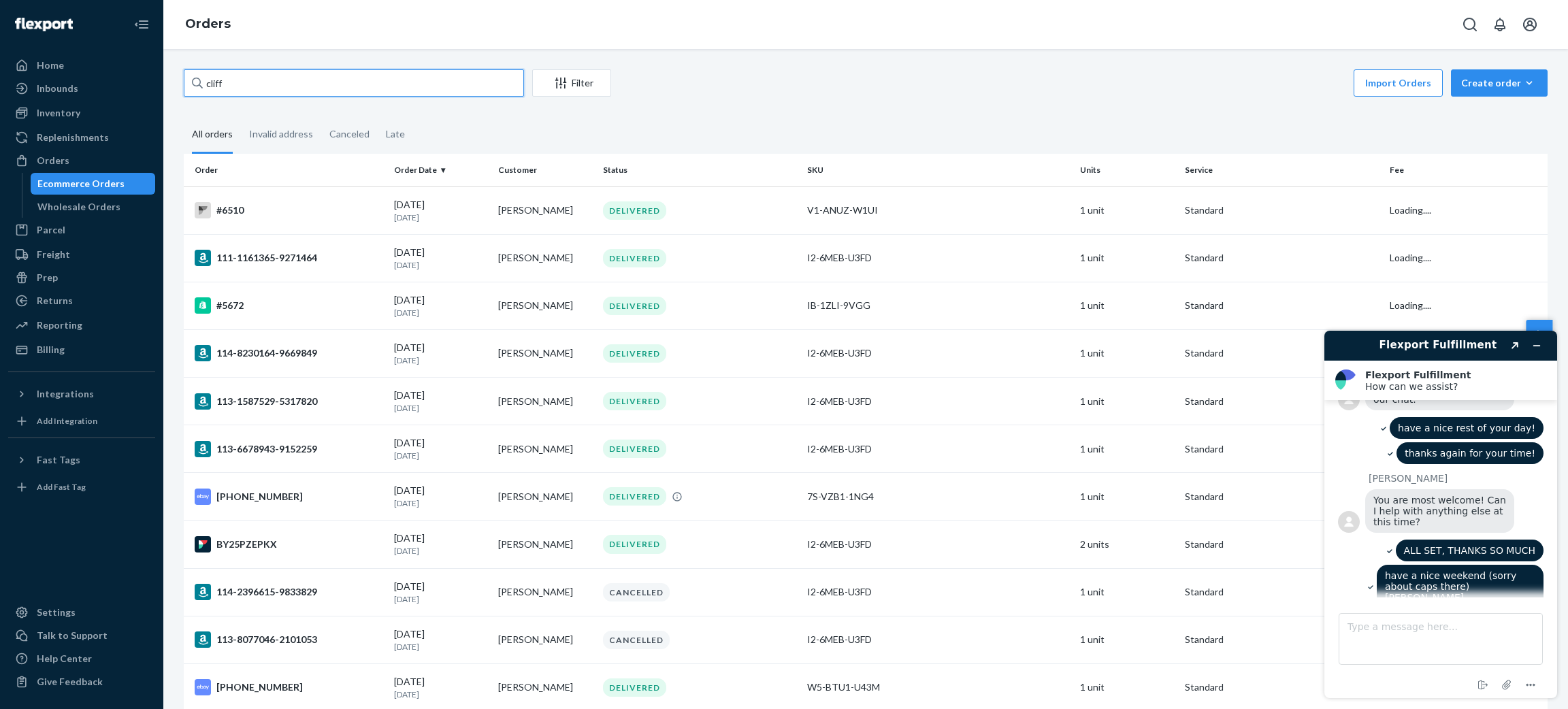
click at [292, 82] on input "cliff" at bounding box center [354, 83] width 341 height 28
